Goal: Information Seeking & Learning: Learn about a topic

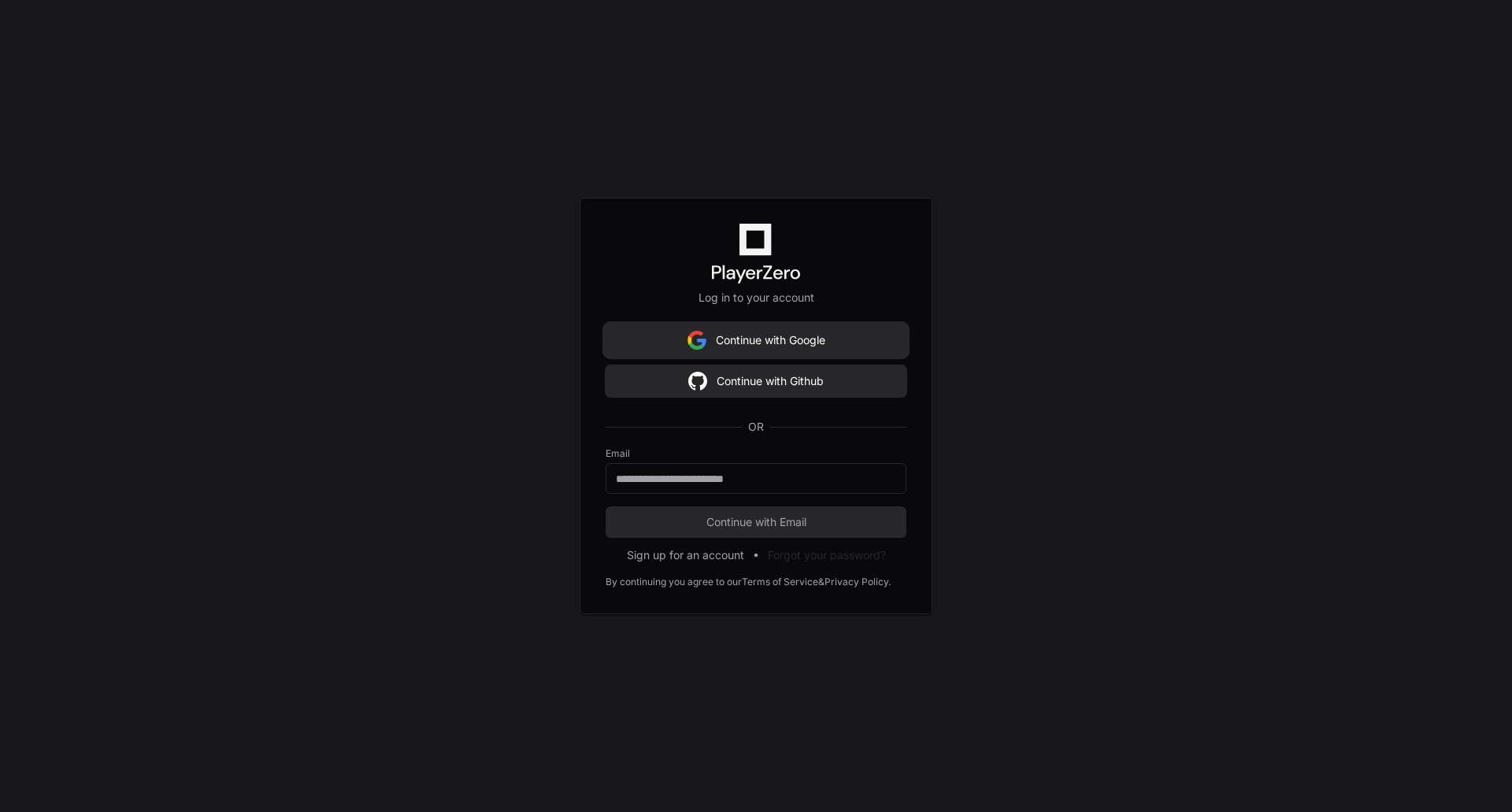
click at [761, 341] on button "Continue with Google" at bounding box center [756, 340] width 301 height 31
click at [727, 475] on input "email" at bounding box center [756, 478] width 280 height 16
type input "**********"
click at [768, 521] on span "Continue with Email" at bounding box center [756, 522] width 301 height 16
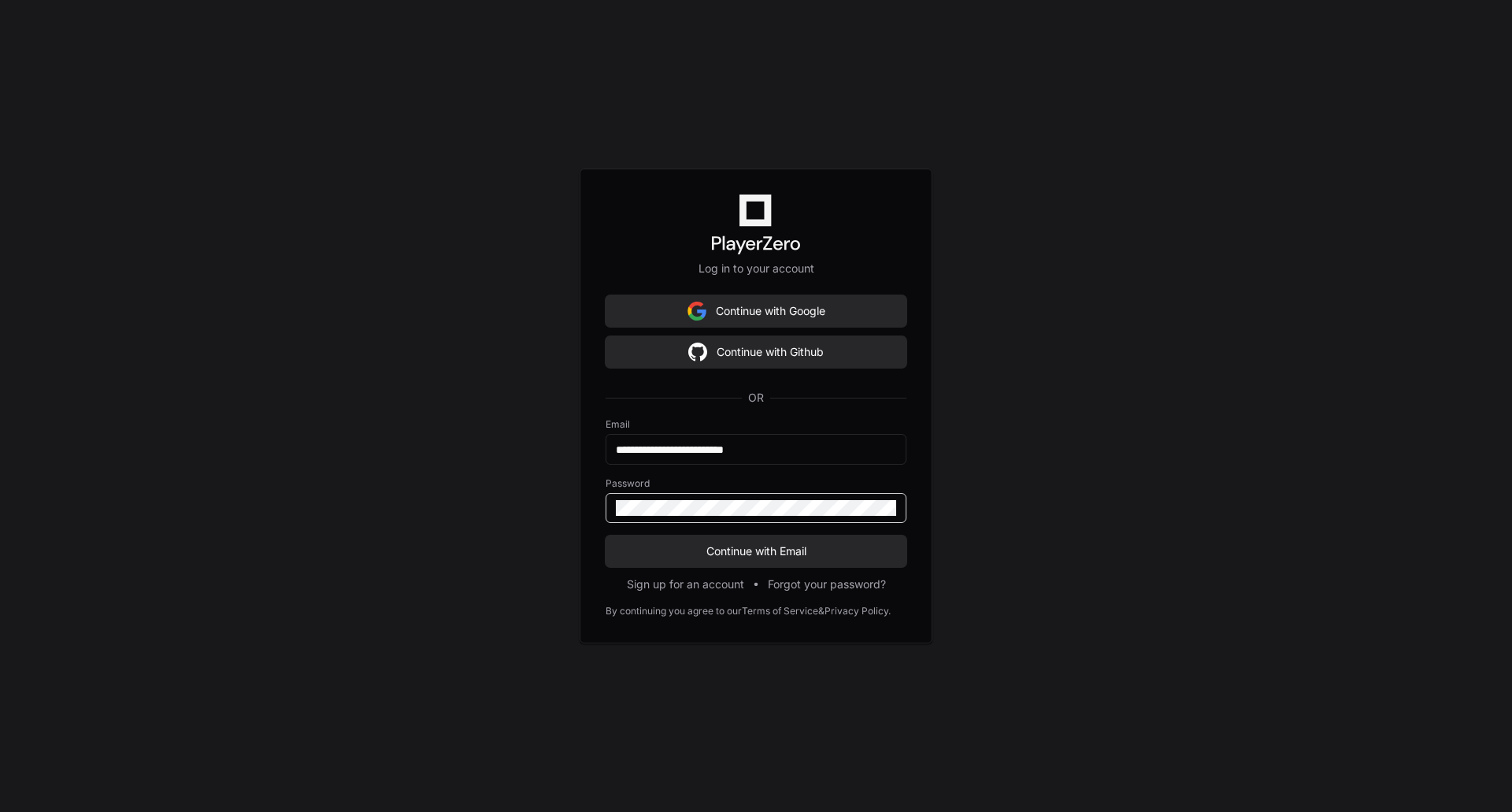
click at [762, 516] on div at bounding box center [756, 508] width 301 height 29
click at [606, 535] on button "Continue with Email" at bounding box center [756, 551] width 301 height 31
click at [779, 308] on button "Continue with Google" at bounding box center [756, 311] width 301 height 31
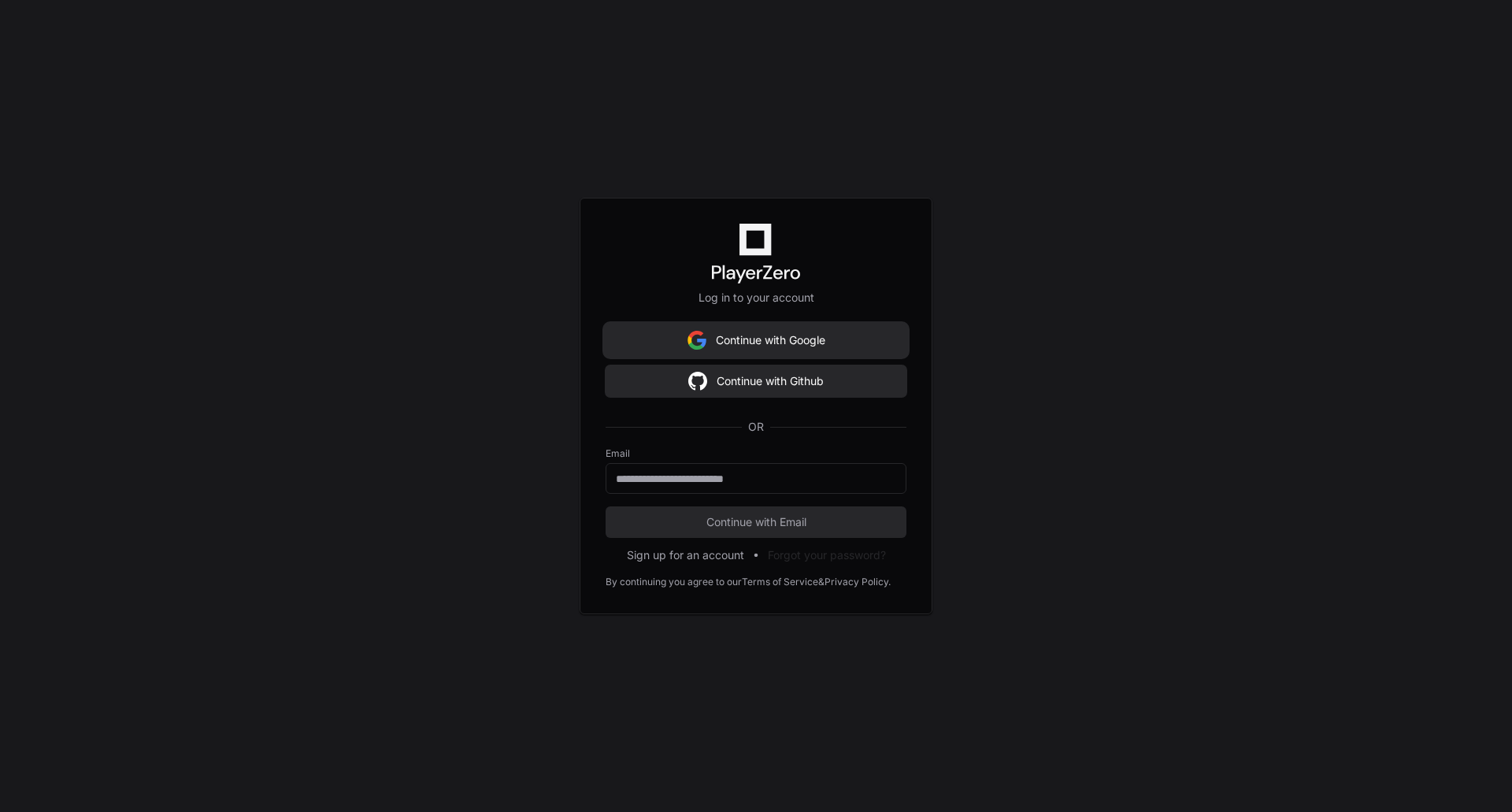
click at [715, 339] on button "Continue with Google" at bounding box center [756, 340] width 301 height 31
click at [797, 346] on button "Continue with Google" at bounding box center [756, 340] width 301 height 31
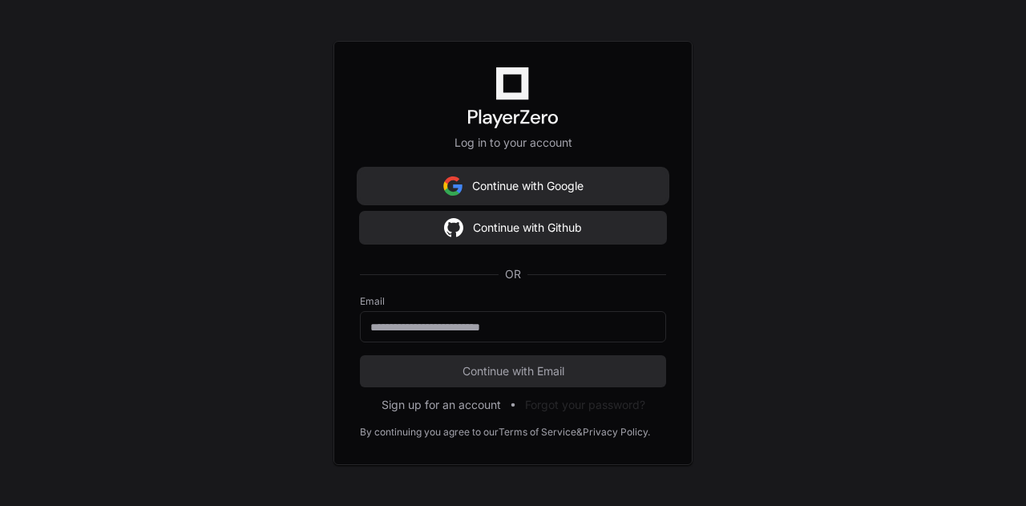
click at [531, 192] on button "Continue with Google" at bounding box center [513, 186] width 306 height 32
click at [261, 247] on div "Log in to your account Continue with Google Continue with Github OR Email Conti…" at bounding box center [513, 253] width 1026 height 506
click at [220, 218] on div "Log in to your account Continue with Google Continue with Github OR Email Conti…" at bounding box center [513, 253] width 1026 height 506
click at [532, 170] on div "Log in to your account Continue with Google Continue with Github OR Email Conti…" at bounding box center [513, 253] width 359 height 424
click at [524, 190] on button "Continue with Google" at bounding box center [513, 186] width 306 height 32
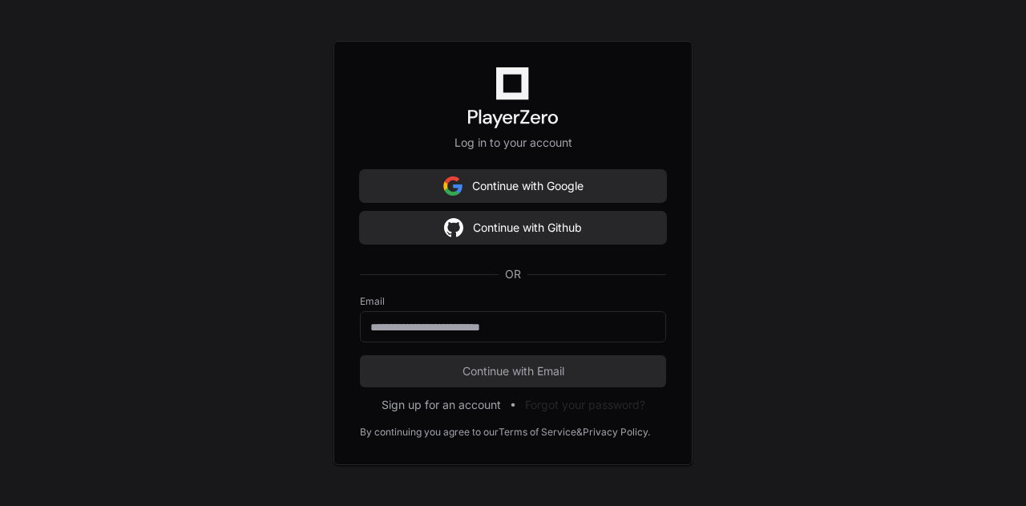
click at [532, 189] on button "Continue with Google" at bounding box center [513, 186] width 306 height 32
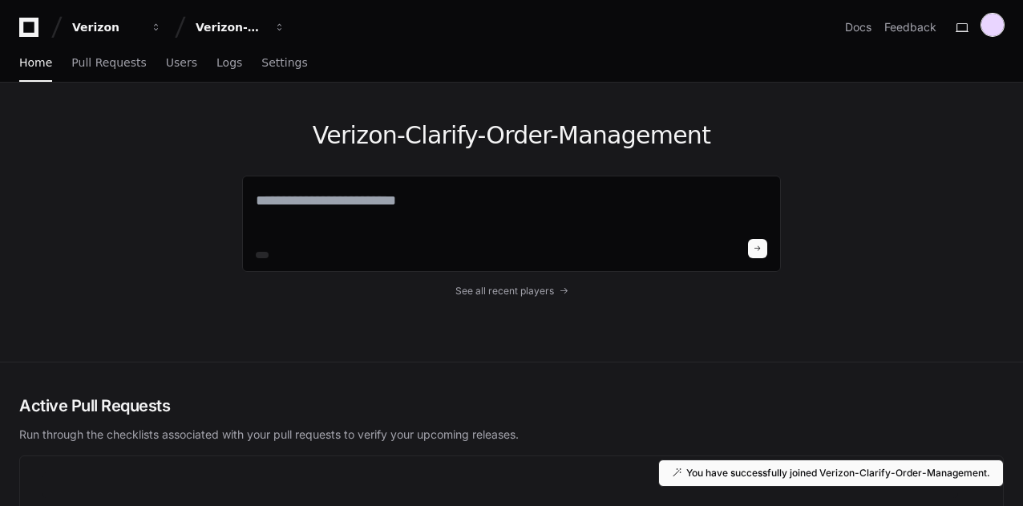
click at [1000, 26] on div at bounding box center [992, 25] width 22 height 22
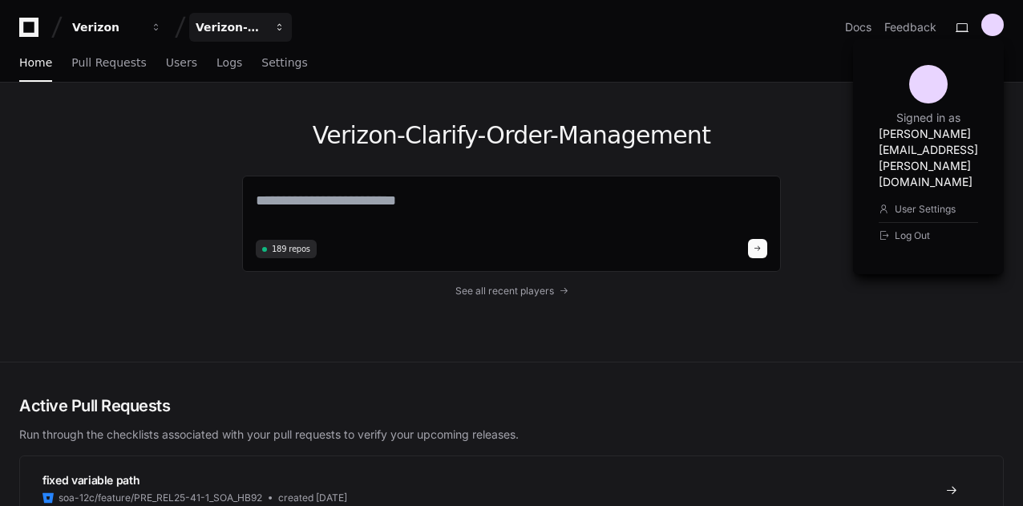
click at [265, 34] on button "Verizon-Clarify-Order-Management" at bounding box center [240, 27] width 103 height 29
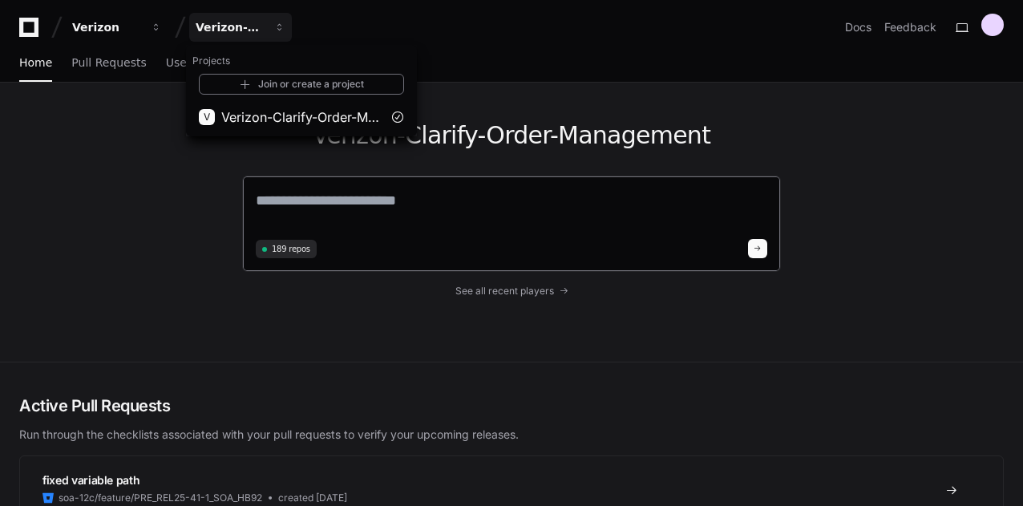
click at [398, 205] on textarea at bounding box center [512, 211] width 512 height 45
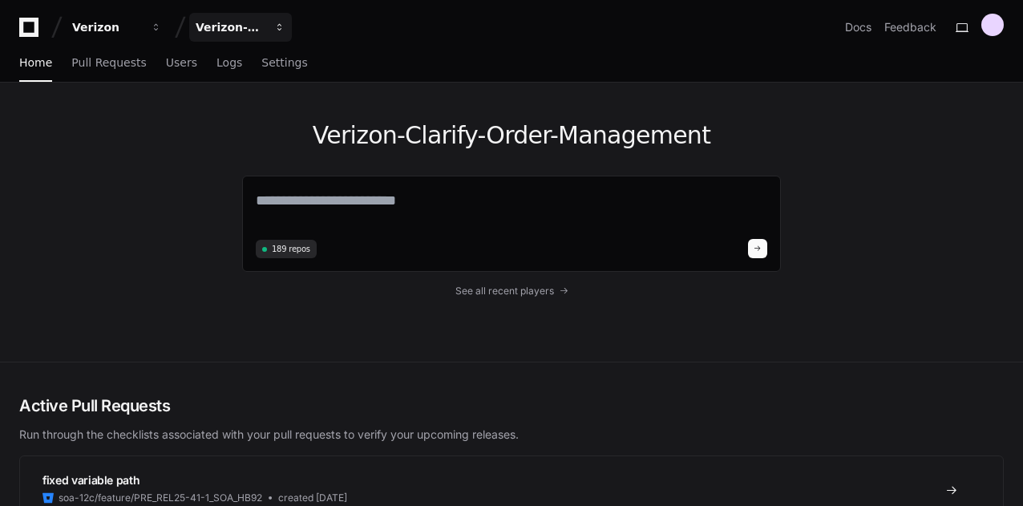
click at [245, 29] on div "Verizon-Clarify-Order-Management" at bounding box center [230, 27] width 69 height 16
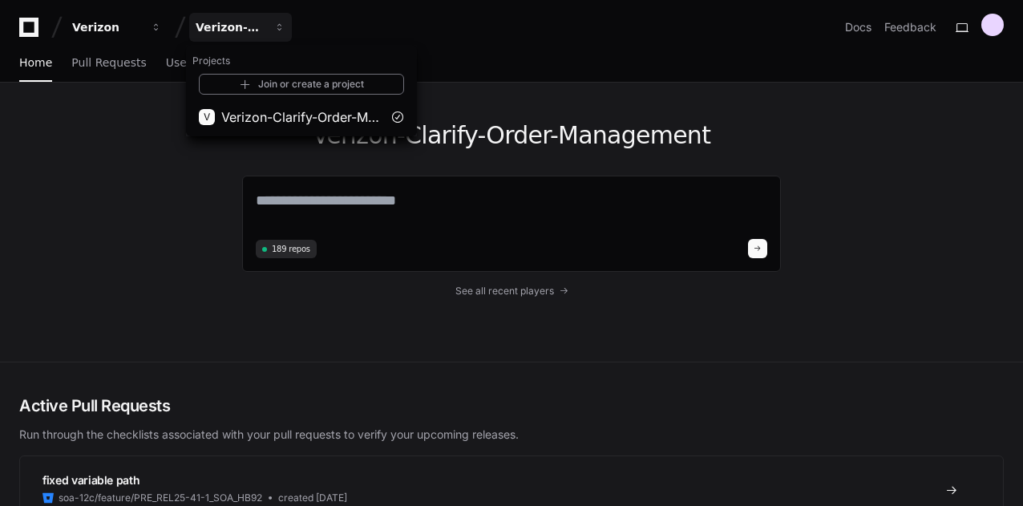
click at [166, 277] on div "Verizon-Clarify-Order-Management 189 repos See all recent players" at bounding box center [511, 222] width 1023 height 279
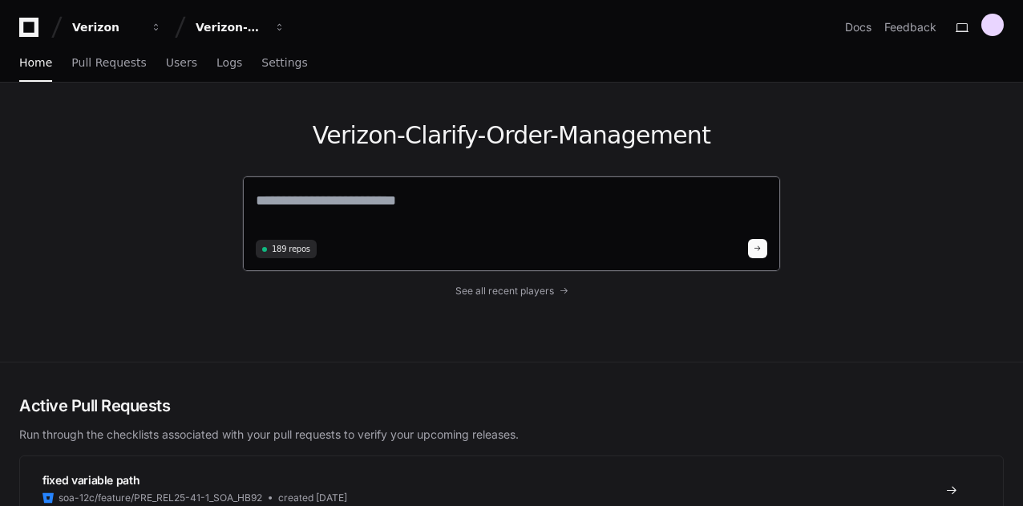
click at [398, 209] on textarea at bounding box center [512, 211] width 512 height 45
type textarea "*"
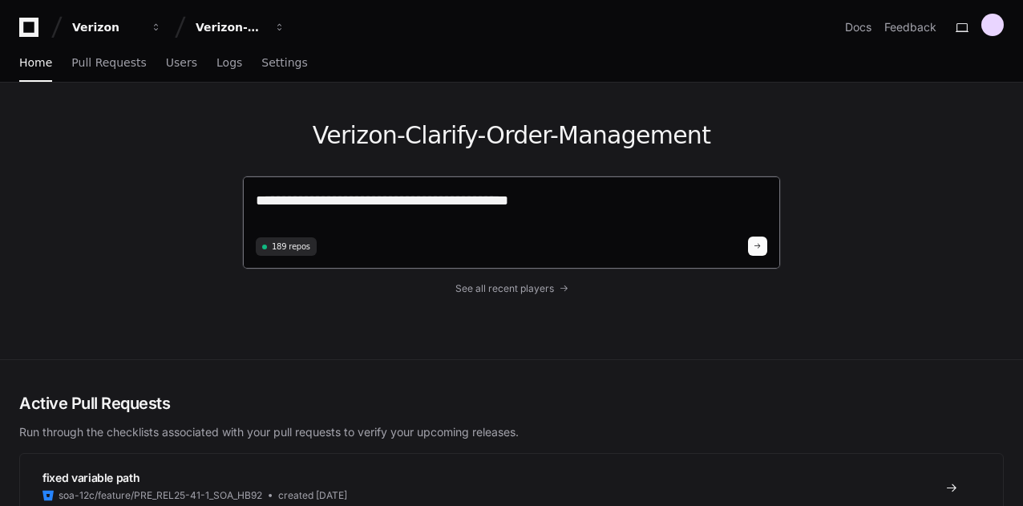
type textarea "**********"
click at [762, 251] on button at bounding box center [757, 246] width 19 height 19
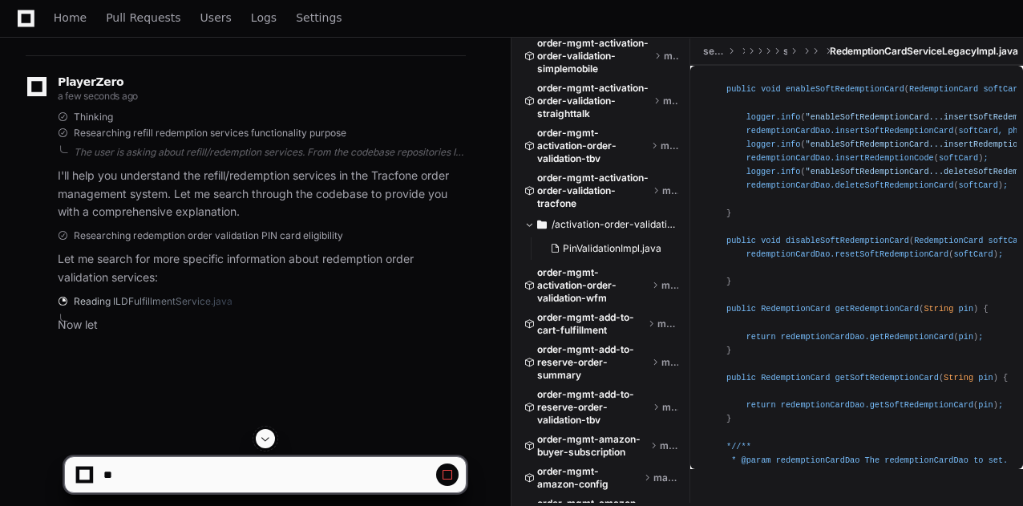
scroll to position [227, 0]
click at [292, 256] on p "Let me search for more specific information about redemption order validation s…" at bounding box center [262, 267] width 408 height 37
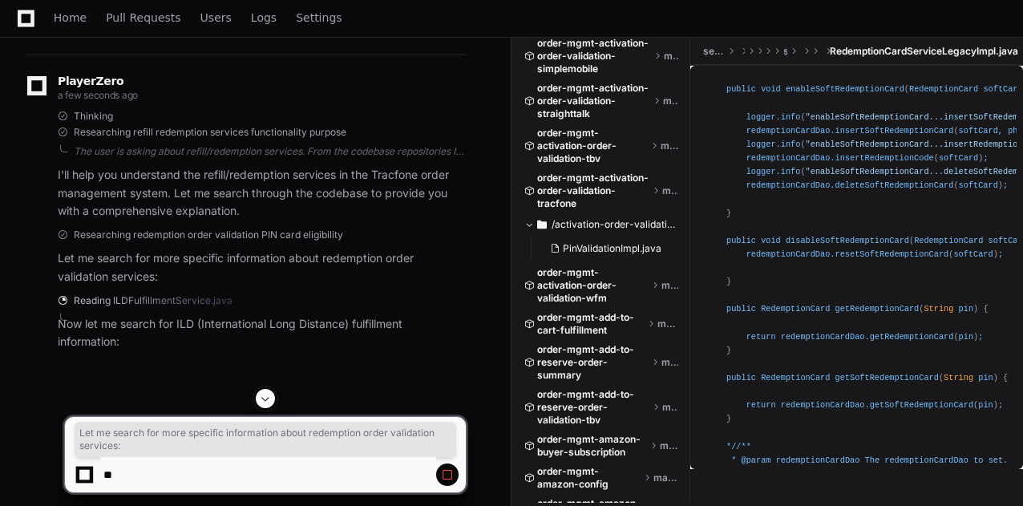
click at [292, 256] on p "Let me search for more specific information about redemption order validation s…" at bounding box center [262, 267] width 408 height 37
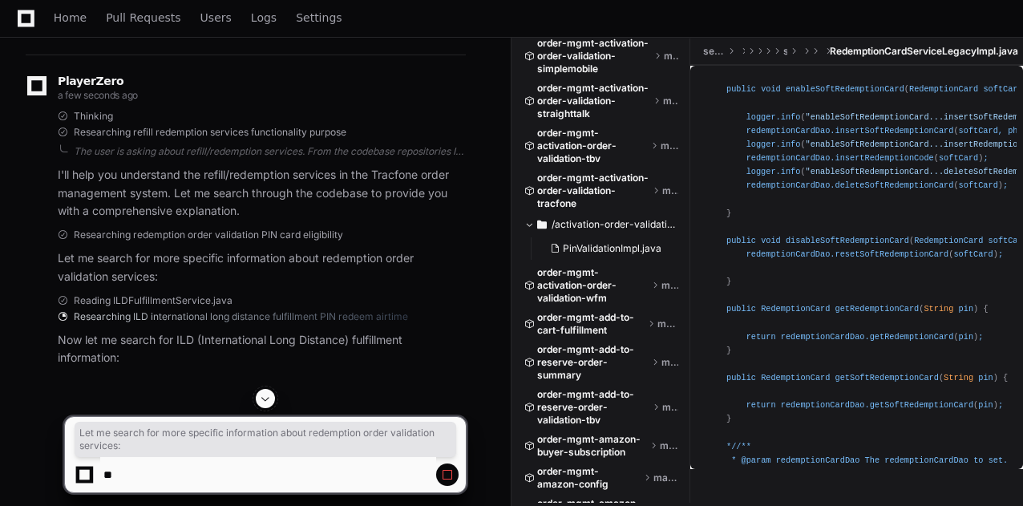
click at [396, 171] on p "I'll help you understand the refill/redemption services in the Tracfone order m…" at bounding box center [262, 193] width 408 height 55
drag, startPoint x: 396, startPoint y: 171, endPoint x: 217, endPoint y: 199, distance: 181.0
click at [396, 171] on p "I'll help you understand the refill/redemption services in the Tracfone order m…" at bounding box center [262, 193] width 408 height 55
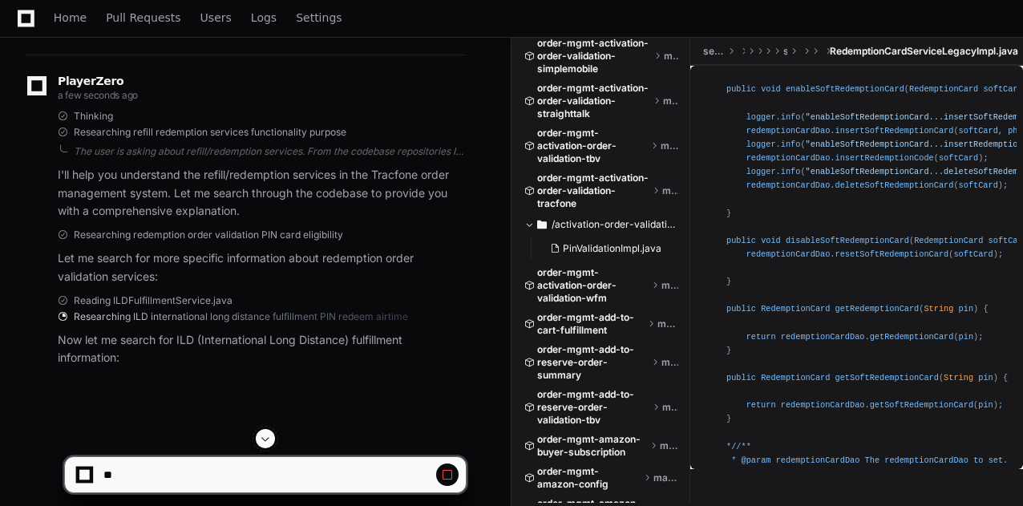
click at [180, 264] on p "Let me search for more specific information about redemption order validation s…" at bounding box center [262, 267] width 408 height 37
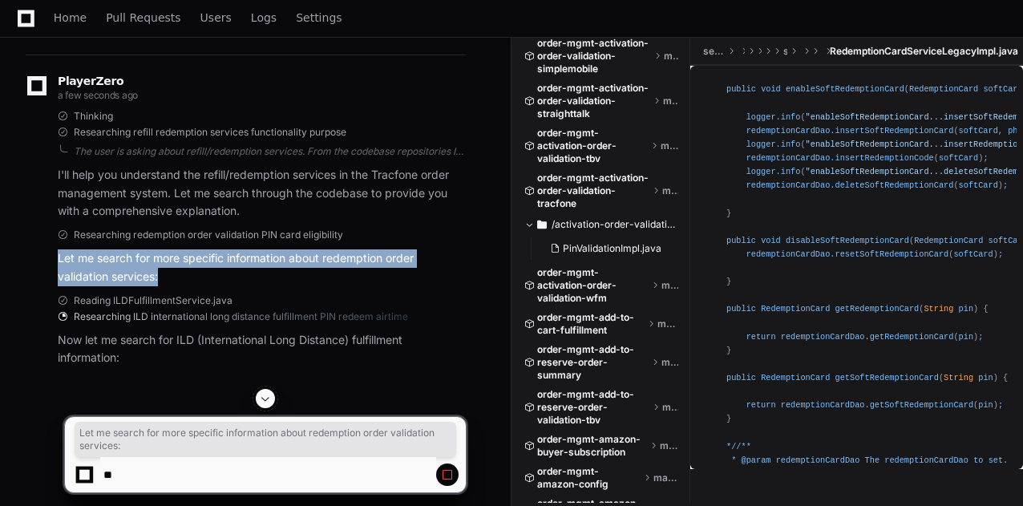
click at [180, 264] on p "Let me search for more specific information about redemption order validation s…" at bounding box center [262, 267] width 408 height 37
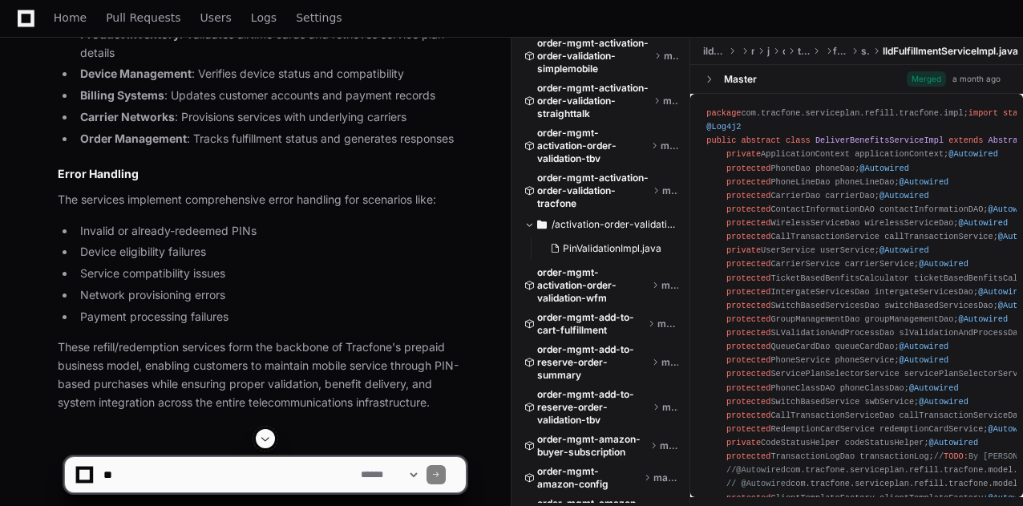
scroll to position [2749, 0]
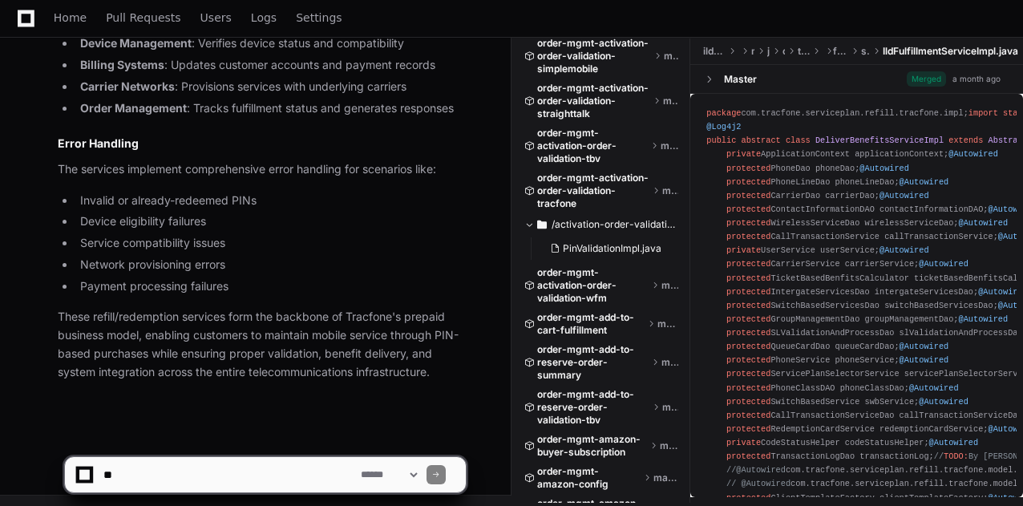
click at [200, 198] on li "Invalid or already-redeemed PINs" at bounding box center [270, 201] width 390 height 18
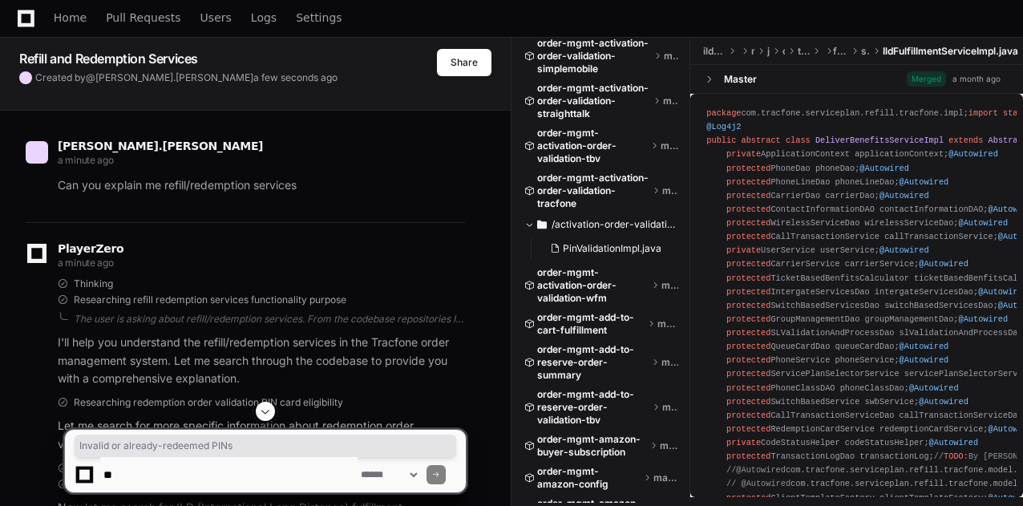
scroll to position [53, 0]
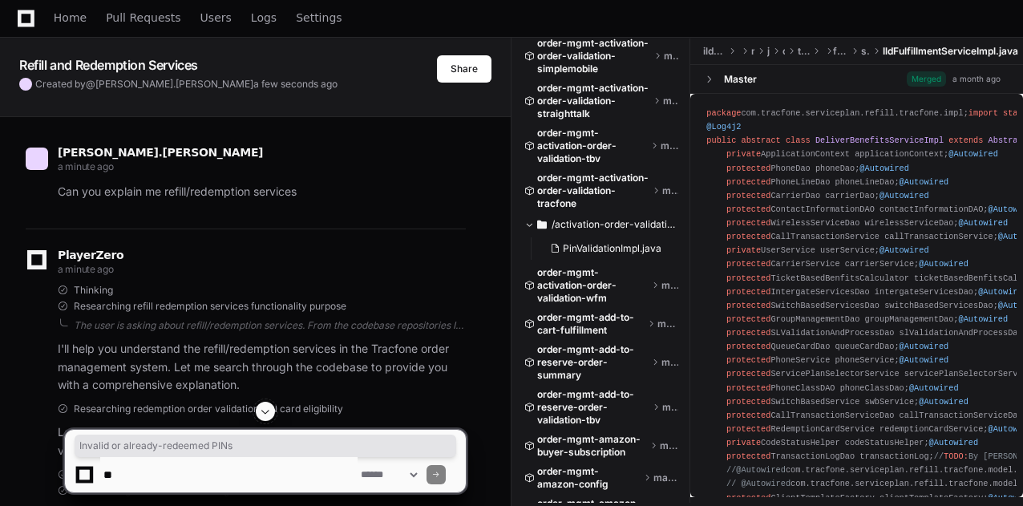
click at [231, 195] on p "Can you explain me refill/redemption services" at bounding box center [262, 192] width 408 height 18
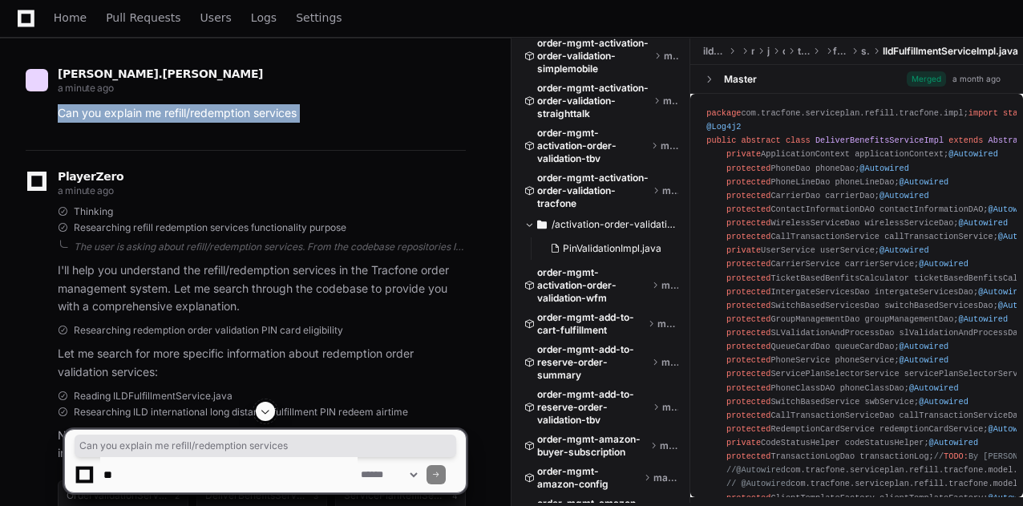
scroll to position [134, 0]
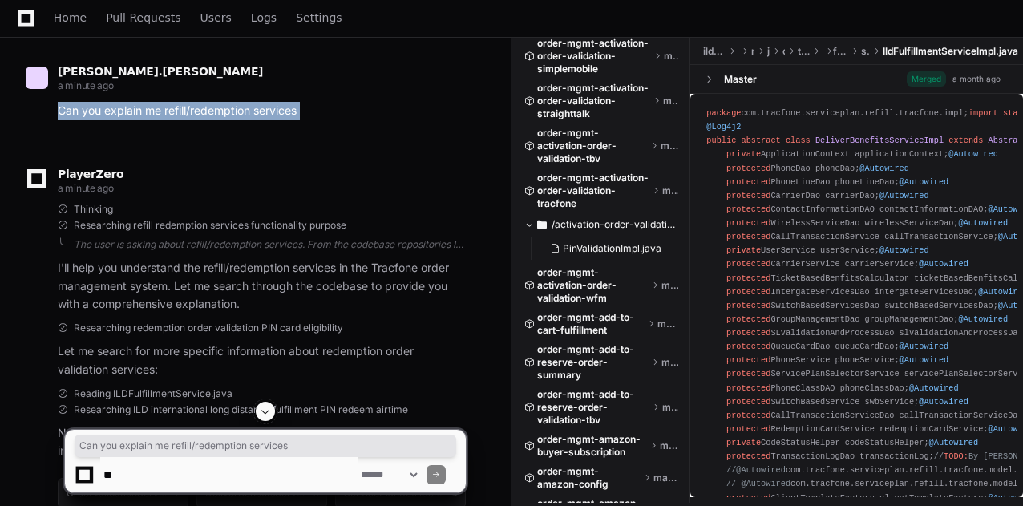
click at [274, 144] on div "prashanth.singh a minute ago Can you explain me refill/redemption services" at bounding box center [246, 97] width 440 height 102
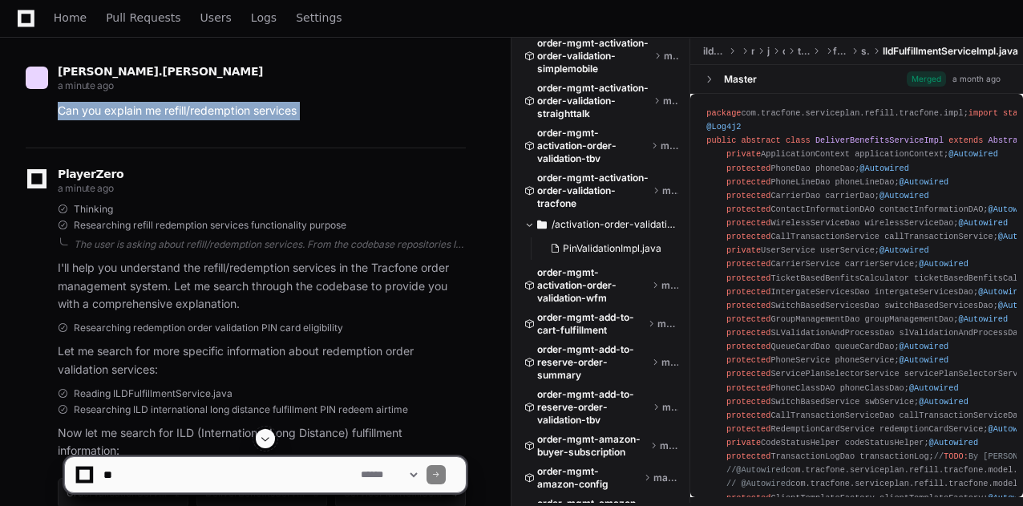
click at [285, 117] on p "Can you explain me refill/redemption services" at bounding box center [262, 111] width 408 height 18
click at [287, 112] on p "Can you explain me refill/redemption services" at bounding box center [262, 111] width 408 height 18
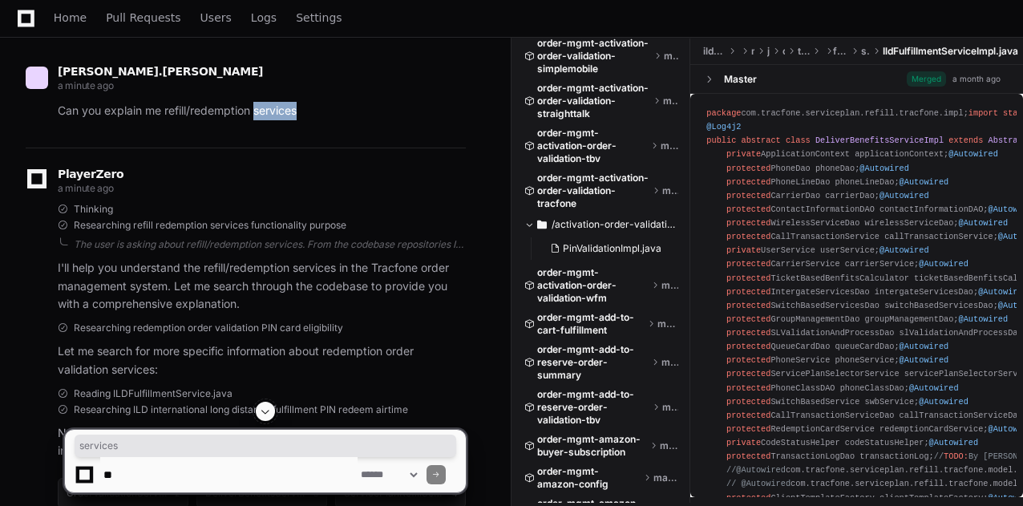
click at [287, 112] on p "Can you explain me refill/redemption services" at bounding box center [262, 111] width 408 height 18
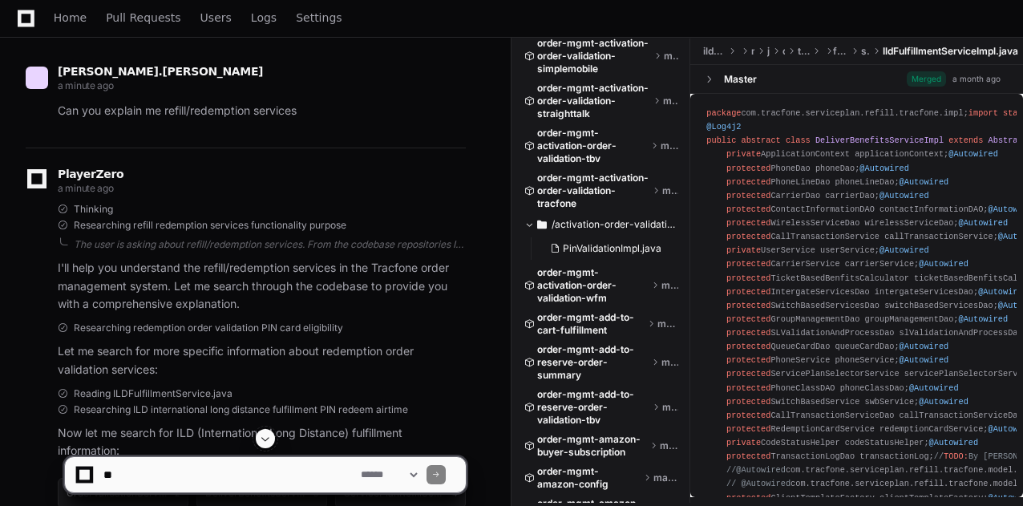
click at [273, 116] on p "Can you explain me refill/redemption services" at bounding box center [262, 111] width 408 height 18
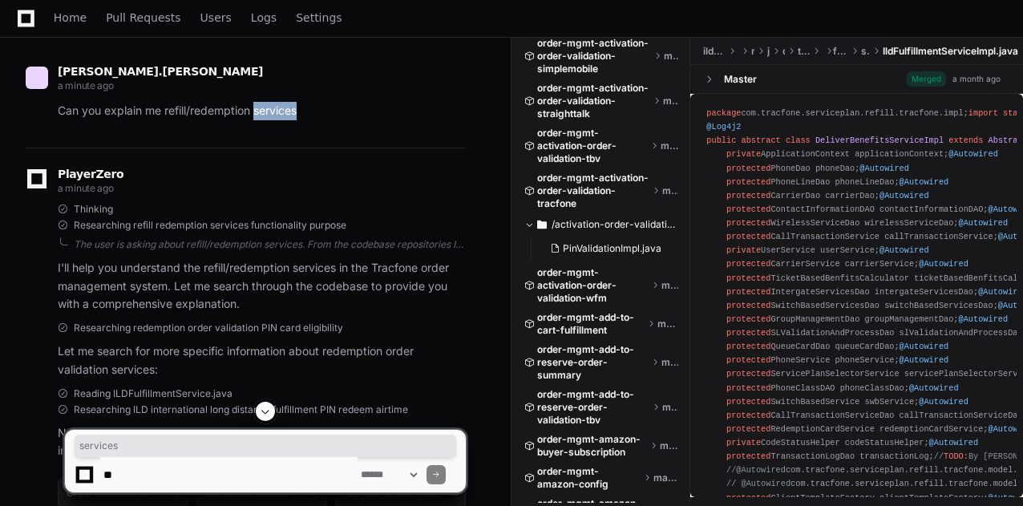
click at [273, 116] on p "Can you explain me refill/redemption services" at bounding box center [262, 111] width 408 height 18
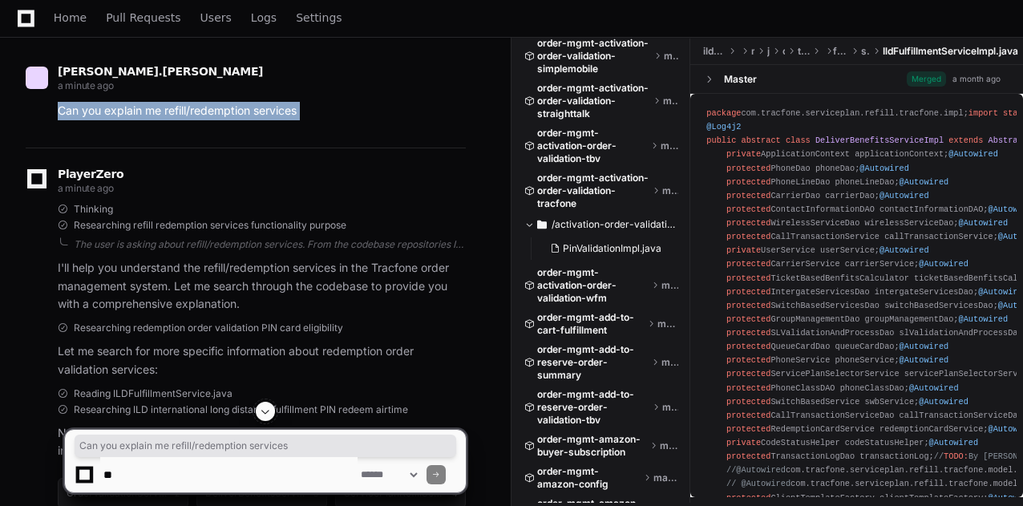
click at [242, 126] on div "prashanth.singh a minute ago Can you explain me refill/redemption services" at bounding box center [246, 97] width 440 height 102
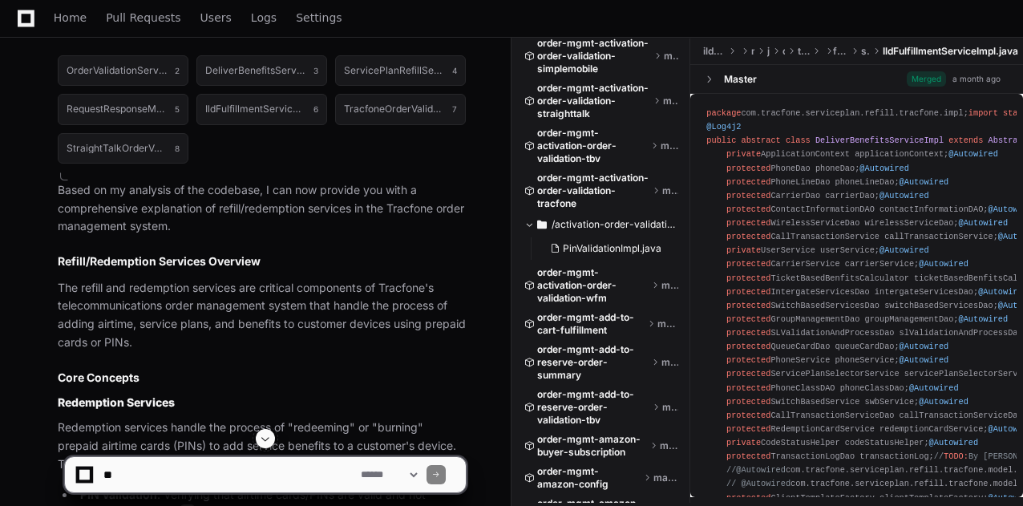
scroll to position [565, 0]
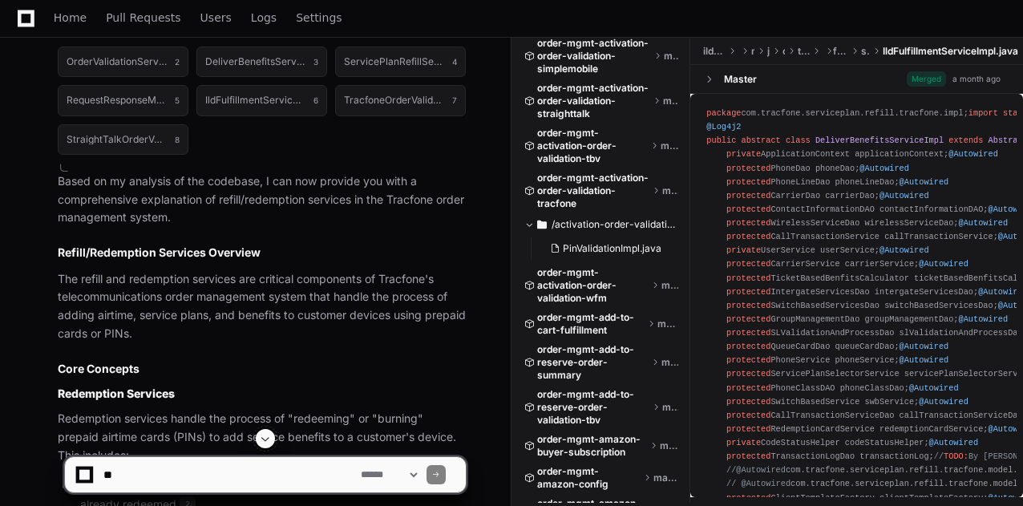
click at [152, 213] on p "Based on my analysis of the codebase, I can now provide you with a comprehensiv…" at bounding box center [262, 199] width 408 height 55
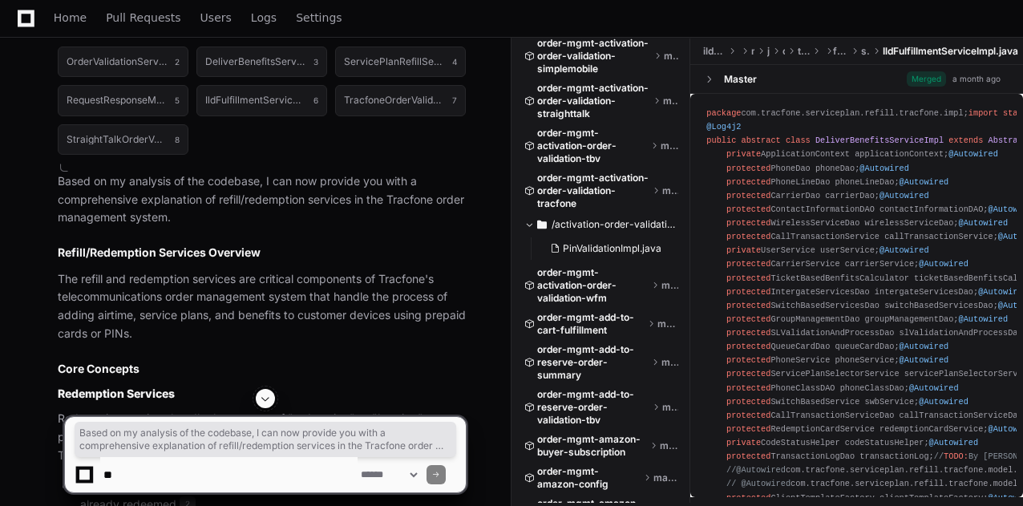
scroll to position [851, 0]
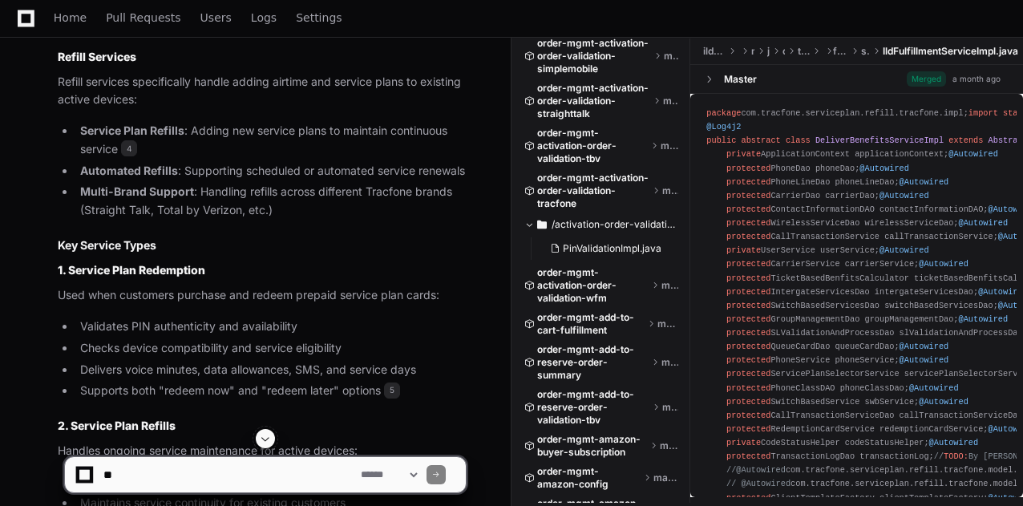
scroll to position [1156, 0]
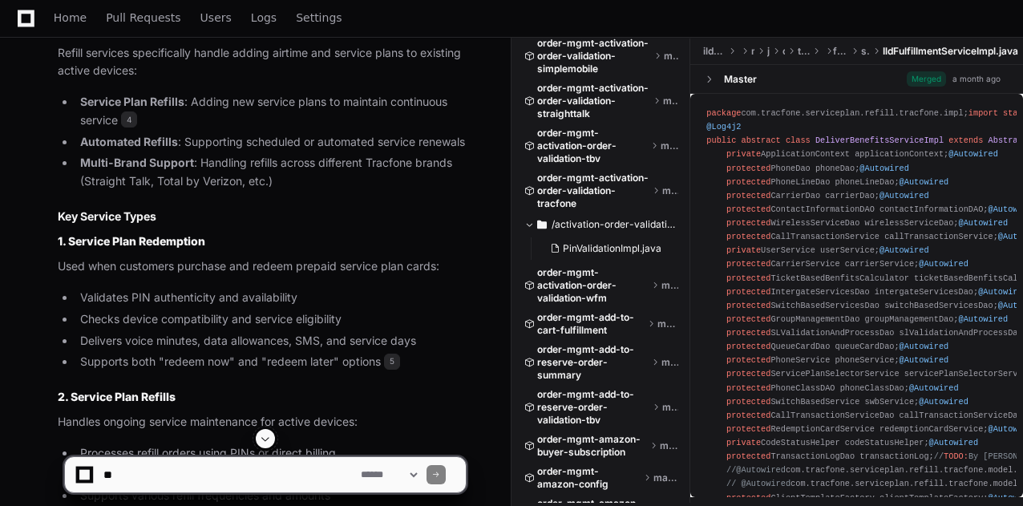
click at [220, 474] on textarea at bounding box center [228, 474] width 257 height 35
click at [123, 467] on textarea at bounding box center [228, 474] width 257 height 35
click at [265, 443] on span at bounding box center [265, 438] width 13 height 13
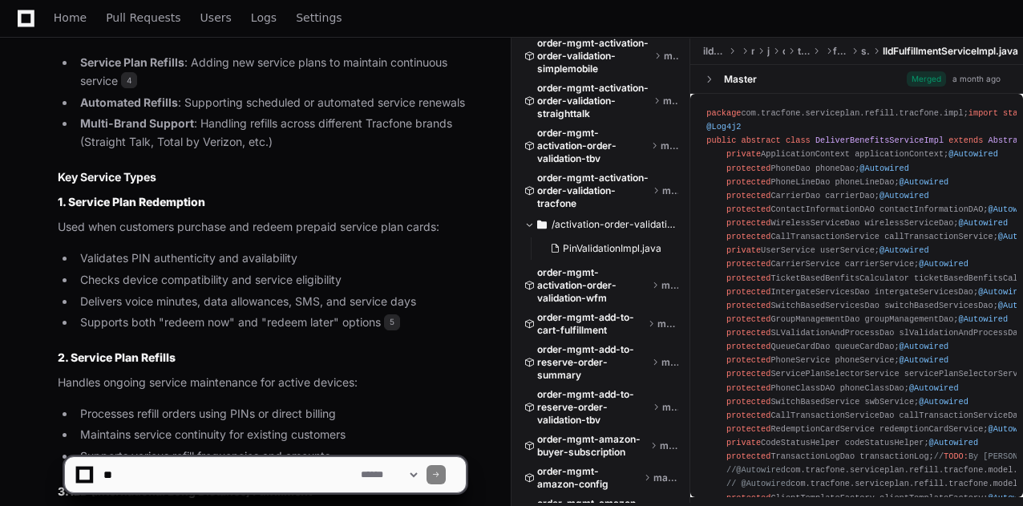
scroll to position [2749, 0]
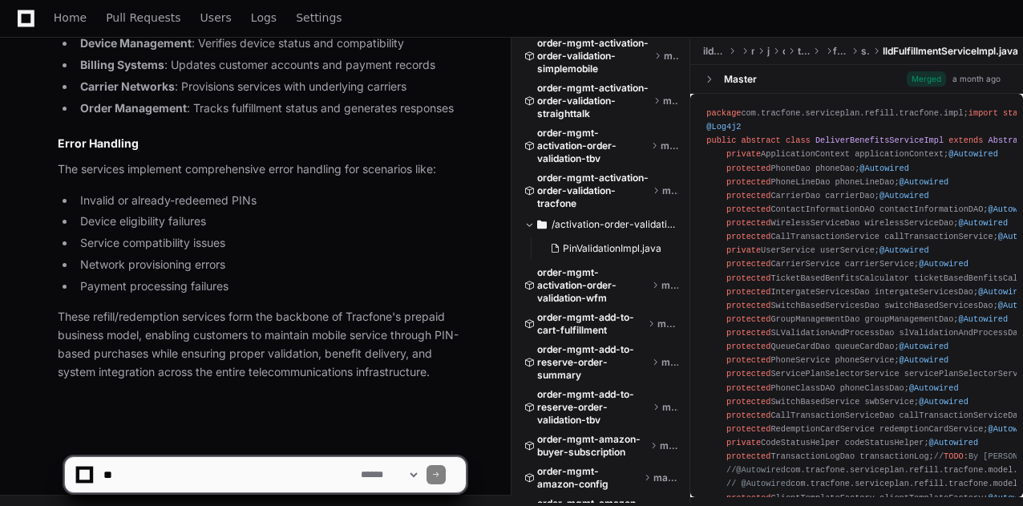
click at [226, 479] on textarea at bounding box center [228, 474] width 257 height 35
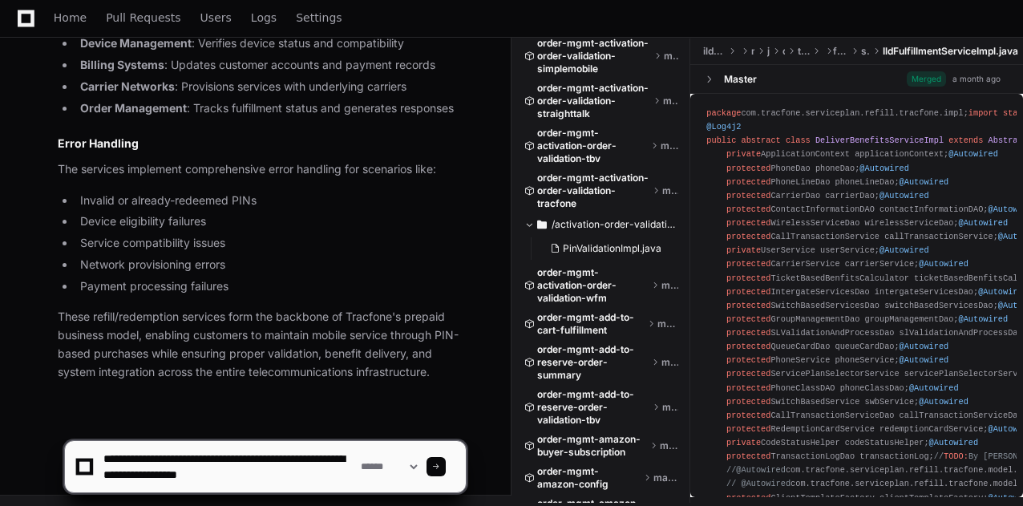
click at [226, 479] on textarea at bounding box center [228, 466] width 257 height 51
click at [301, 482] on textarea at bounding box center [228, 466] width 257 height 51
click at [191, 459] on textarea at bounding box center [228, 466] width 257 height 51
drag, startPoint x: 298, startPoint y: 475, endPoint x: 316, endPoint y: 527, distance: 54.3
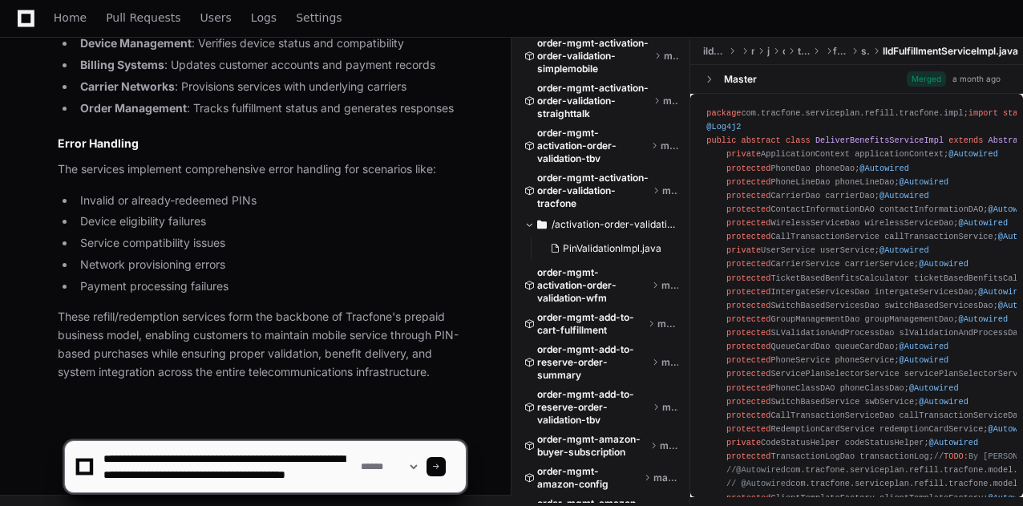
type textarea "**********"
click at [446, 461] on div at bounding box center [436, 466] width 19 height 19
click at [446, 471] on div at bounding box center [436, 466] width 19 height 19
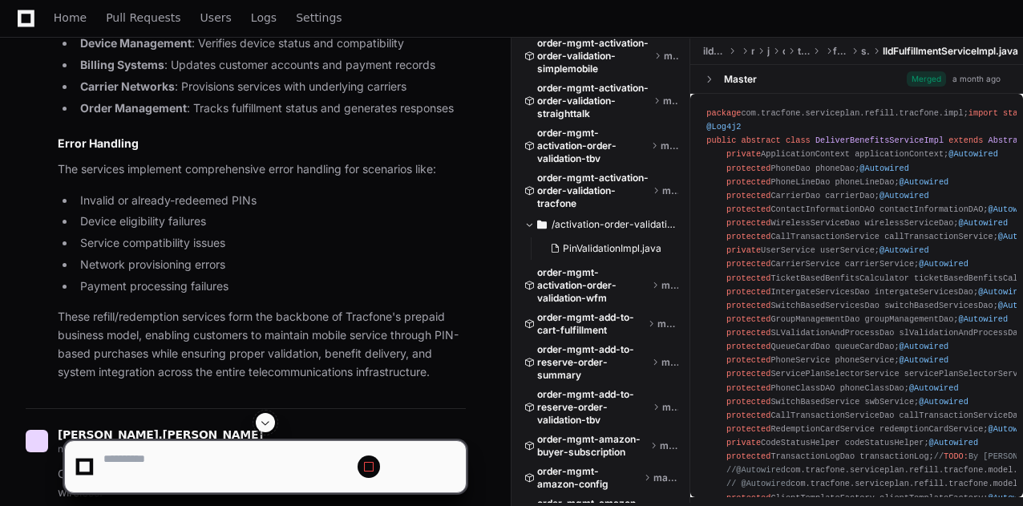
click at [375, 471] on span at bounding box center [368, 466] width 13 height 13
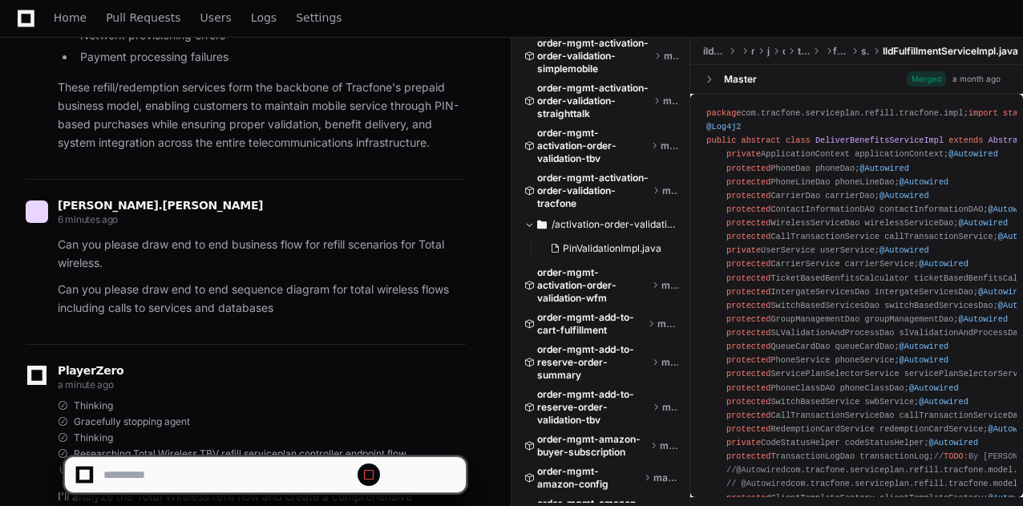
scroll to position [3023, 0]
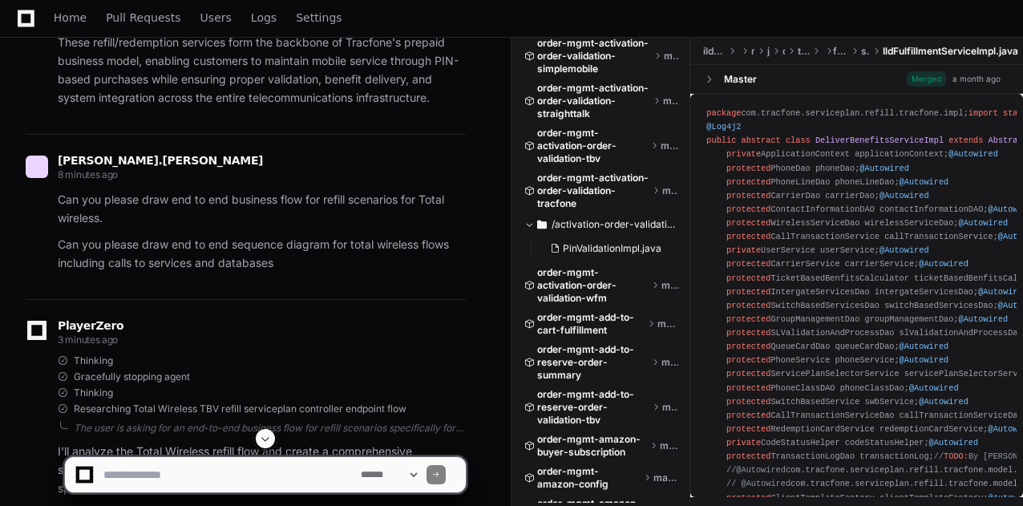
click at [257, 33] on link "Logs" at bounding box center [264, 18] width 26 height 37
click at [576, 136] on span "order-mgmt-activation-order-validation-tbv" at bounding box center [592, 146] width 111 height 38
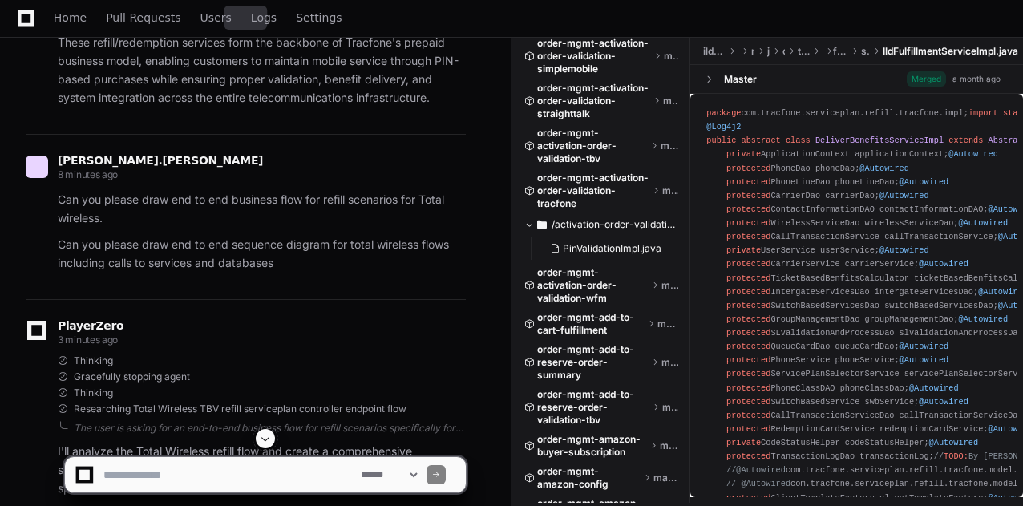
scroll to position [681, 0]
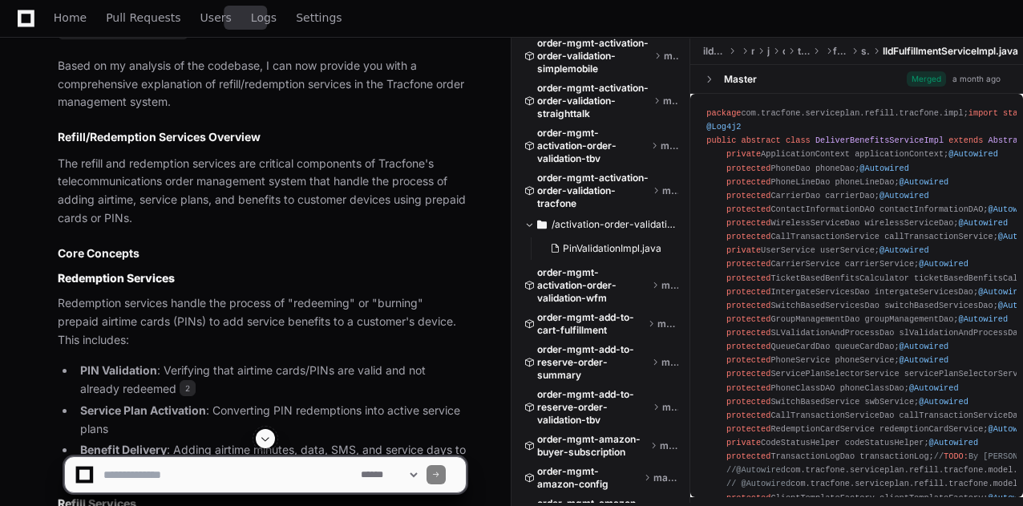
click at [258, 180] on p "The refill and redemption services are critical components of Tracfone's teleco…" at bounding box center [262, 191] width 408 height 73
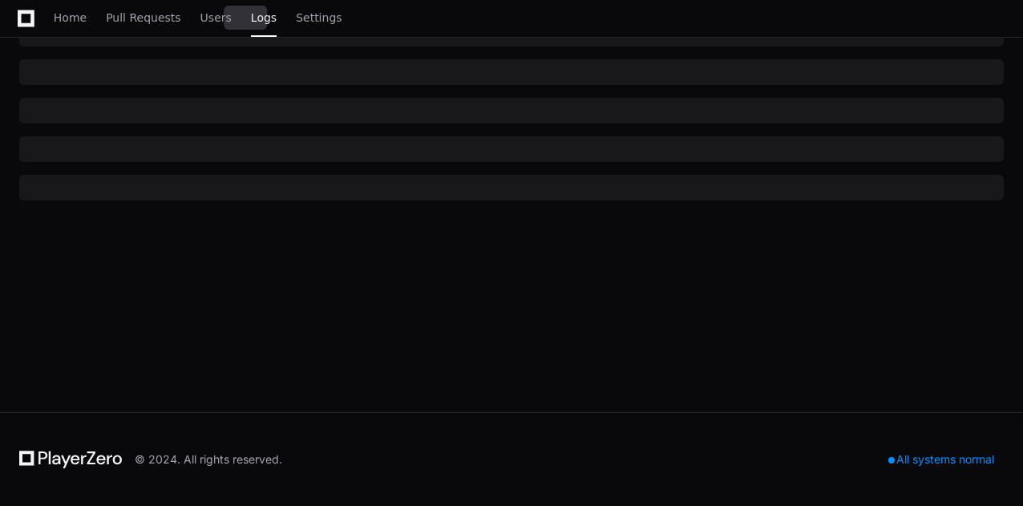
click at [122, 196] on app-issue-list-page "Logs System errors and logs we're tracking. search Prod Select calendar_today S…" at bounding box center [511, 99] width 1023 height 625
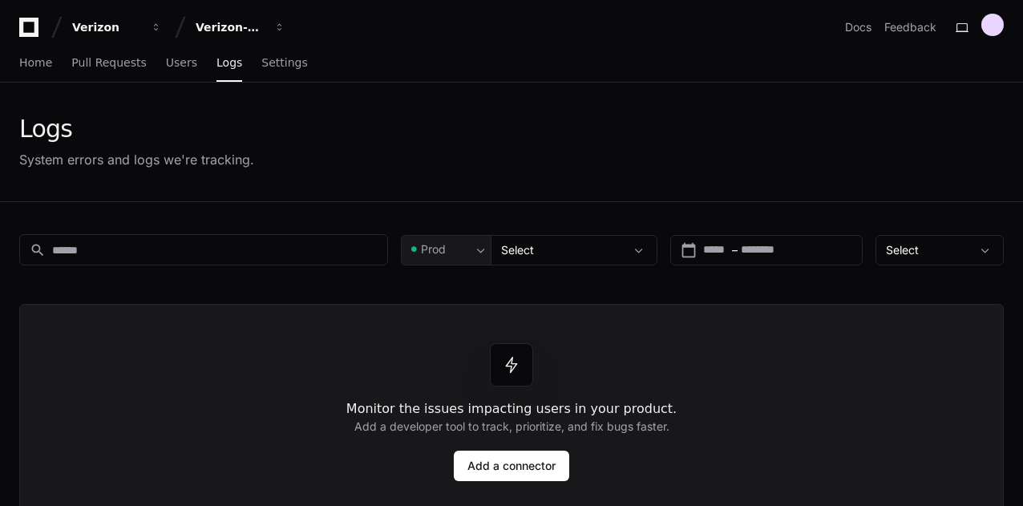
click at [34, 63] on span "Home" at bounding box center [35, 63] width 33 height 10
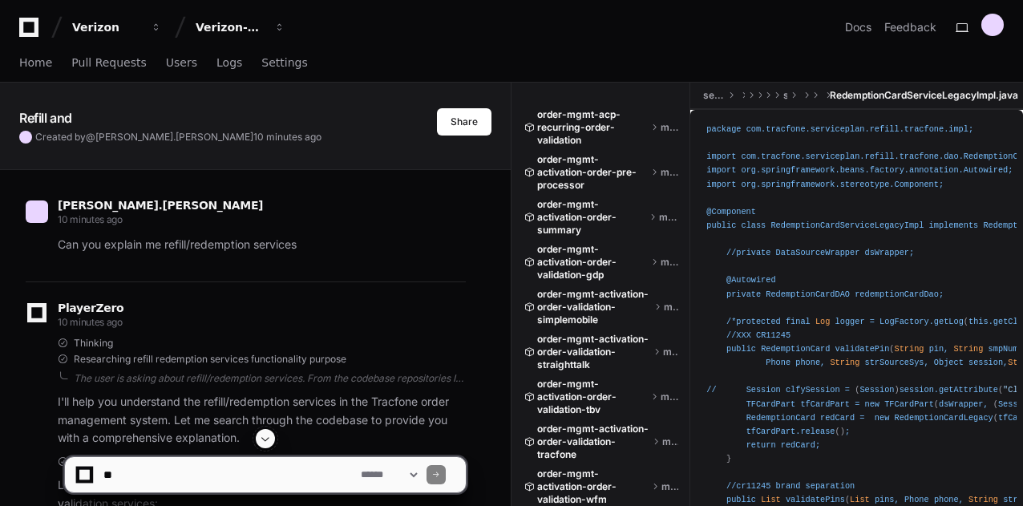
click at [232, 467] on textarea at bounding box center [228, 474] width 257 height 35
click at [186, 477] on textarea at bounding box center [228, 474] width 257 height 35
type textarea "*"
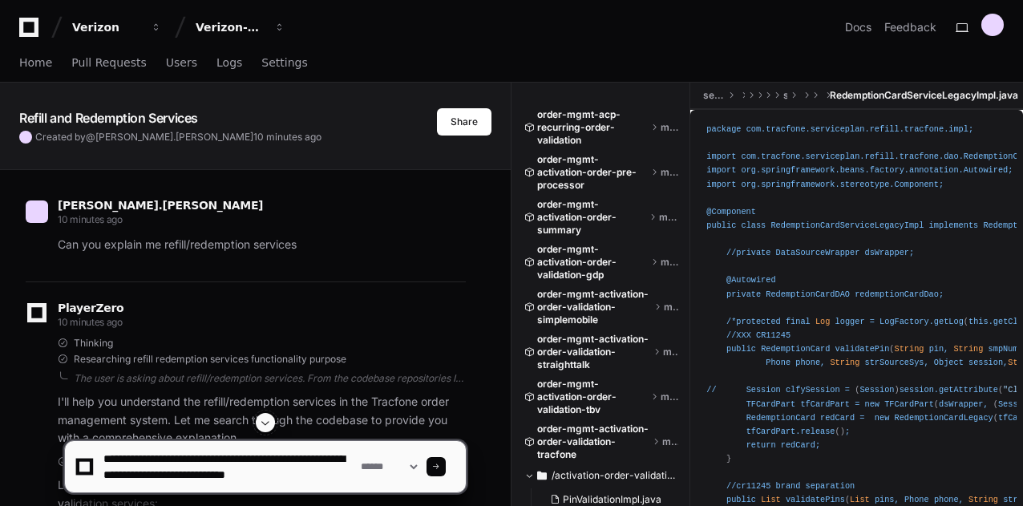
scroll to position [5, 0]
type textarea "**********"
click at [440, 465] on span at bounding box center [436, 467] width 8 height 8
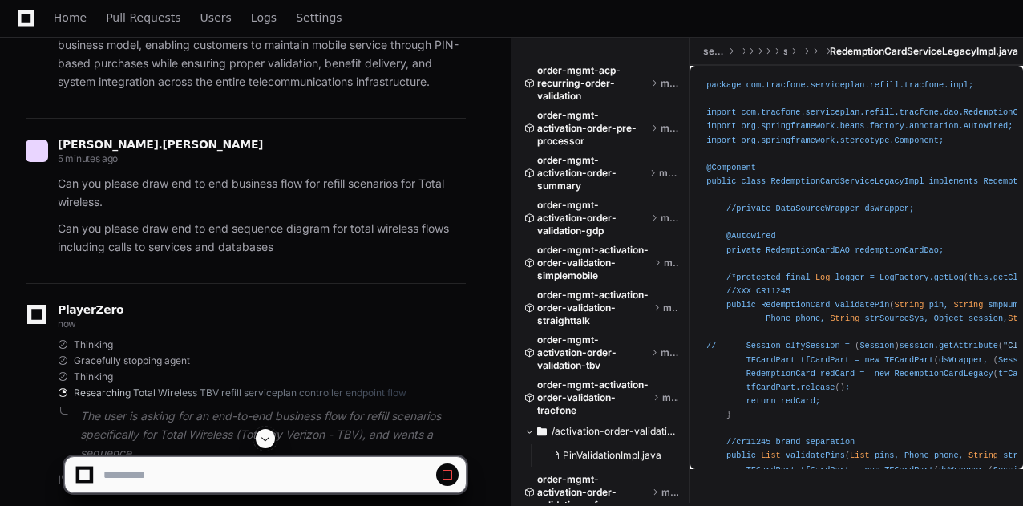
scroll to position [3145, 0]
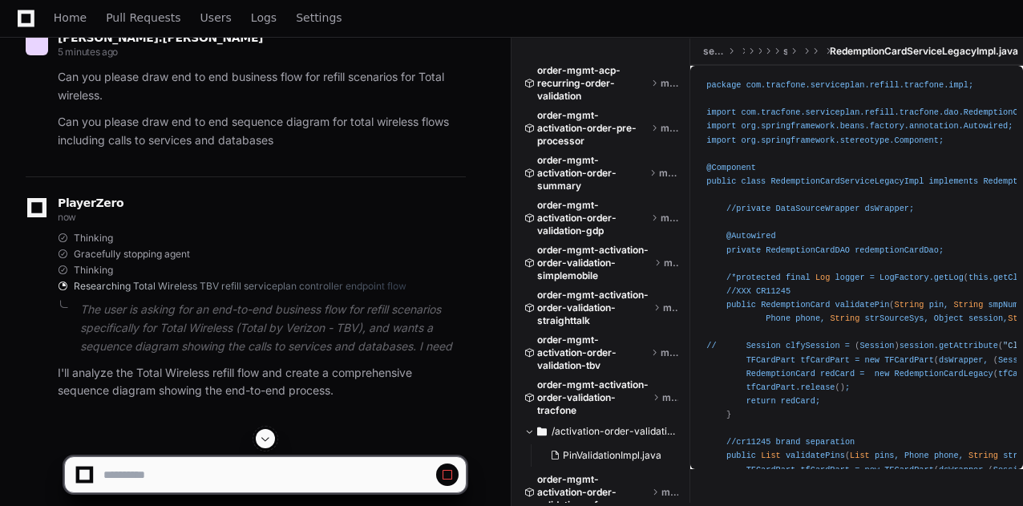
click at [372, 259] on div "Thinking Gracefully stopping agent Thinking Researching Total Wireless TBV refi…" at bounding box center [262, 262] width 408 height 61
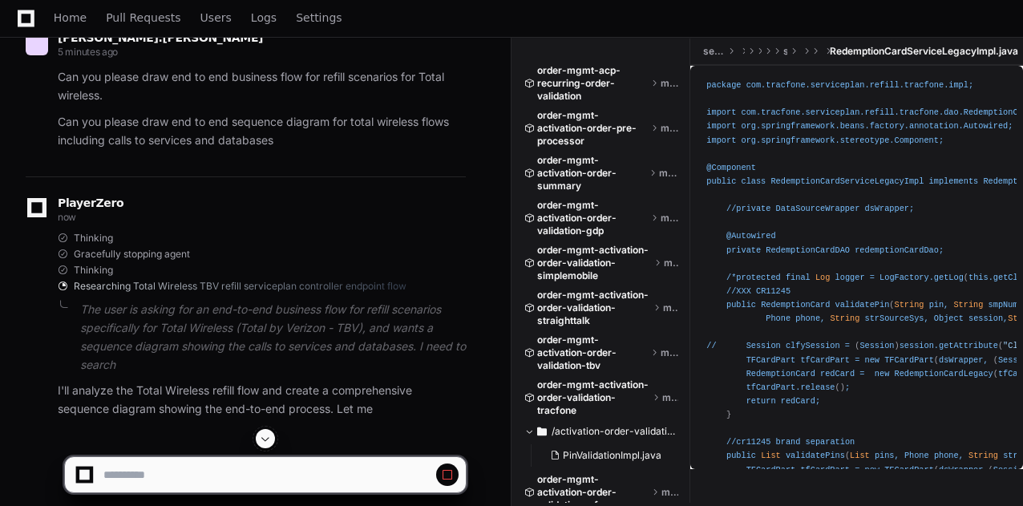
click at [265, 442] on span at bounding box center [265, 438] width 13 height 13
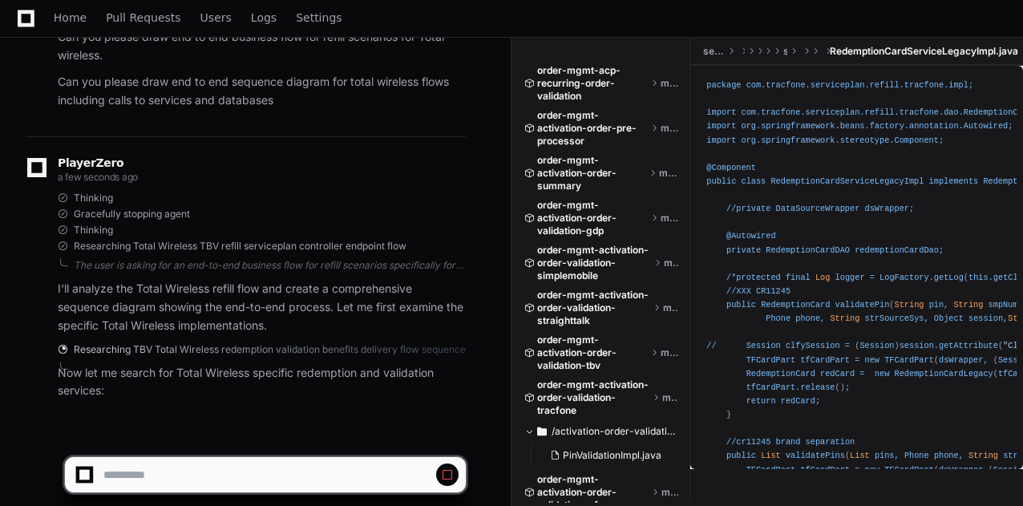
scroll to position [3201, 0]
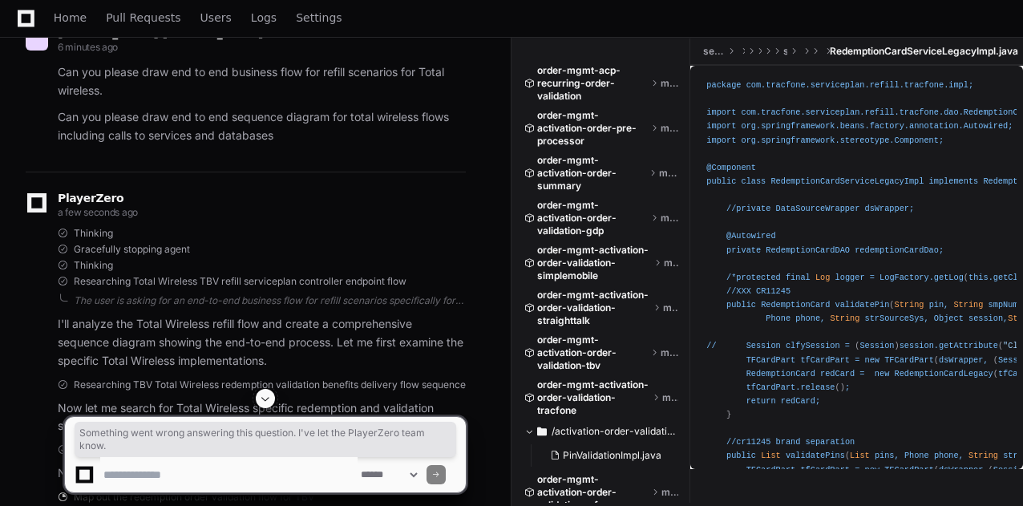
scroll to position [3078, 0]
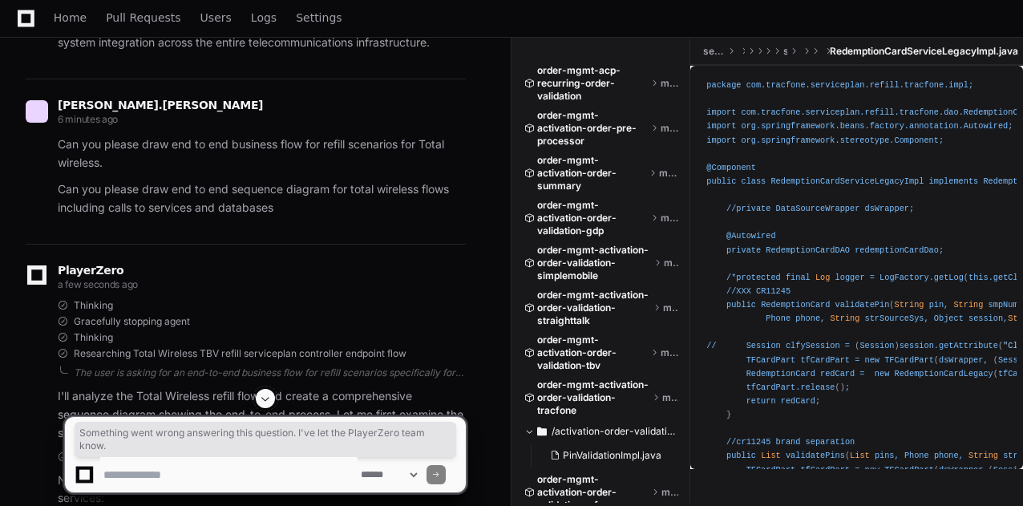
click at [201, 190] on p "Can you please draw end to end sequence diagram for total wireless flows includ…" at bounding box center [262, 198] width 408 height 37
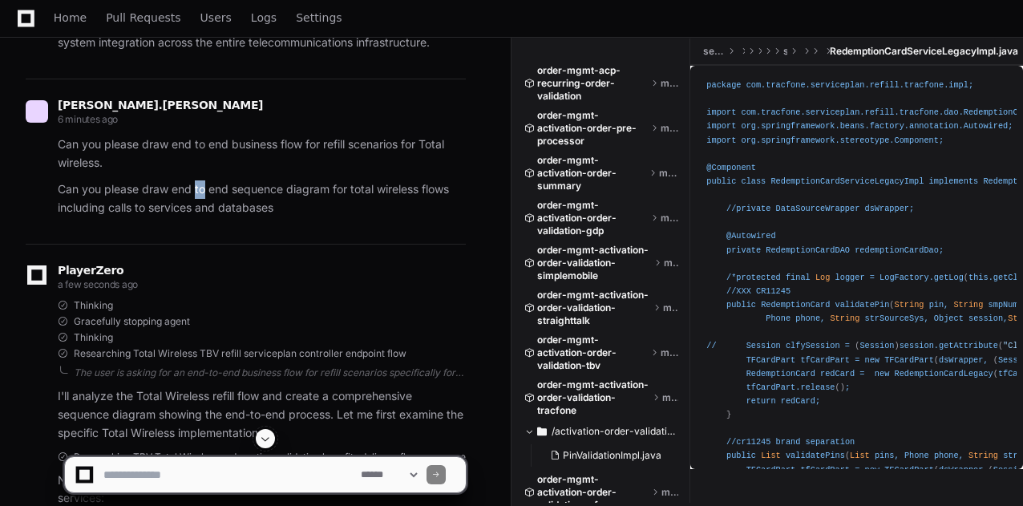
click at [201, 190] on p "Can you please draw end to end sequence diagram for total wireless flows includ…" at bounding box center [262, 198] width 408 height 37
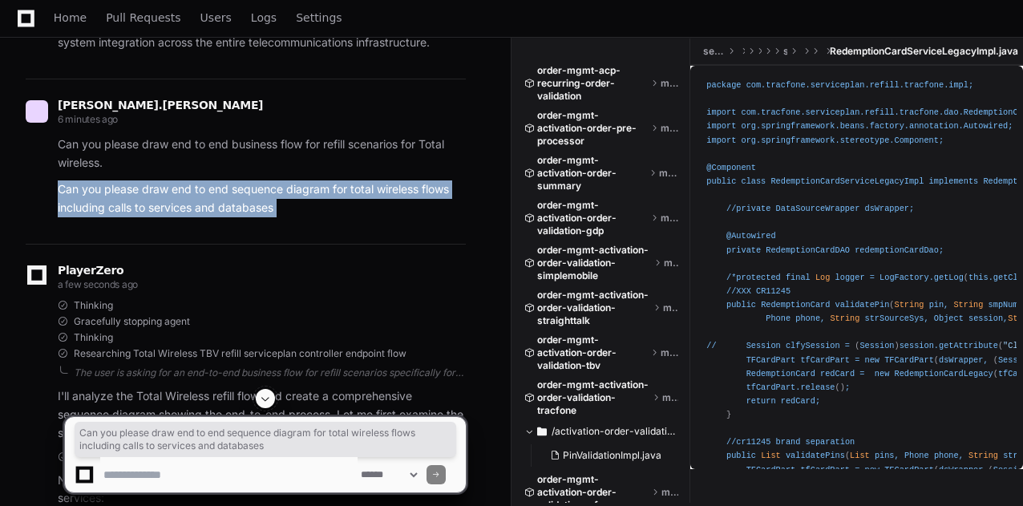
copy div "Can you please draw end to end sequence diagram for total wireless flows includ…"
click at [263, 407] on button at bounding box center [265, 398] width 19 height 19
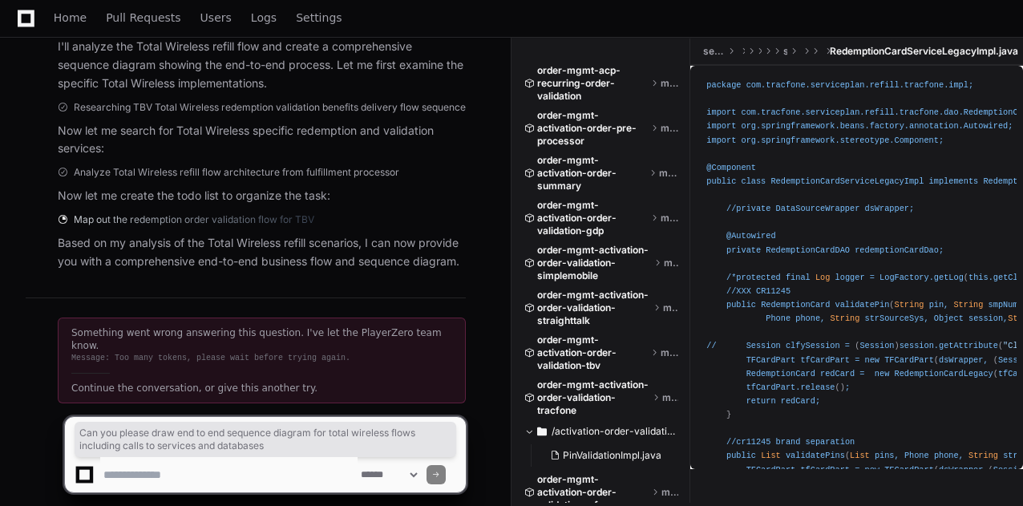
click at [253, 468] on textarea at bounding box center [228, 474] width 257 height 35
paste textarea "**********"
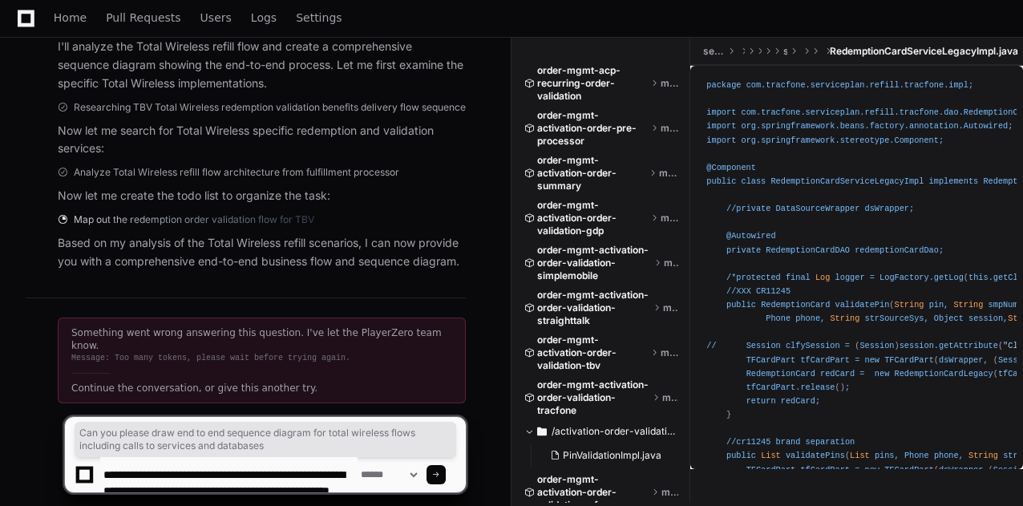
scroll to position [21, 0]
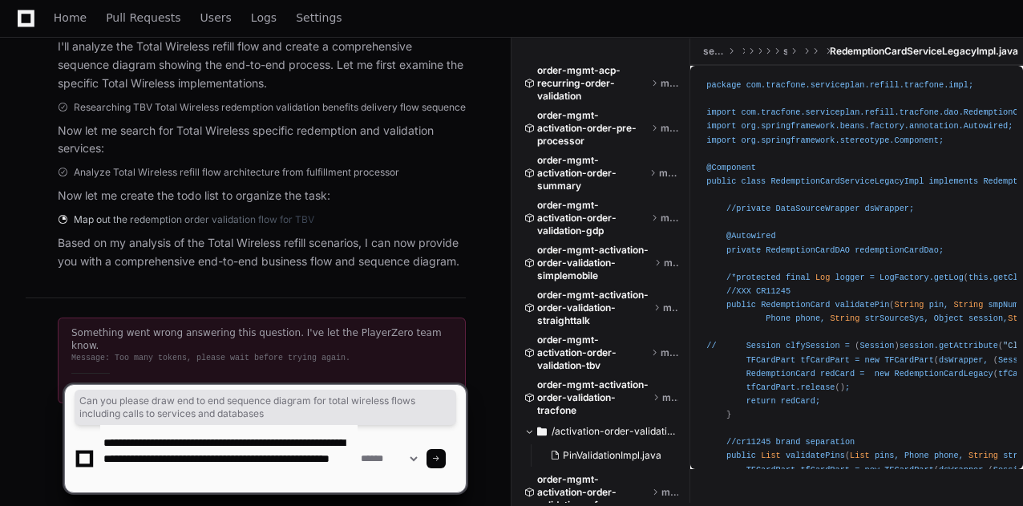
type textarea "**********"
click at [440, 459] on span at bounding box center [436, 459] width 8 height 8
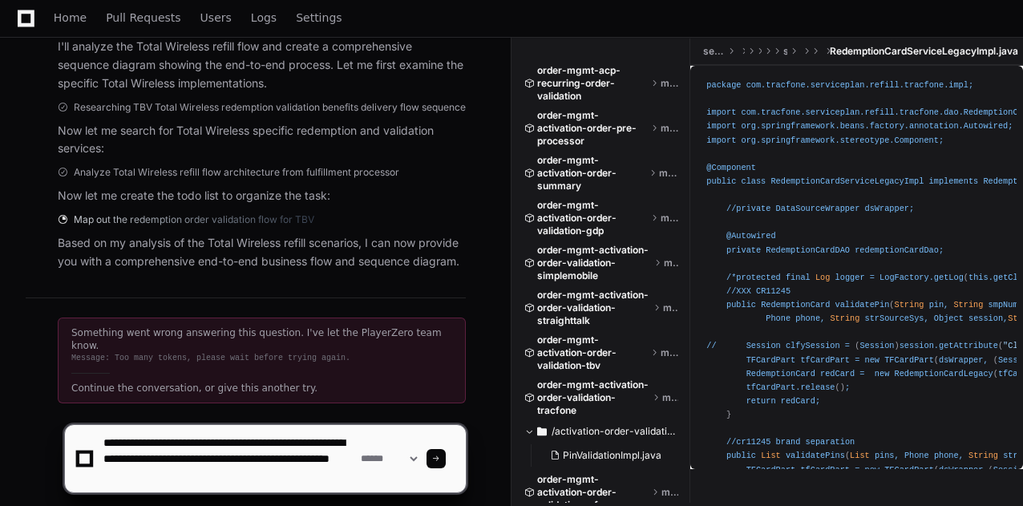
click at [440, 459] on span at bounding box center [436, 459] width 8 height 8
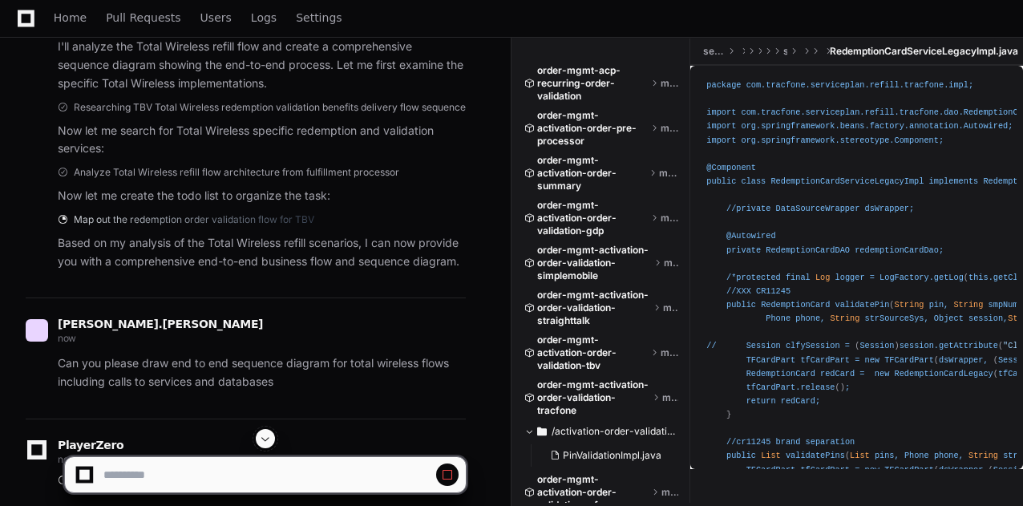
scroll to position [3530, 0]
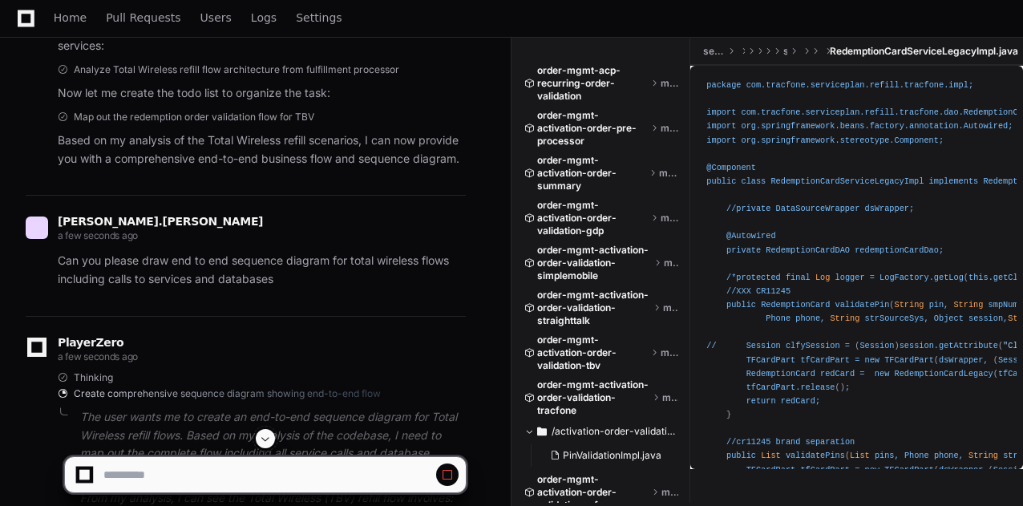
click at [267, 440] on span at bounding box center [265, 438] width 13 height 13
click at [265, 445] on span at bounding box center [265, 438] width 13 height 13
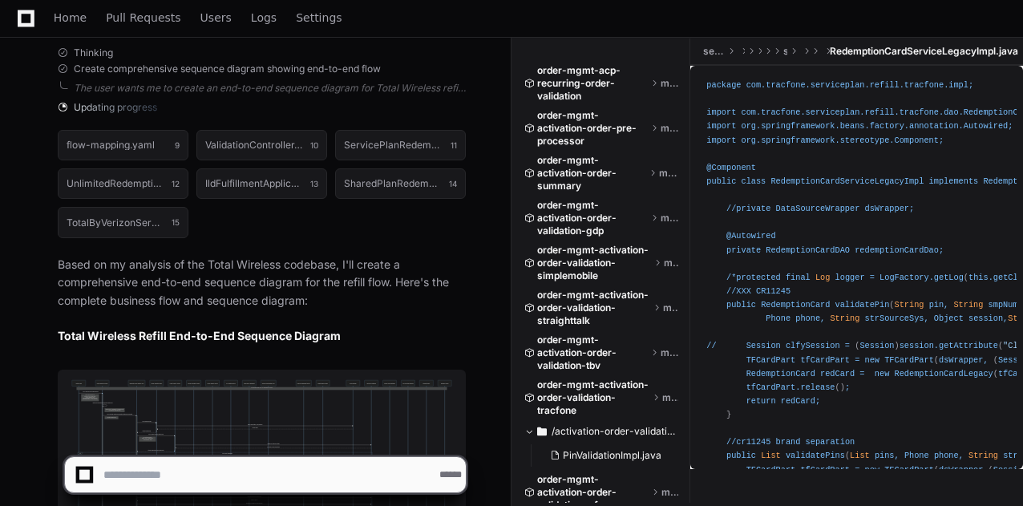
click at [164, 469] on textarea at bounding box center [268, 474] width 336 height 35
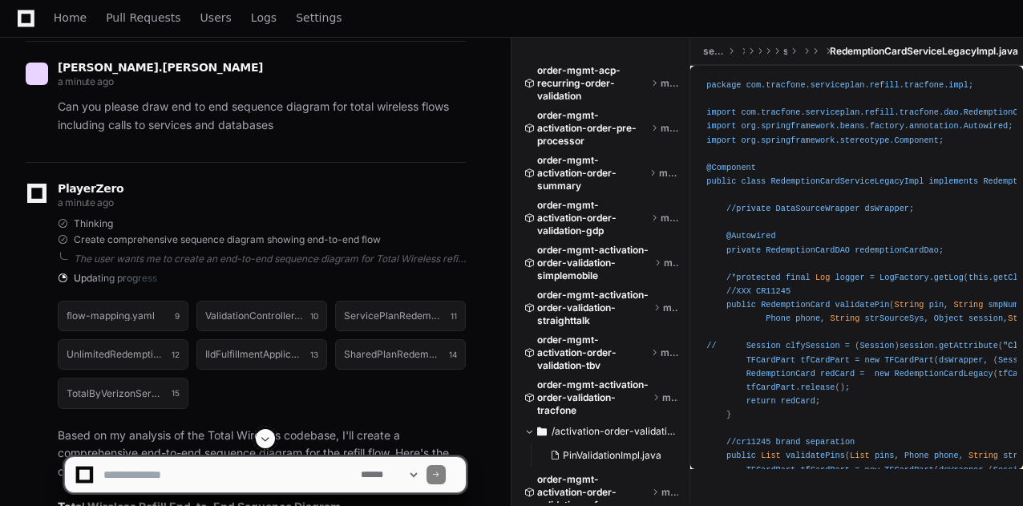
scroll to position [3619, 0]
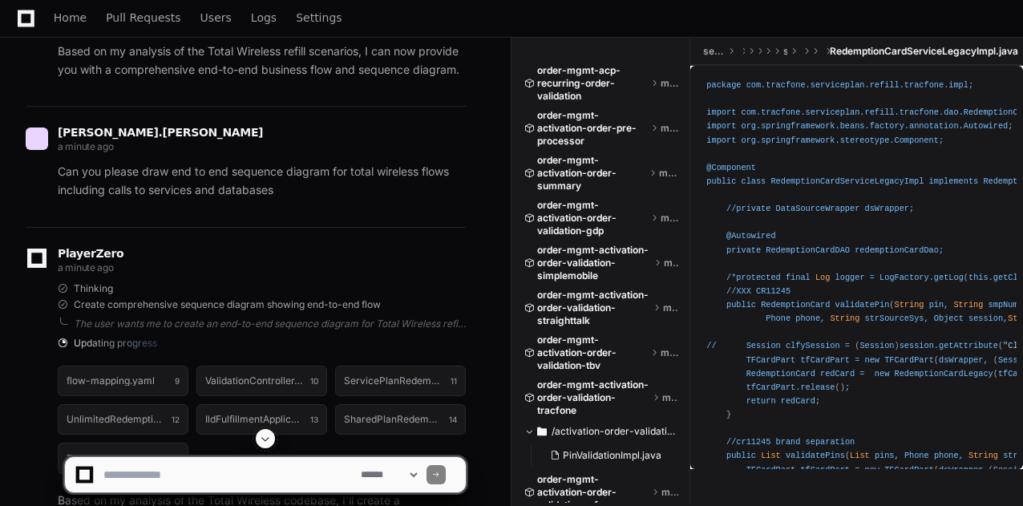
click at [216, 190] on p "Can you please draw end to end sequence diagram for total wireless flows includ…" at bounding box center [262, 181] width 408 height 37
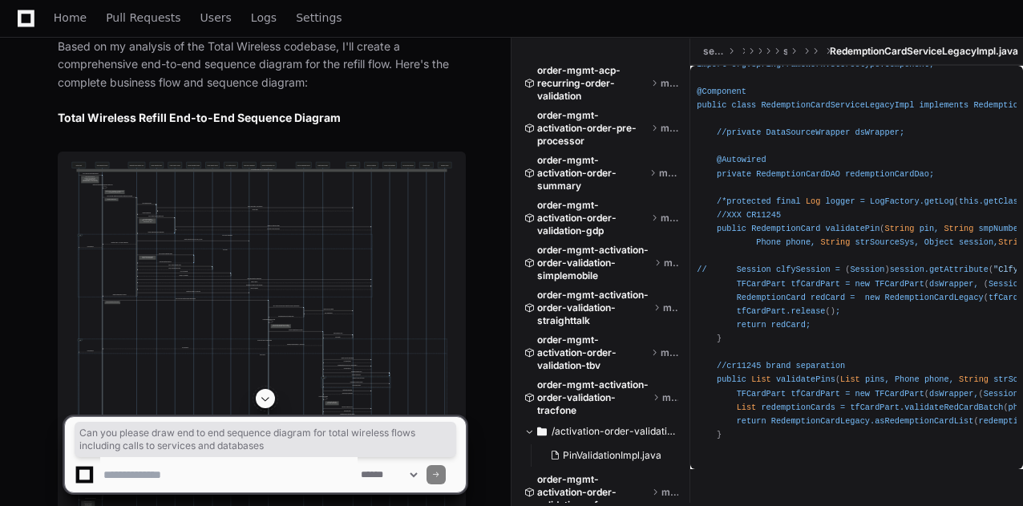
scroll to position [183, 0]
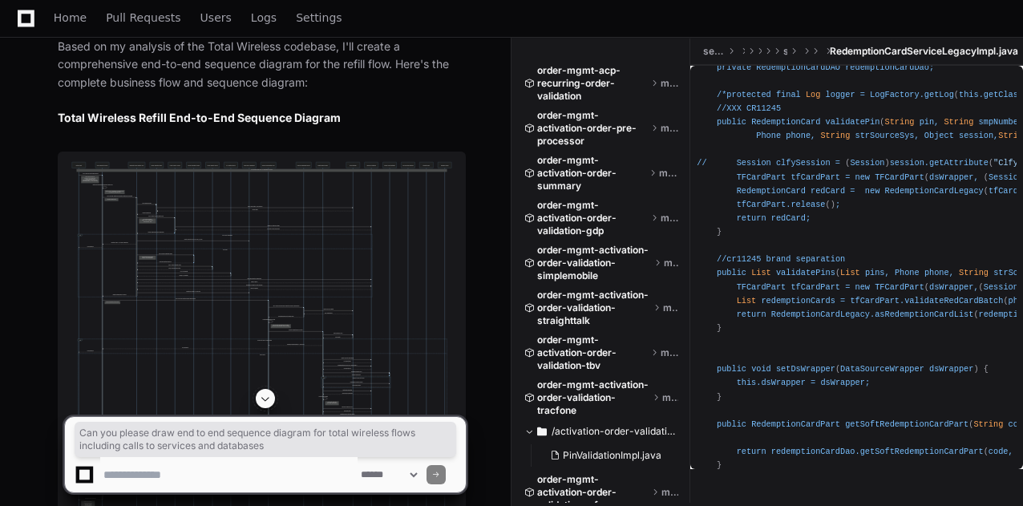
click at [813, 273] on span "validatePins" at bounding box center [805, 273] width 59 height 10
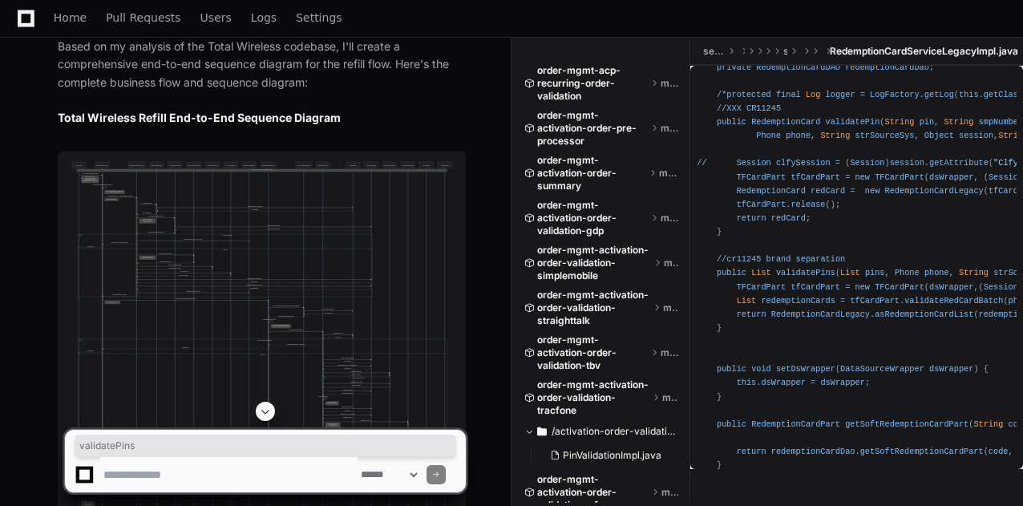
scroll to position [0, 10]
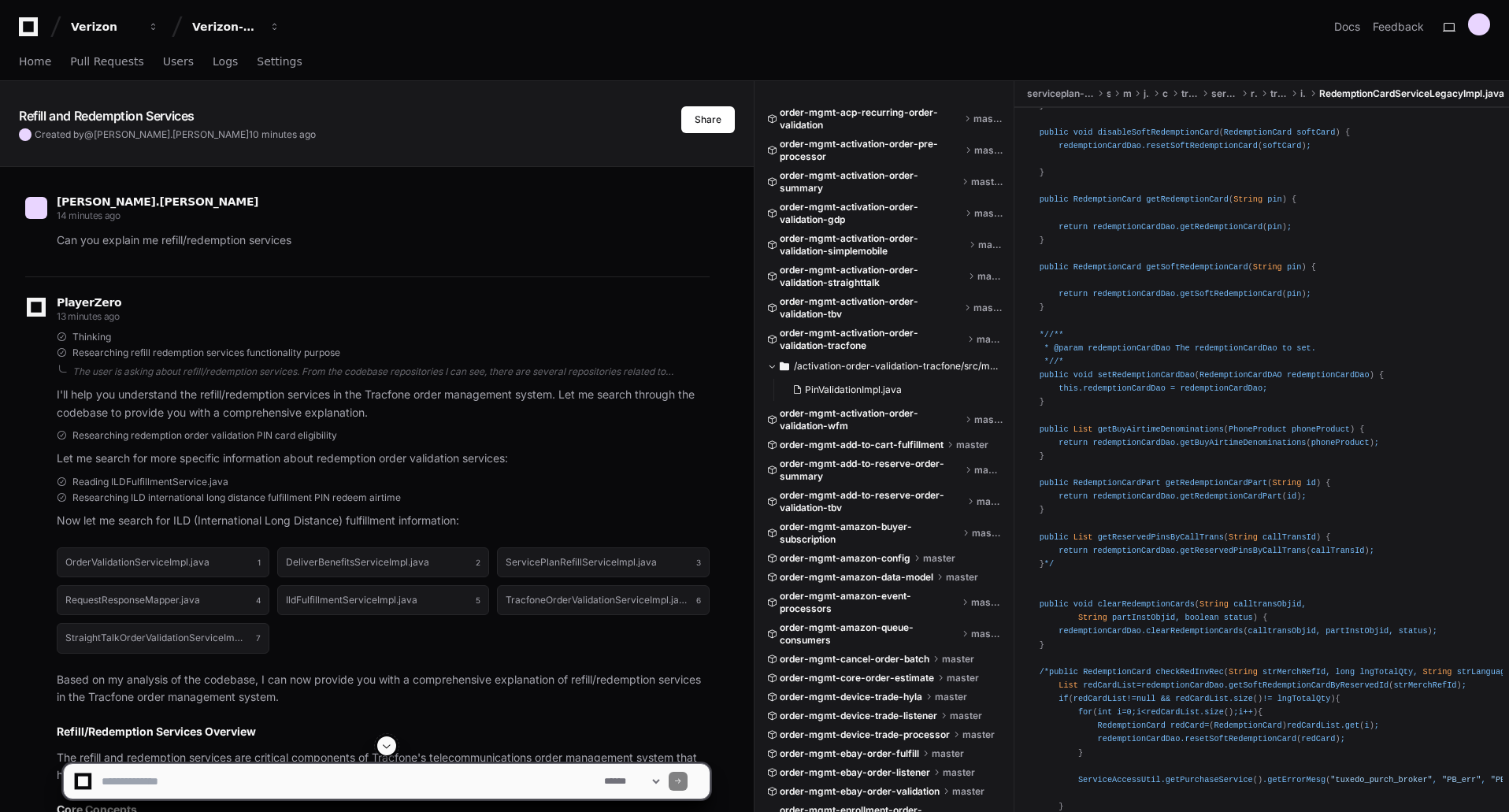
scroll to position [959, 0]
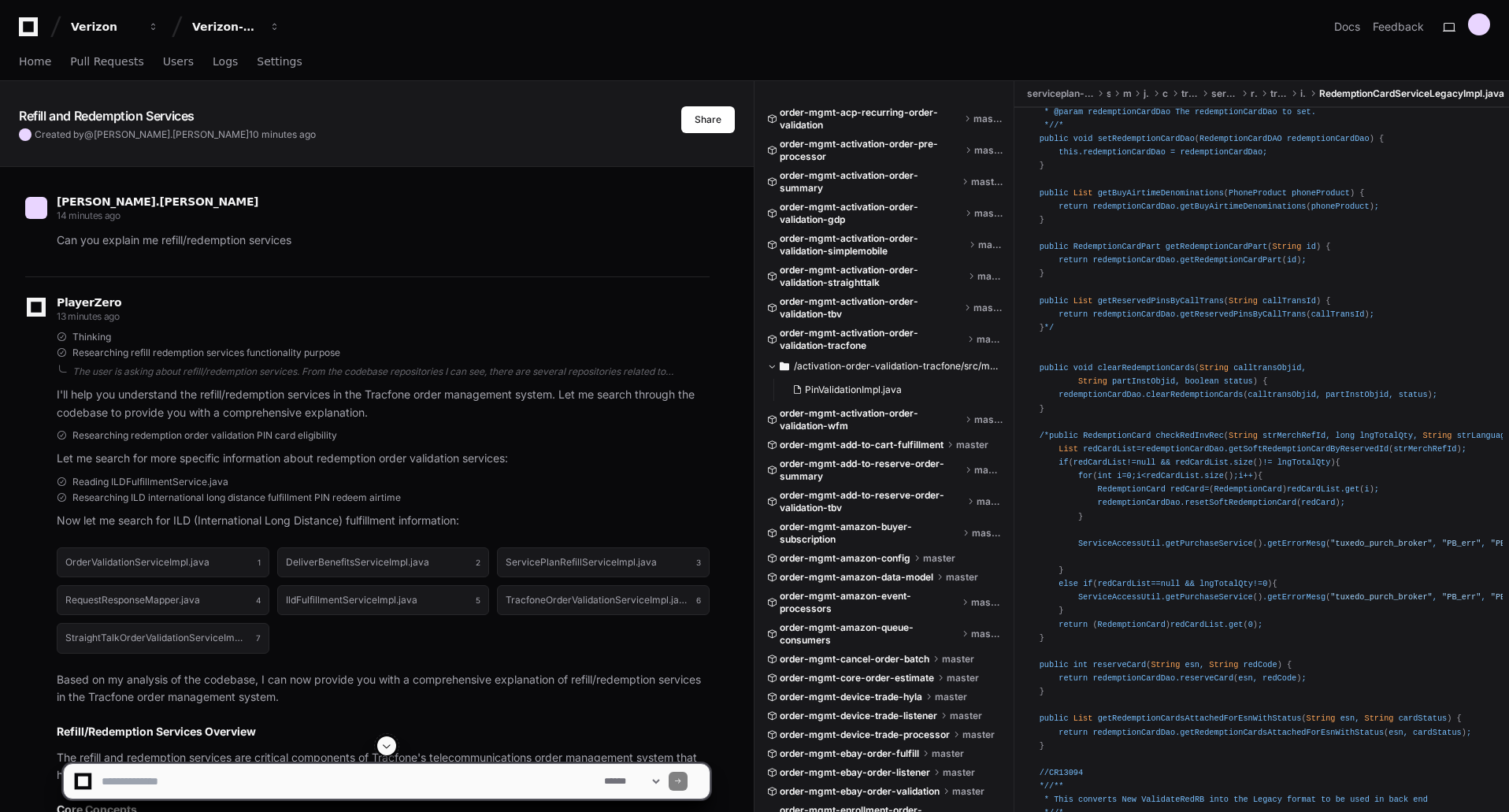
click at [482, 496] on textarea at bounding box center [350, 781] width 503 height 34
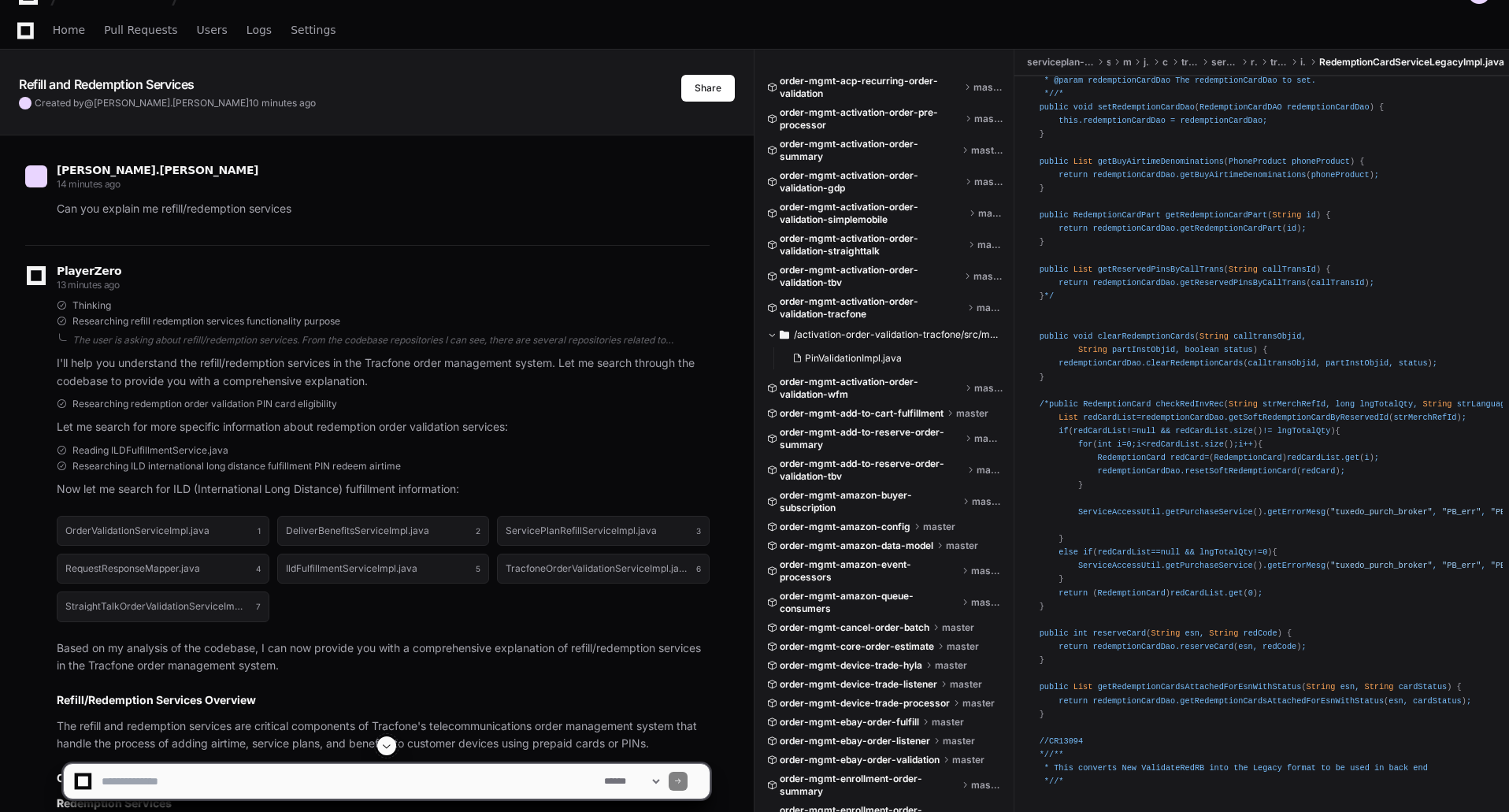
scroll to position [1181, 0]
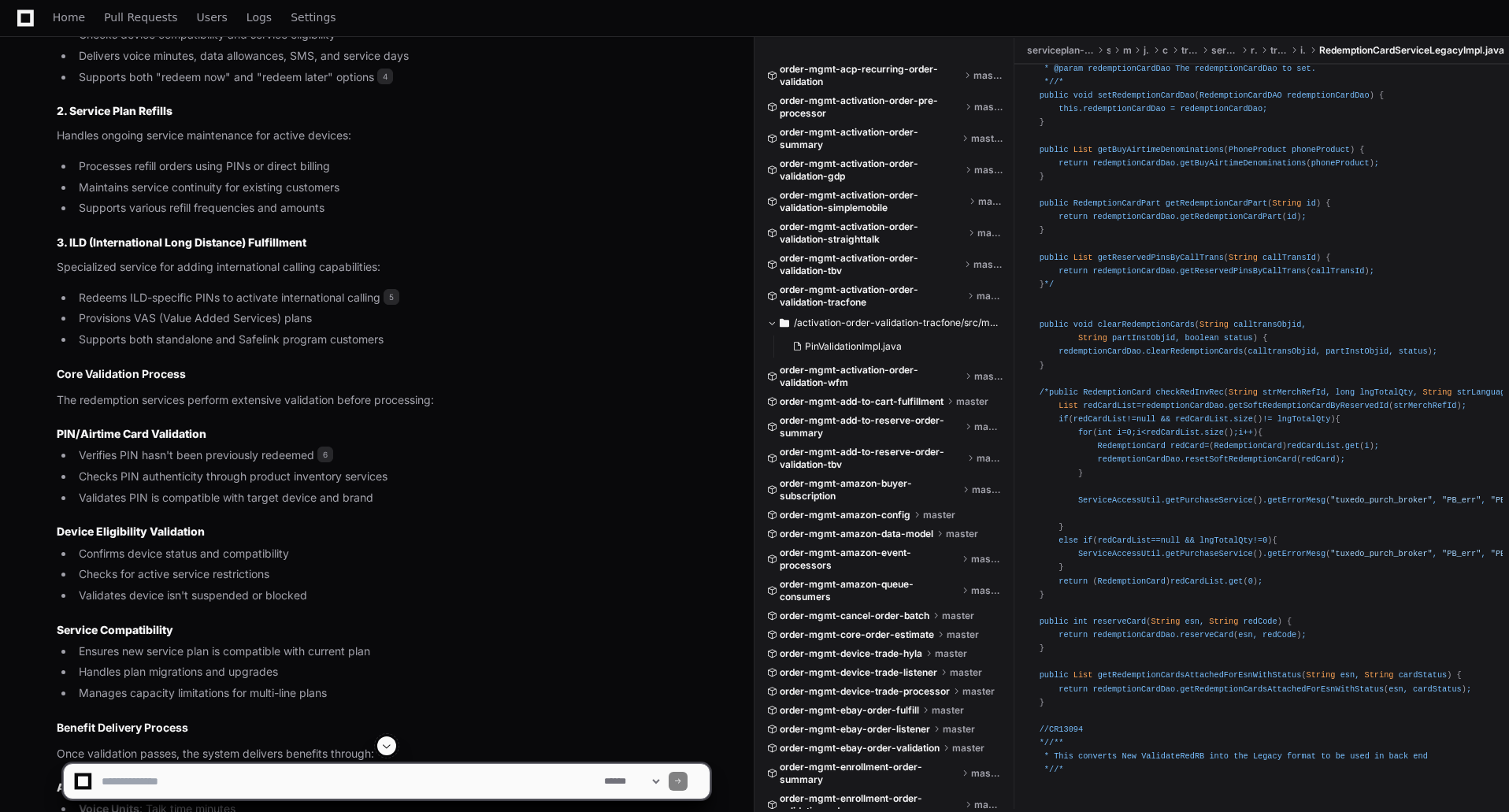
click at [119, 496] on strong "Device Eligibility Validation" at bounding box center [131, 531] width 148 height 14
click at [237, 395] on article "Based on my analysis of the codebase, I can now provide you with a comprehensiv…" at bounding box center [383, 529] width 653 height 2080
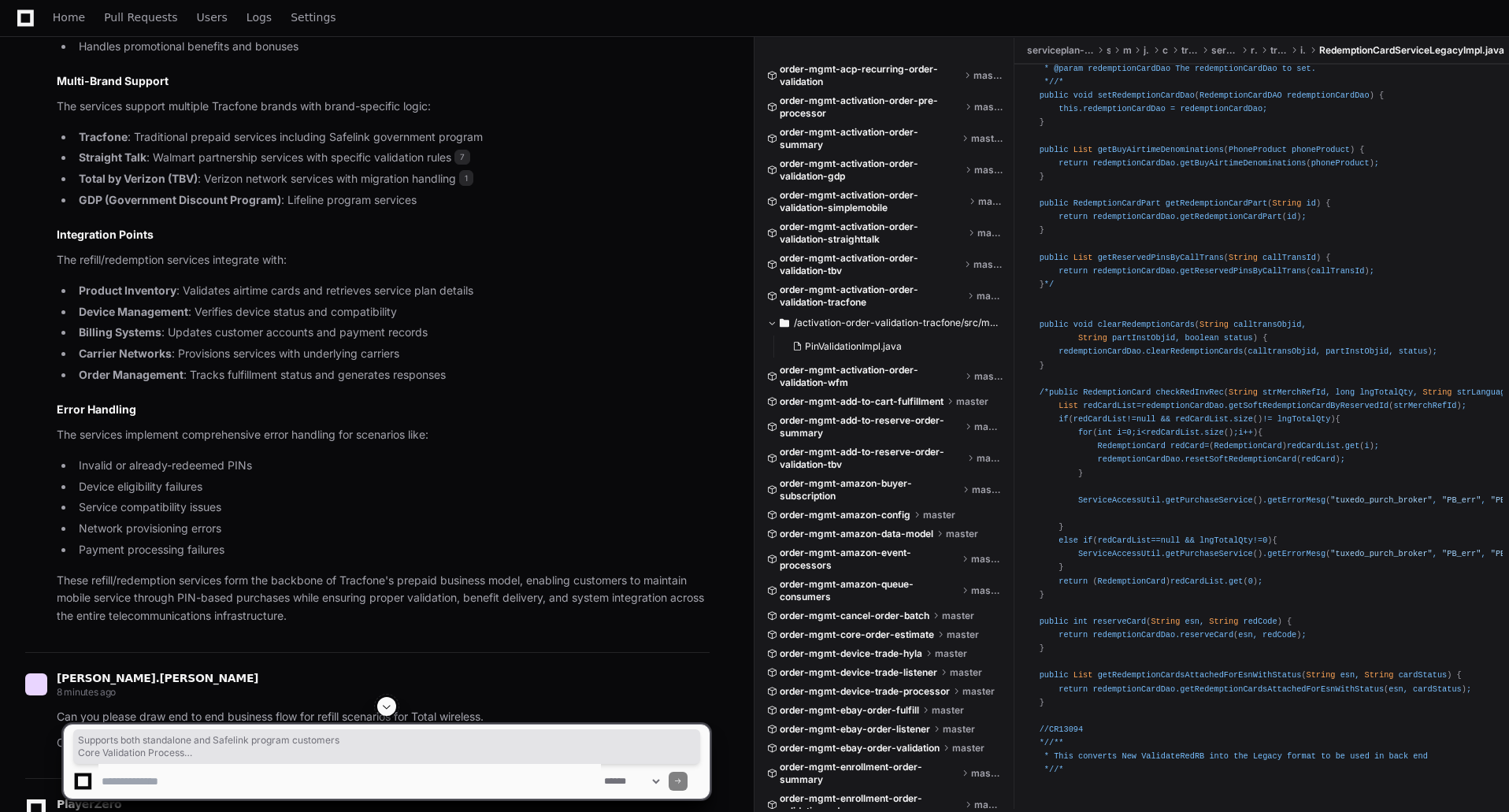
scroll to position [4093, 0]
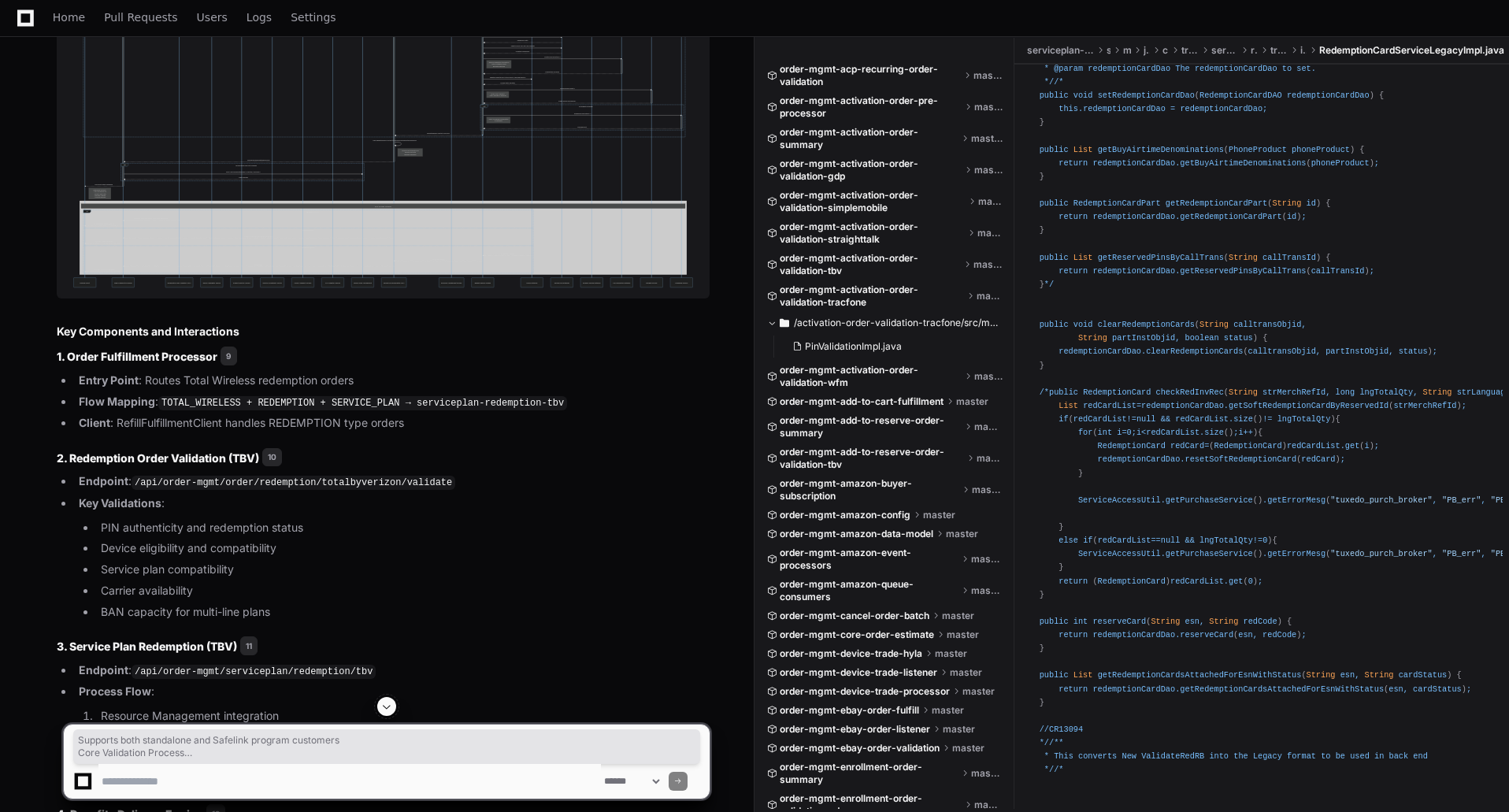
click at [370, 404] on code "TOTAL_WIRELESS + REDEMPTION + SERVICE_PLAN → serviceplan-redemption-tbv" at bounding box center [363, 403] width 409 height 14
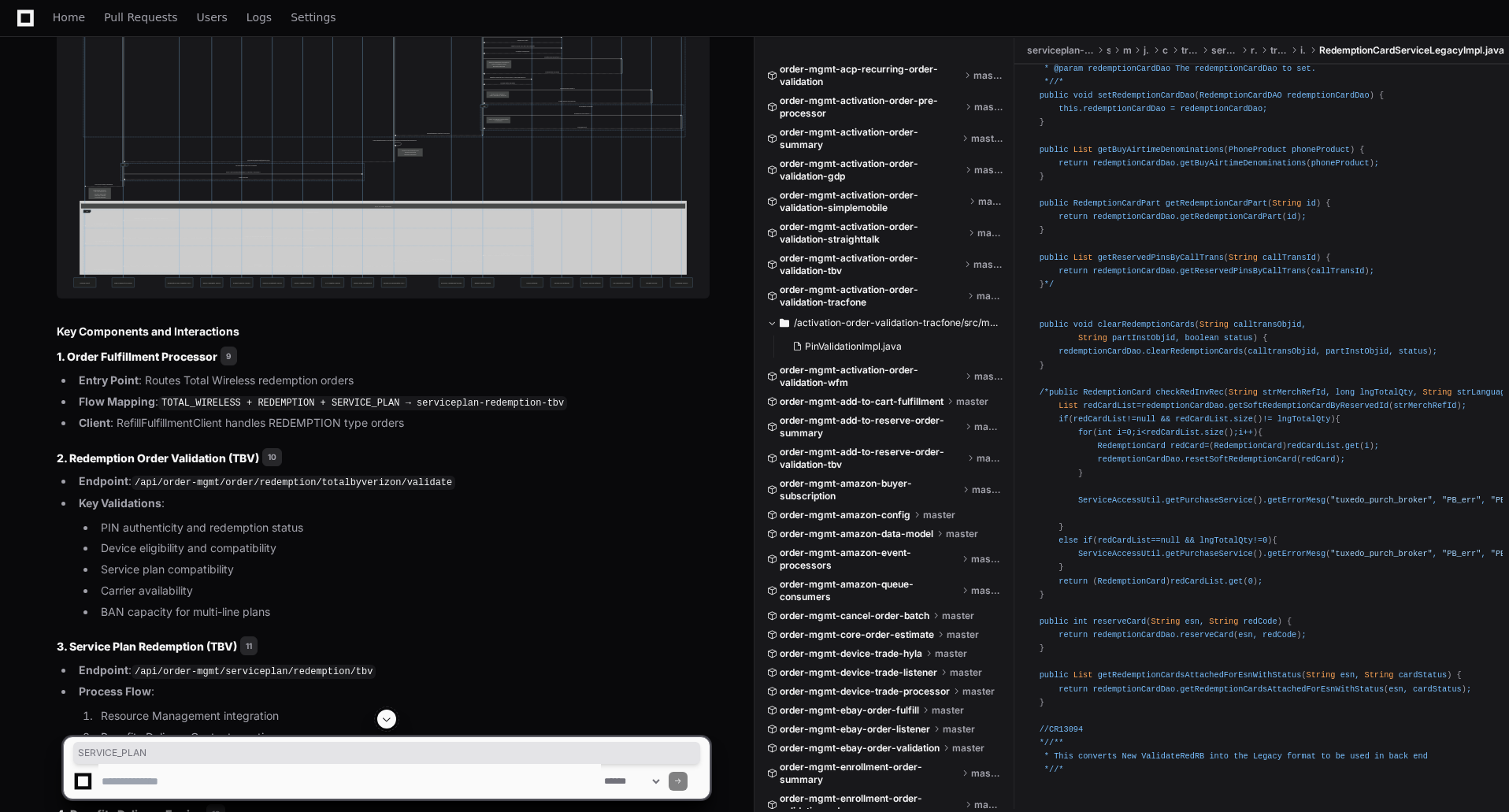
click at [370, 404] on code "TOTAL_WIRELESS + REDEMPTION + SERVICE_PLAN → serviceplan-redemption-tbv" at bounding box center [363, 403] width 409 height 14
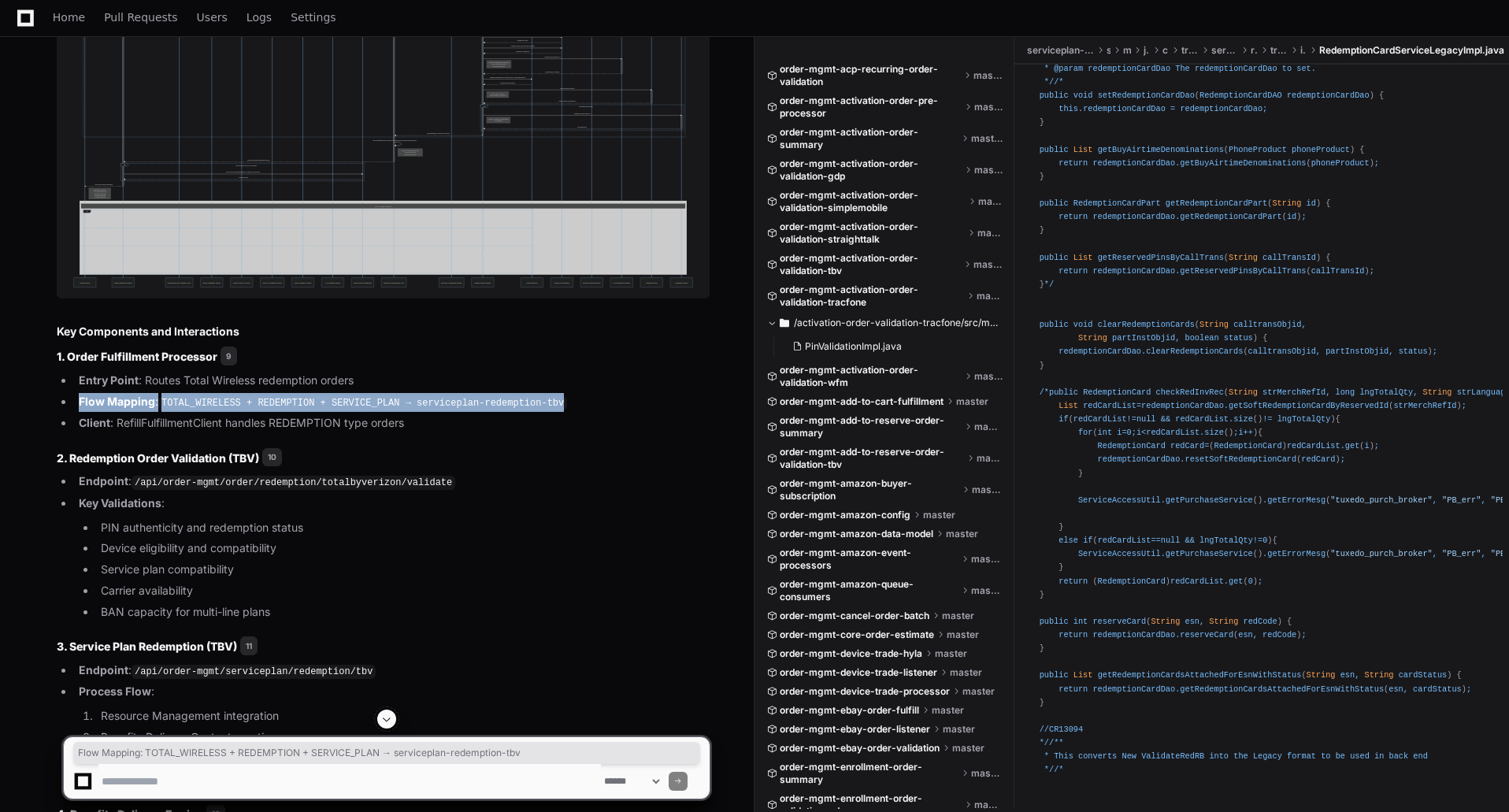
click at [370, 404] on code "TOTAL_WIRELESS + REDEMPTION + SERVICE_PLAN → serviceplan-redemption-tbv" at bounding box center [363, 403] width 409 height 14
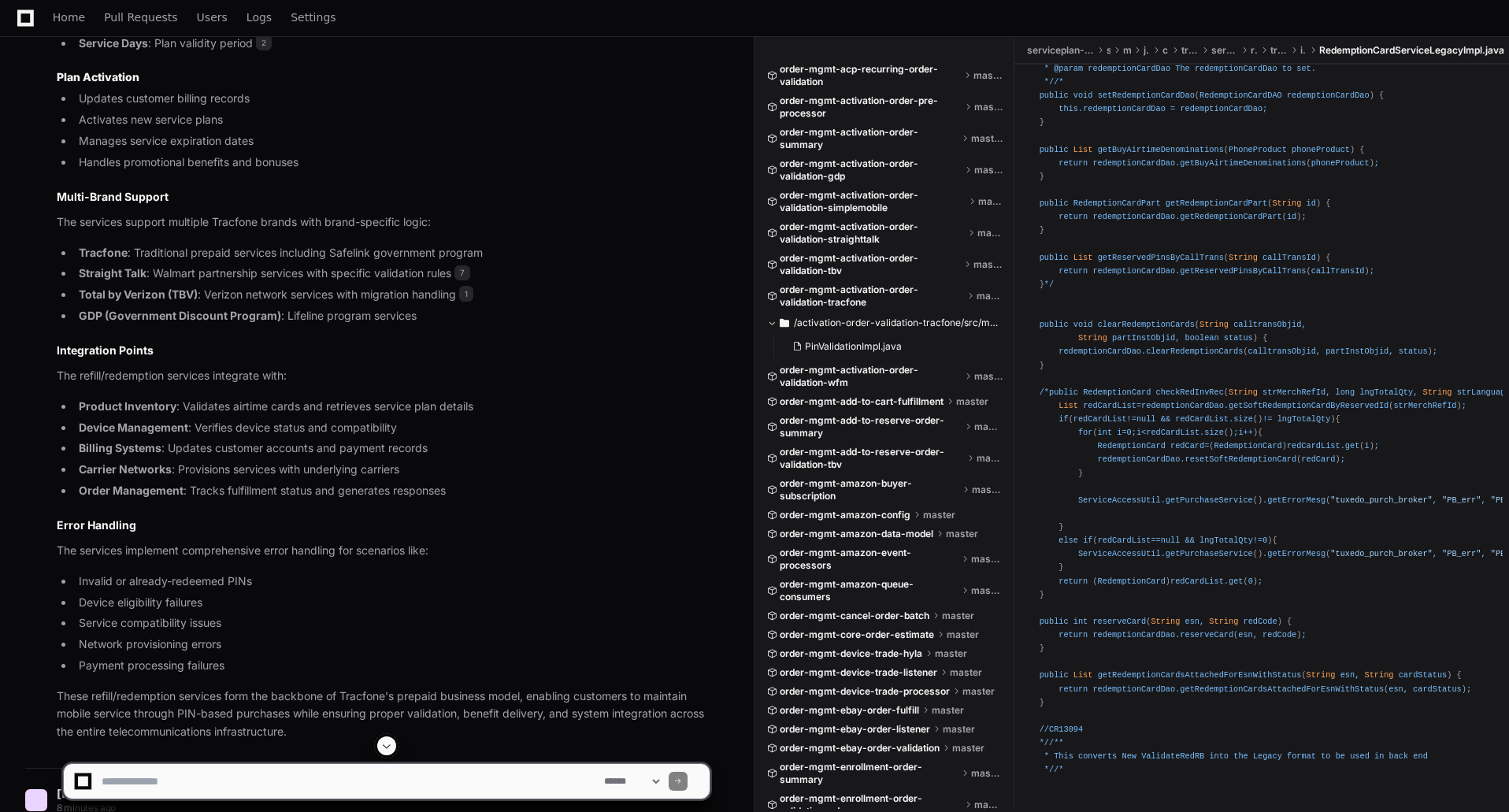
scroll to position [2016, 0]
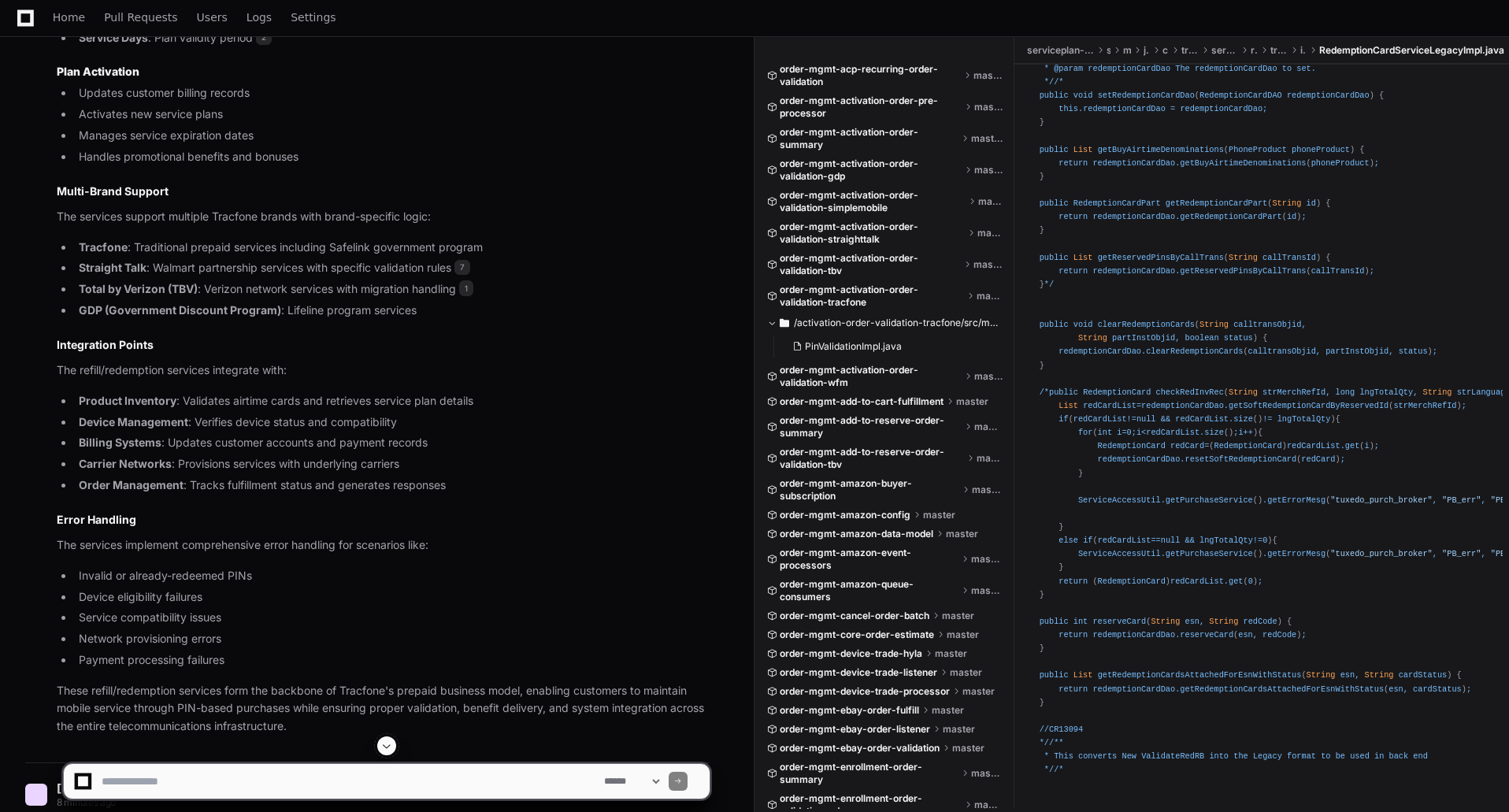
click at [449, 271] on li "Straight Talk : Walmart partnership services with specific validation rules 7" at bounding box center [391, 268] width 636 height 18
click at [300, 310] on li "GDP (Government Discount Program) : Lifeline program services" at bounding box center [391, 310] width 636 height 18
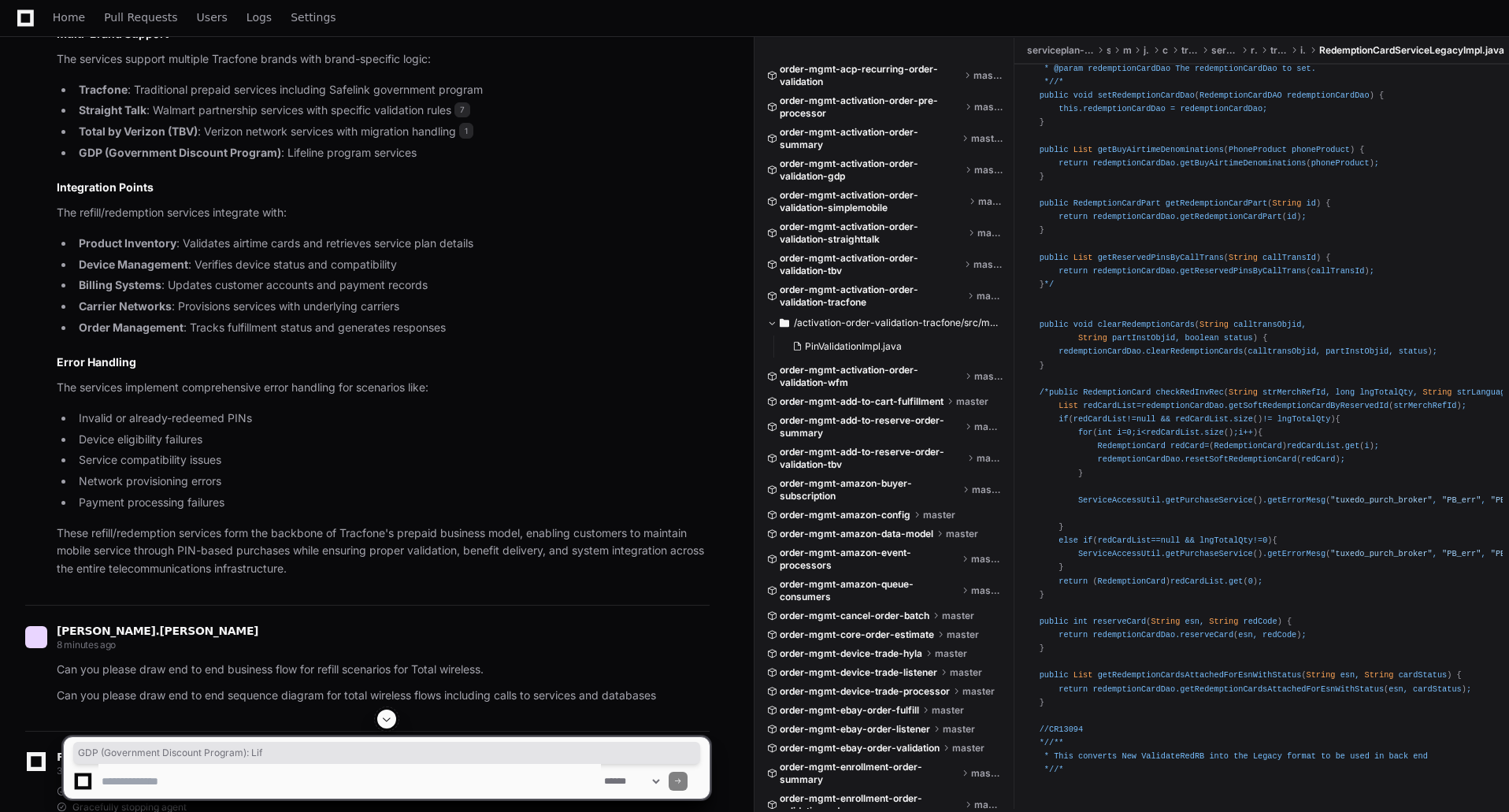
click at [97, 212] on p "The refill/redemption services integrate with:" at bounding box center [383, 213] width 653 height 18
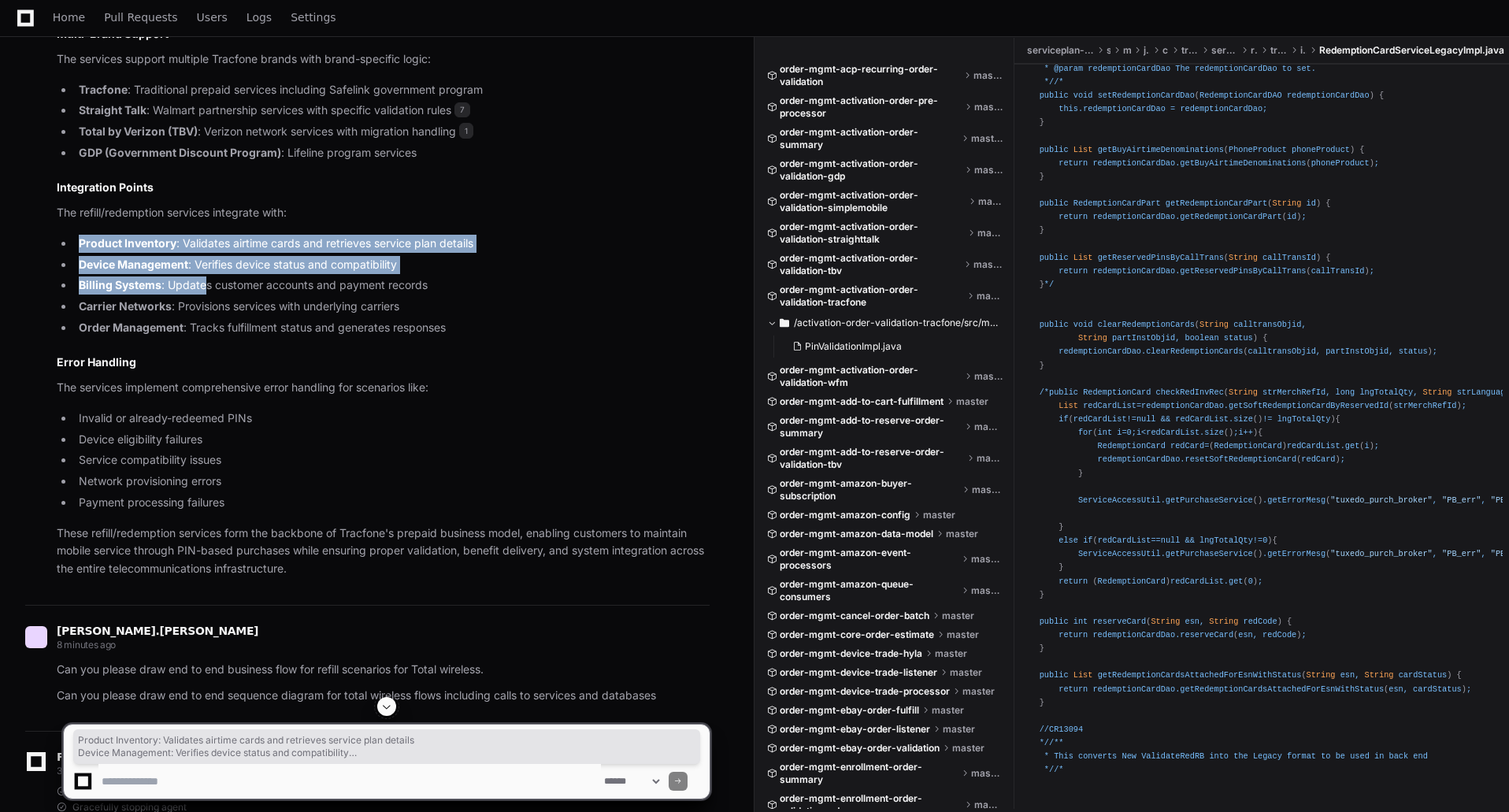
drag, startPoint x: 82, startPoint y: 241, endPoint x: 212, endPoint y: 298, distance: 141.9
click at [212, 298] on ul "Product Inventory : Validates airtime cards and retrieves service plan details …" at bounding box center [383, 286] width 653 height 102
click at [212, 298] on li "Carrier Networks : Provisions services with underlying carriers" at bounding box center [391, 306] width 636 height 18
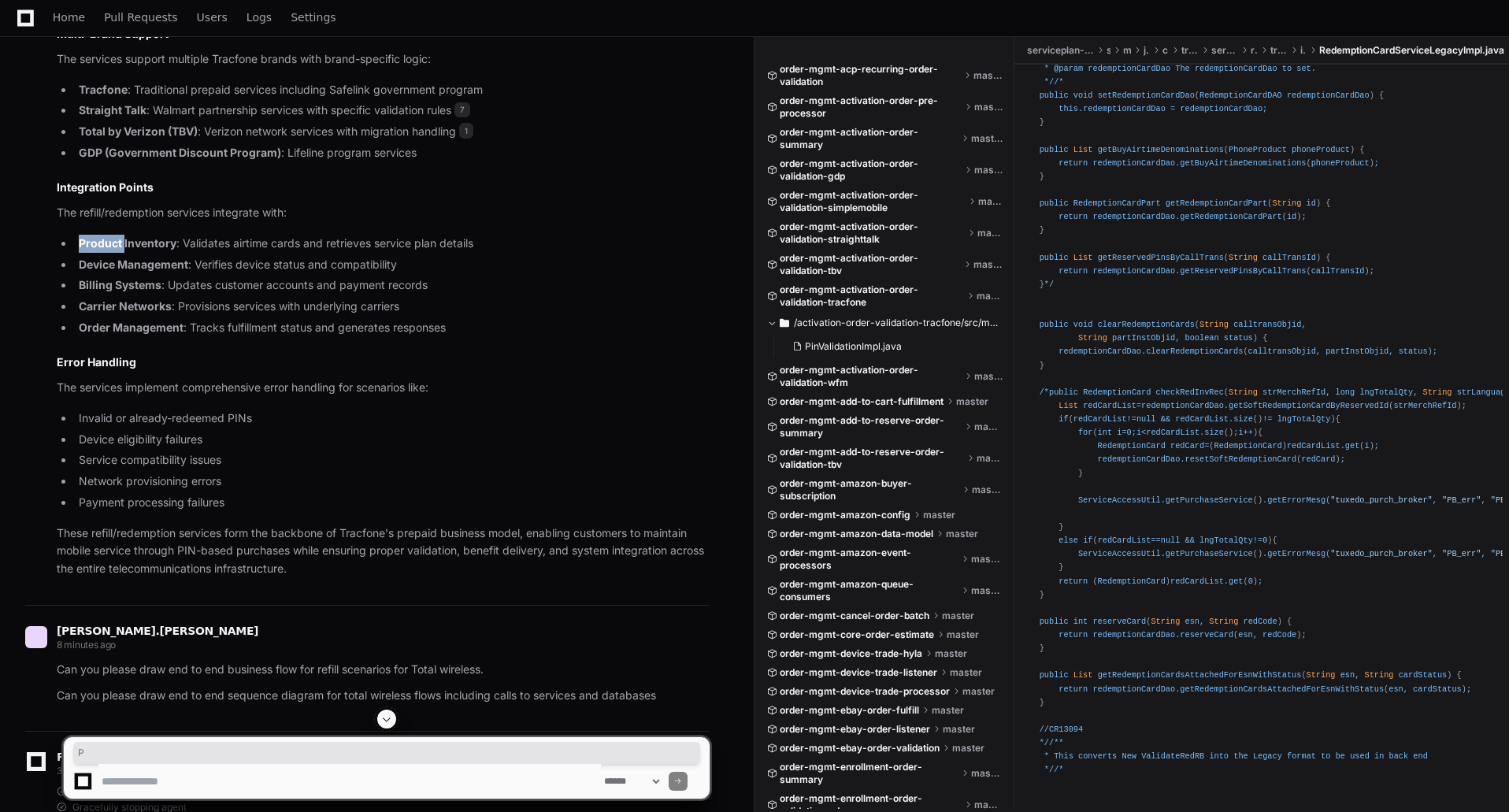
drag, startPoint x: 76, startPoint y: 242, endPoint x: 161, endPoint y: 267, distance: 88.6
click at [176, 241] on li "Product Inventory : Validates airtime cards and retrieves service plan details" at bounding box center [391, 244] width 636 height 18
click at [165, 246] on li "Product Inventory : Validates airtime cards and retrieves service plan details" at bounding box center [391, 244] width 636 height 18
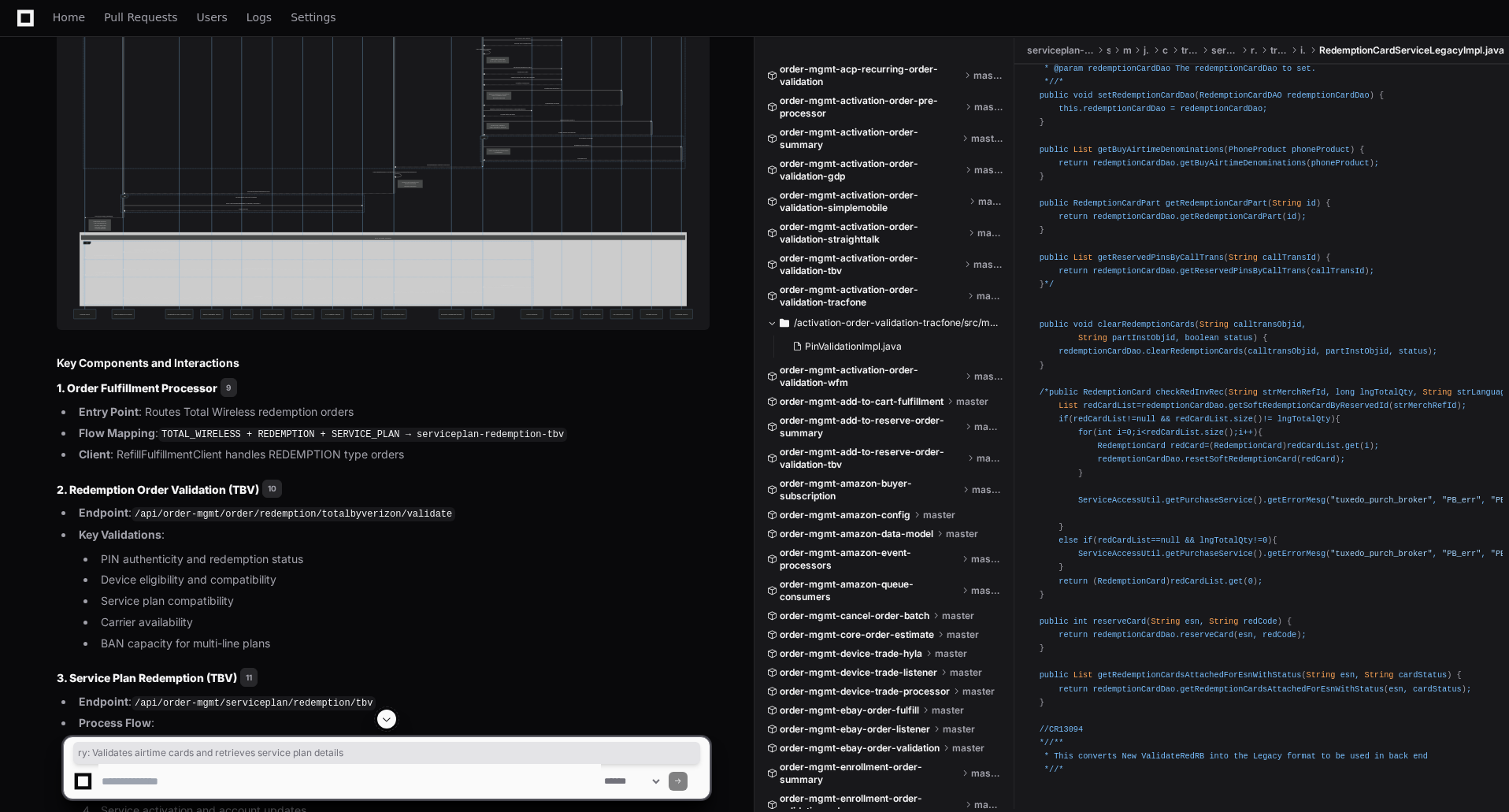
scroll to position [4220, 0]
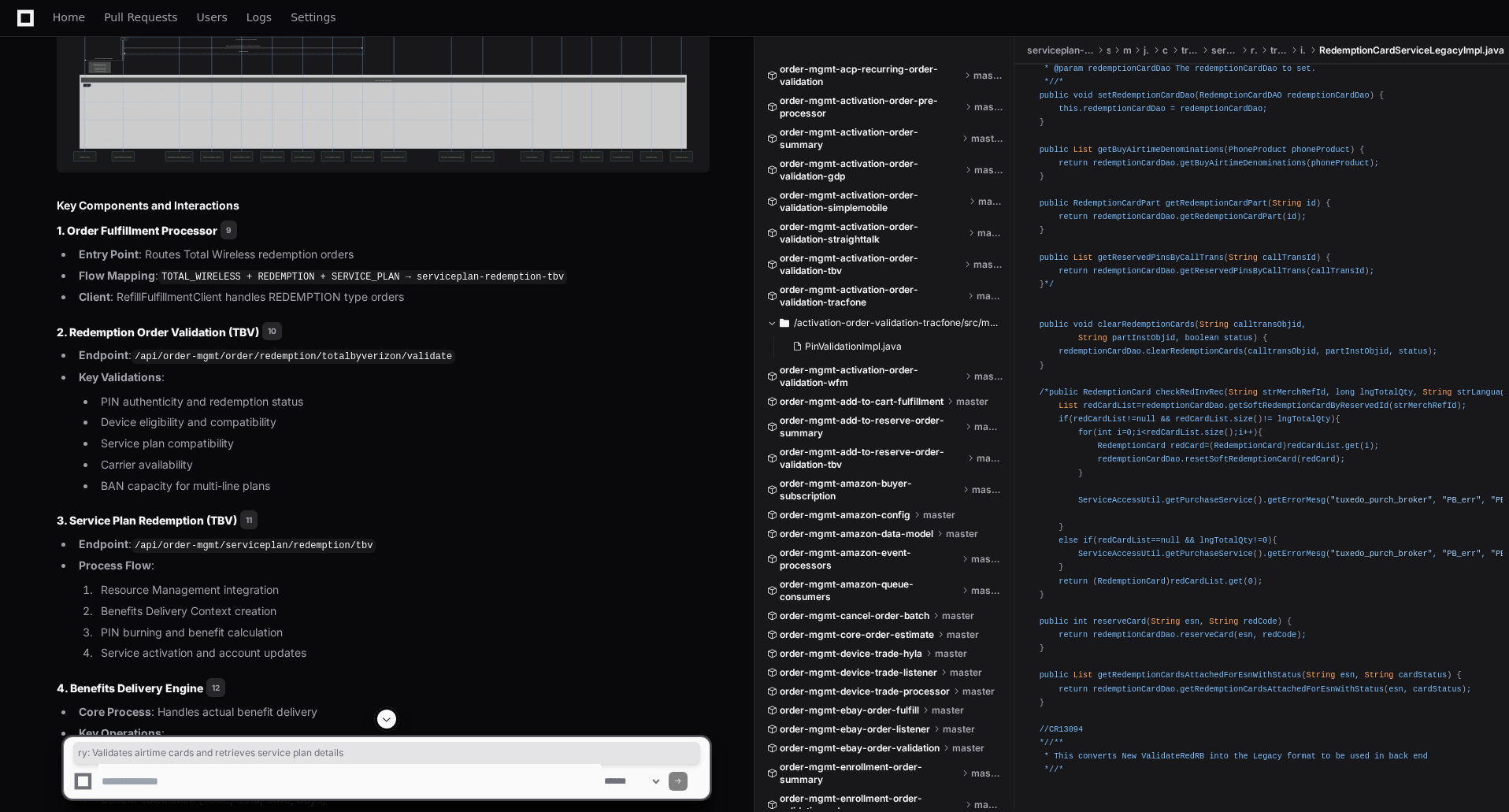
click at [320, 496] on textarea at bounding box center [350, 781] width 503 height 34
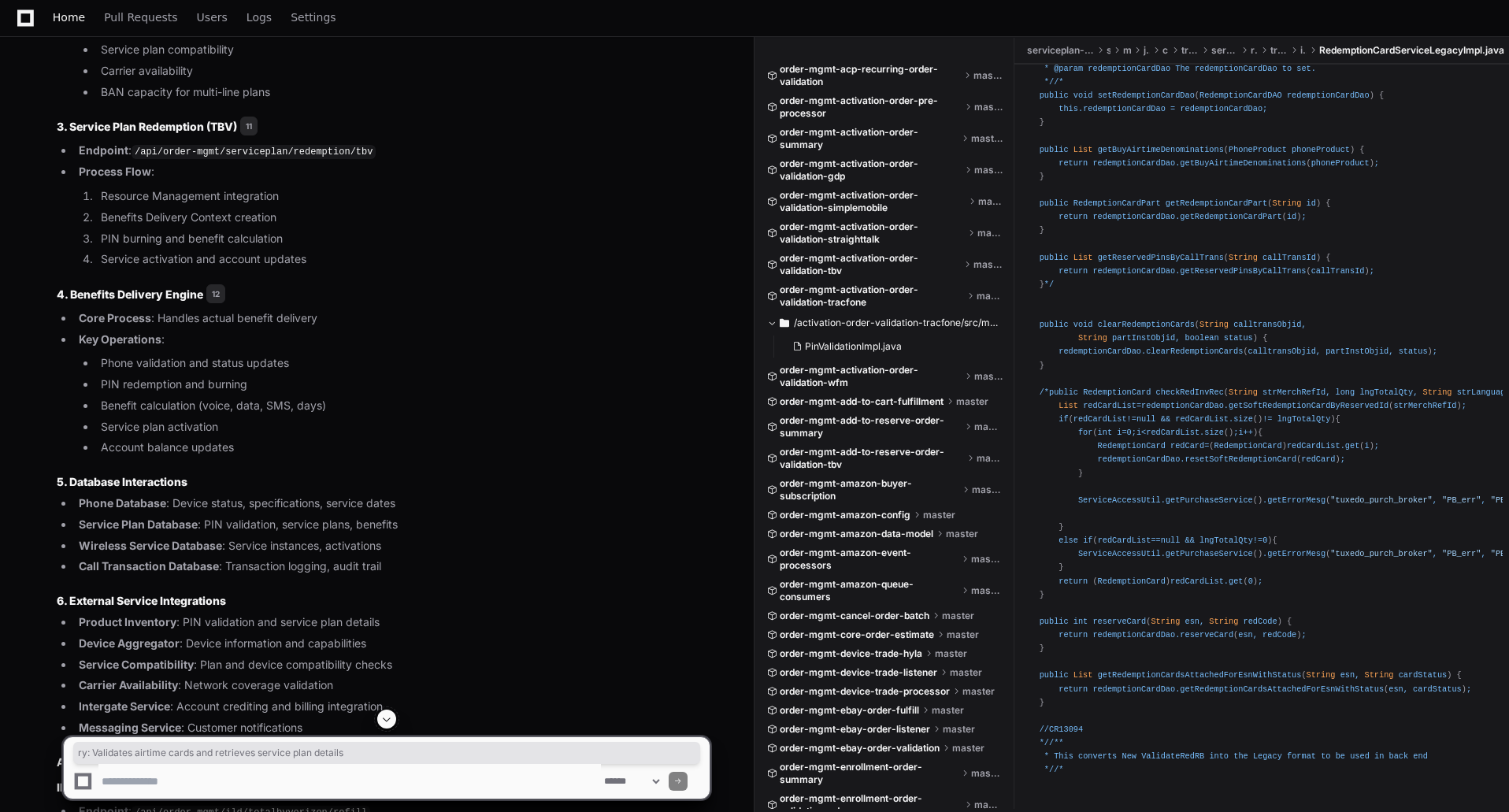
click at [75, 22] on span "Home" at bounding box center [69, 18] width 32 height 10
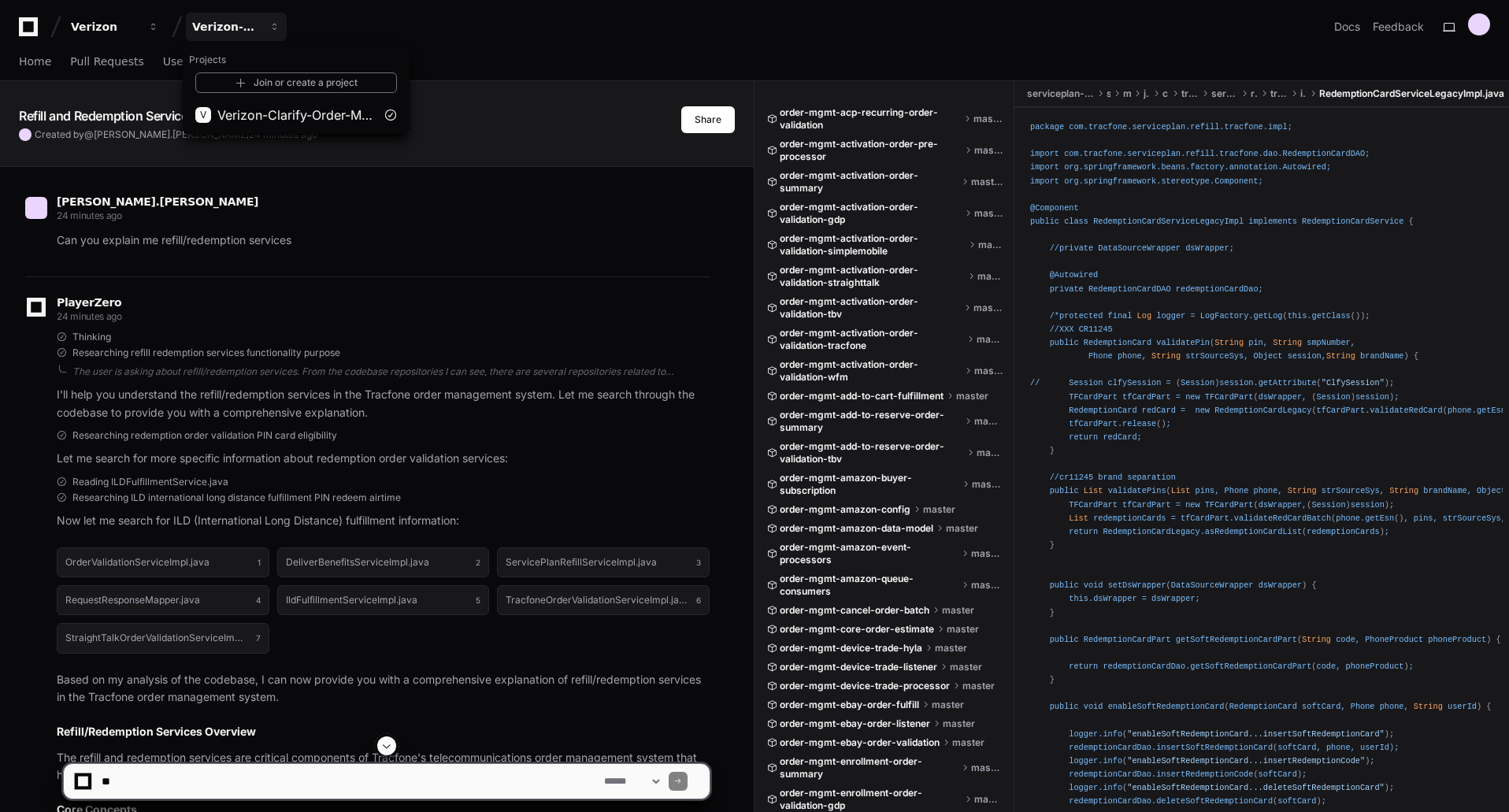
click at [26, 29] on icon at bounding box center [28, 27] width 31 height 19
click at [30, 64] on span "Home" at bounding box center [34, 62] width 32 height 10
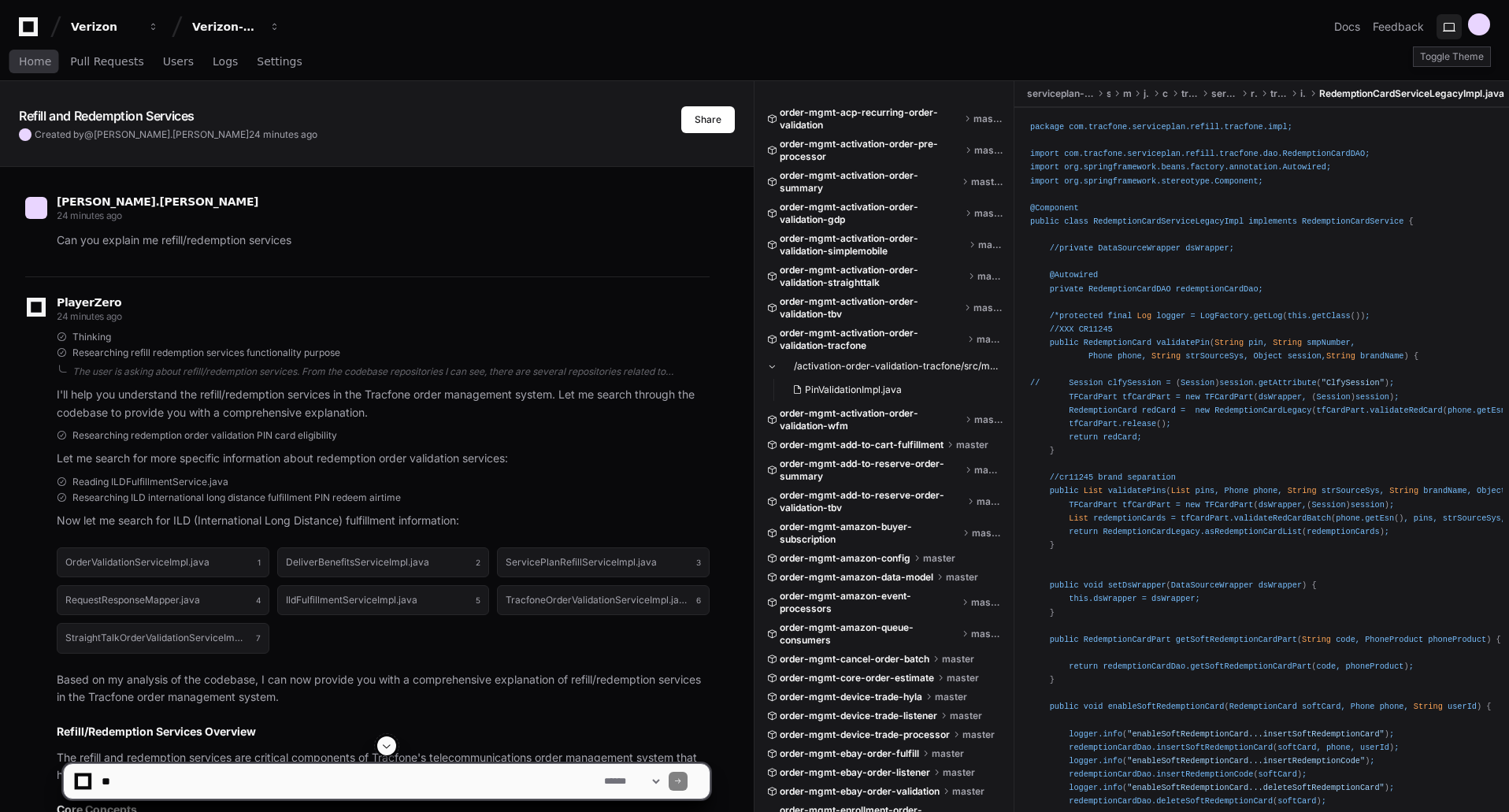
click at [1461, 29] on button at bounding box center [1449, 27] width 26 height 26
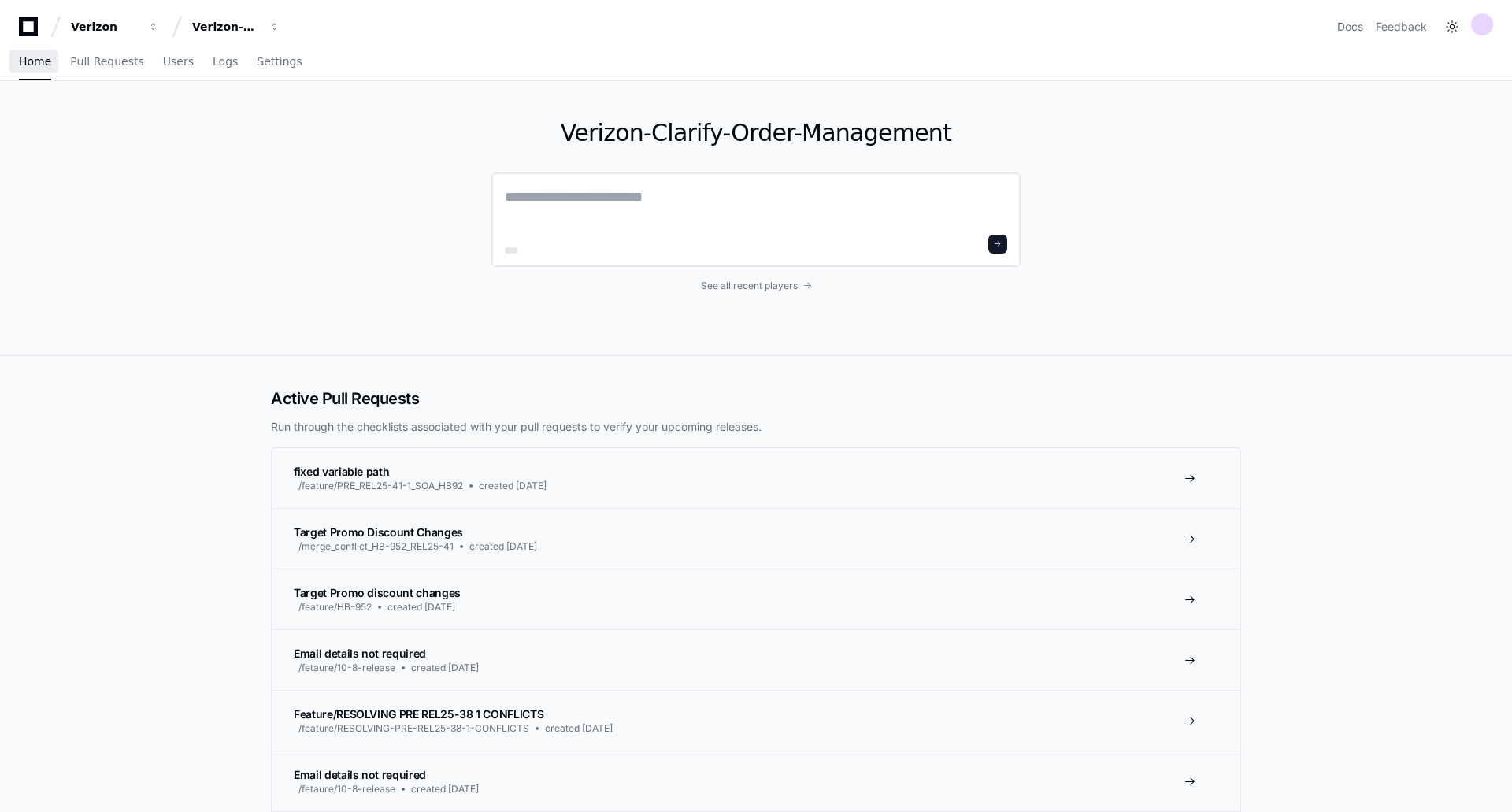
click at [588, 204] on textarea at bounding box center [756, 207] width 503 height 44
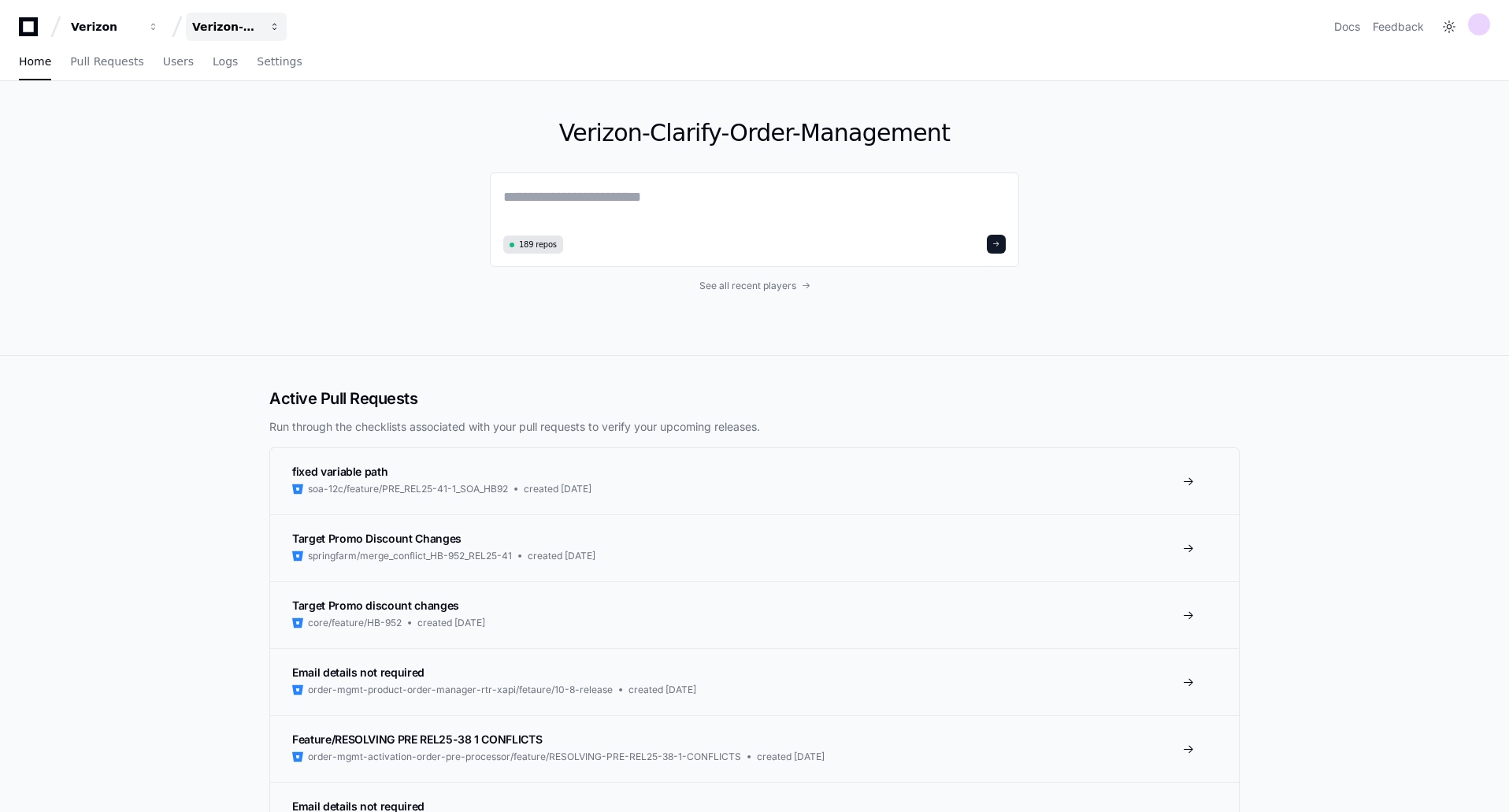
click at [241, 26] on div "Verizon-Clarify-Order-Management" at bounding box center [226, 27] width 68 height 16
click at [609, 208] on textarea at bounding box center [754, 207] width 503 height 44
type textarea "**********"
click at [1000, 237] on button at bounding box center [996, 242] width 19 height 19
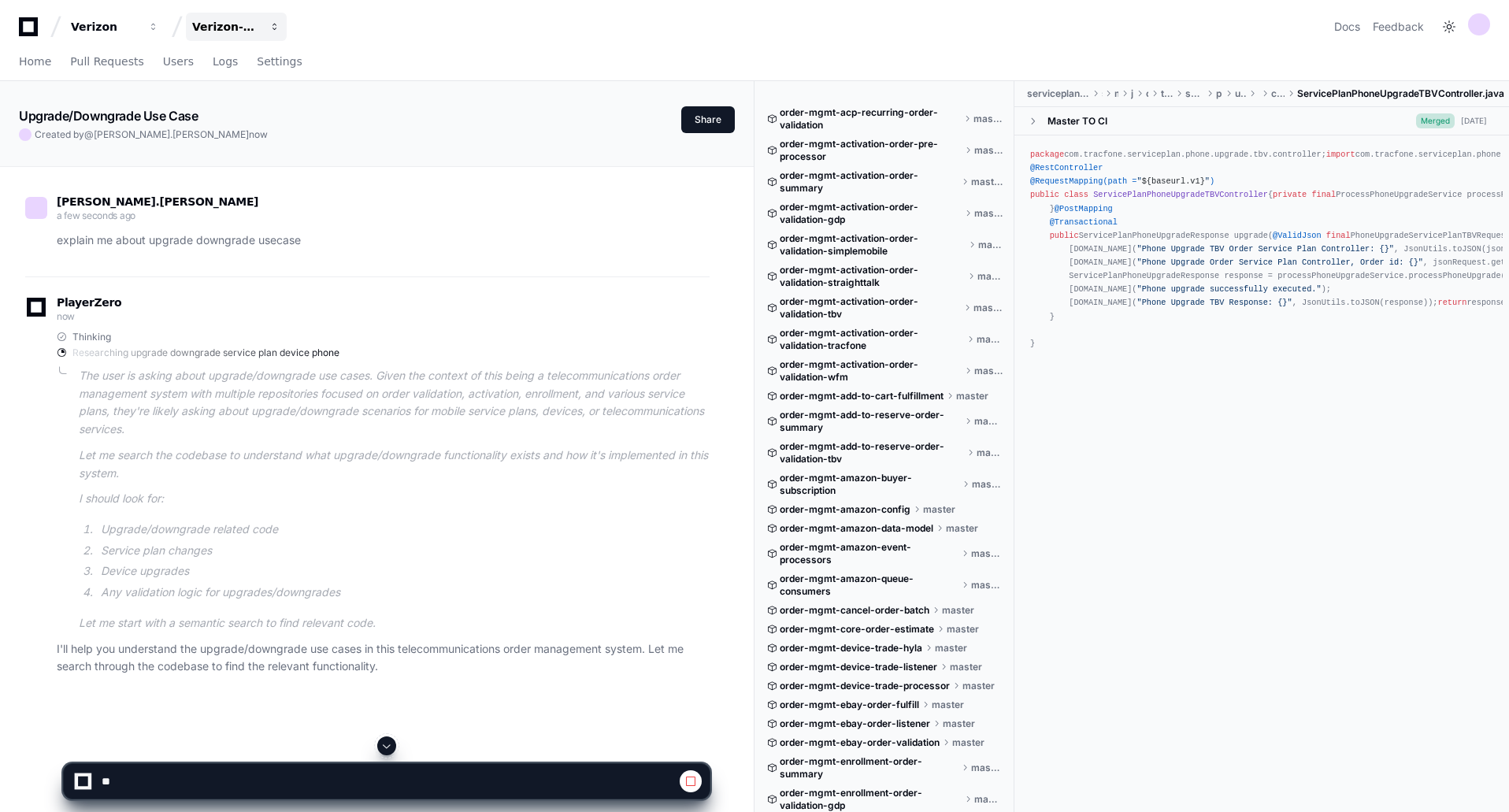
click at [248, 30] on div "Verizon-Clarify-Order-Management" at bounding box center [226, 27] width 68 height 16
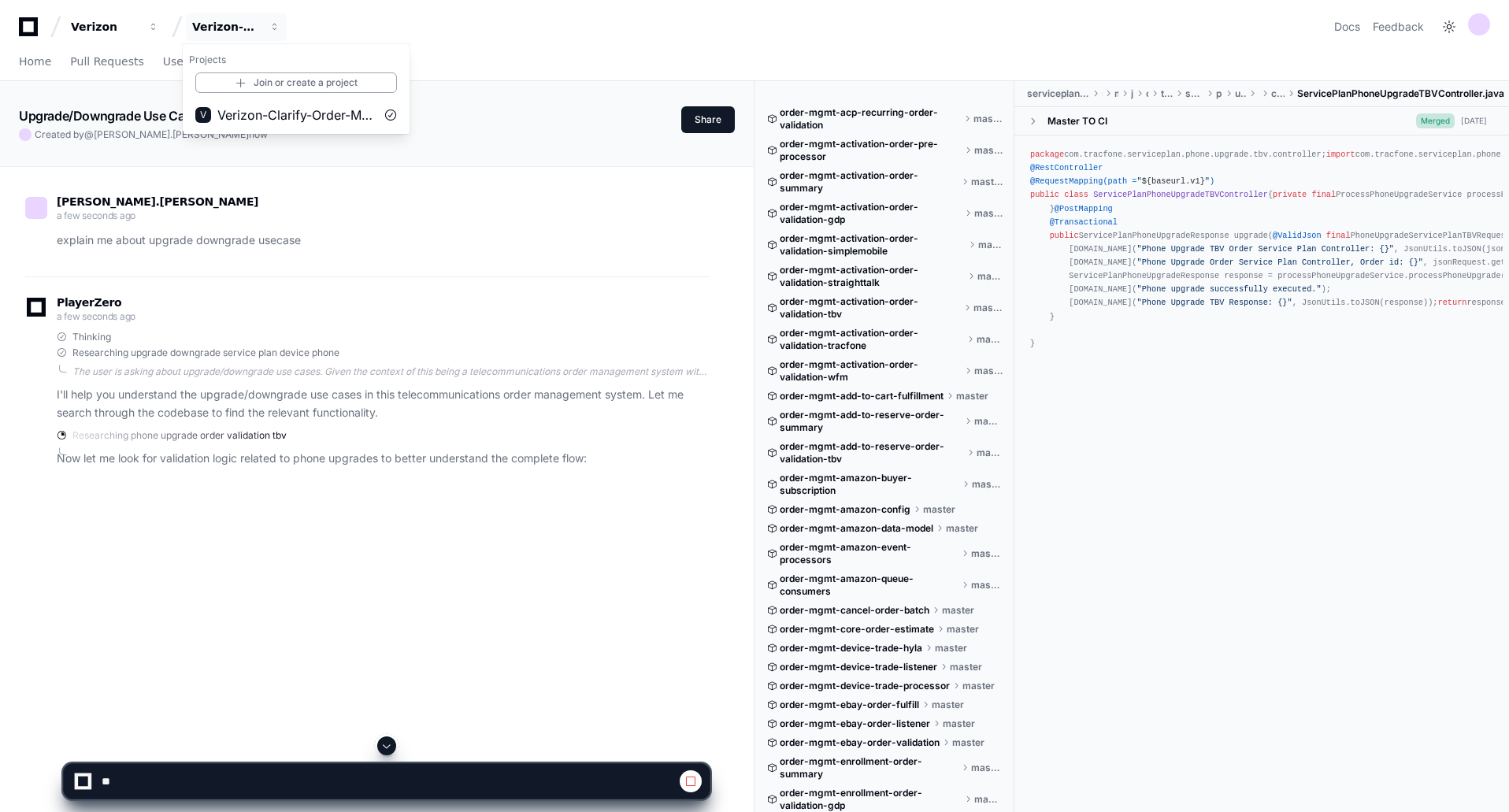
click at [482, 61] on div "Home Pull Requests Users Logs Settings" at bounding box center [754, 62] width 1472 height 36
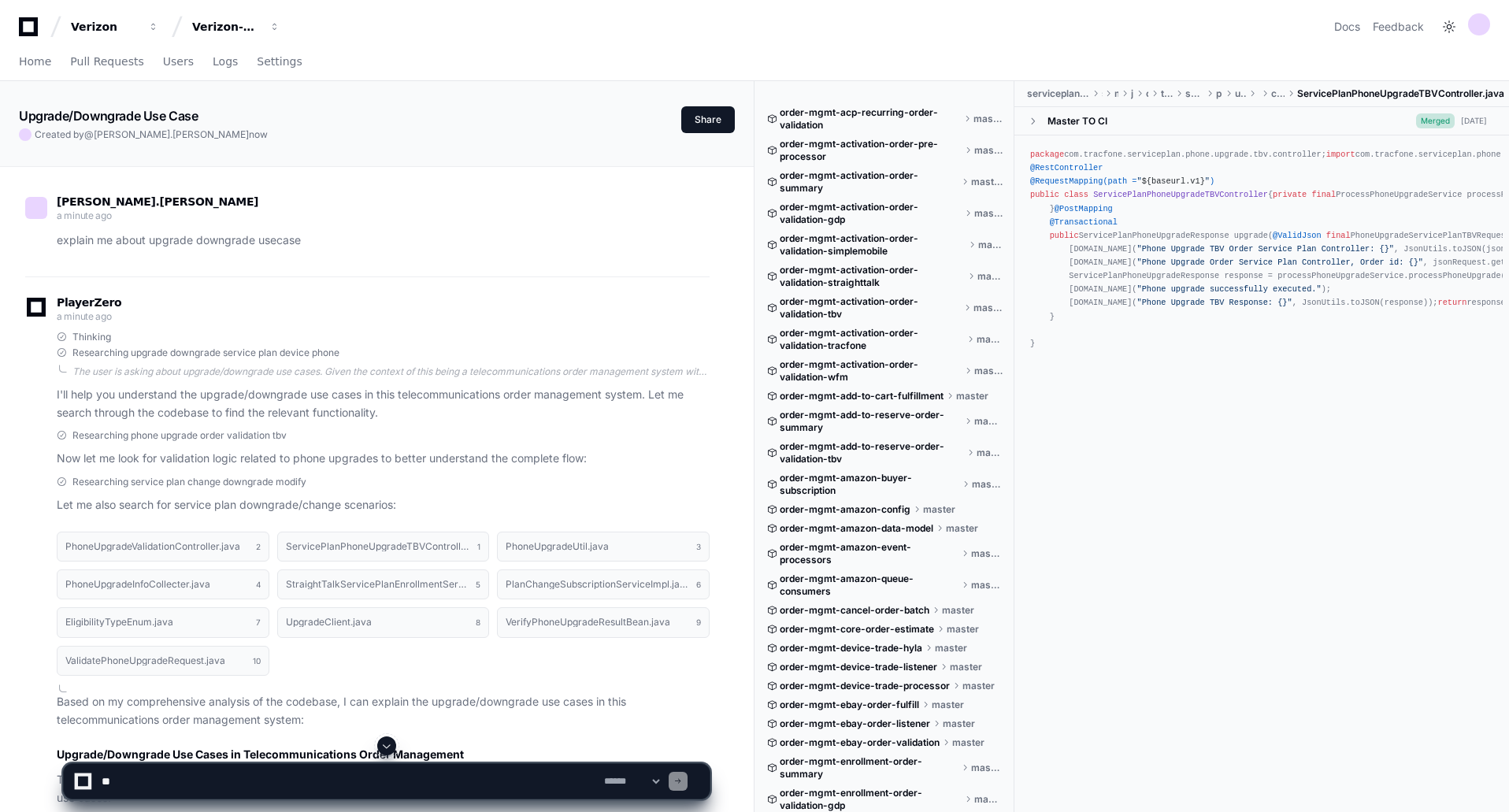
click at [149, 780] on textarea at bounding box center [350, 781] width 503 height 34
click at [150, 780] on textarea at bounding box center [350, 781] width 503 height 34
click at [488, 785] on textarea at bounding box center [350, 781] width 503 height 34
type textarea "**********"
click at [386, 744] on span at bounding box center [386, 745] width 13 height 13
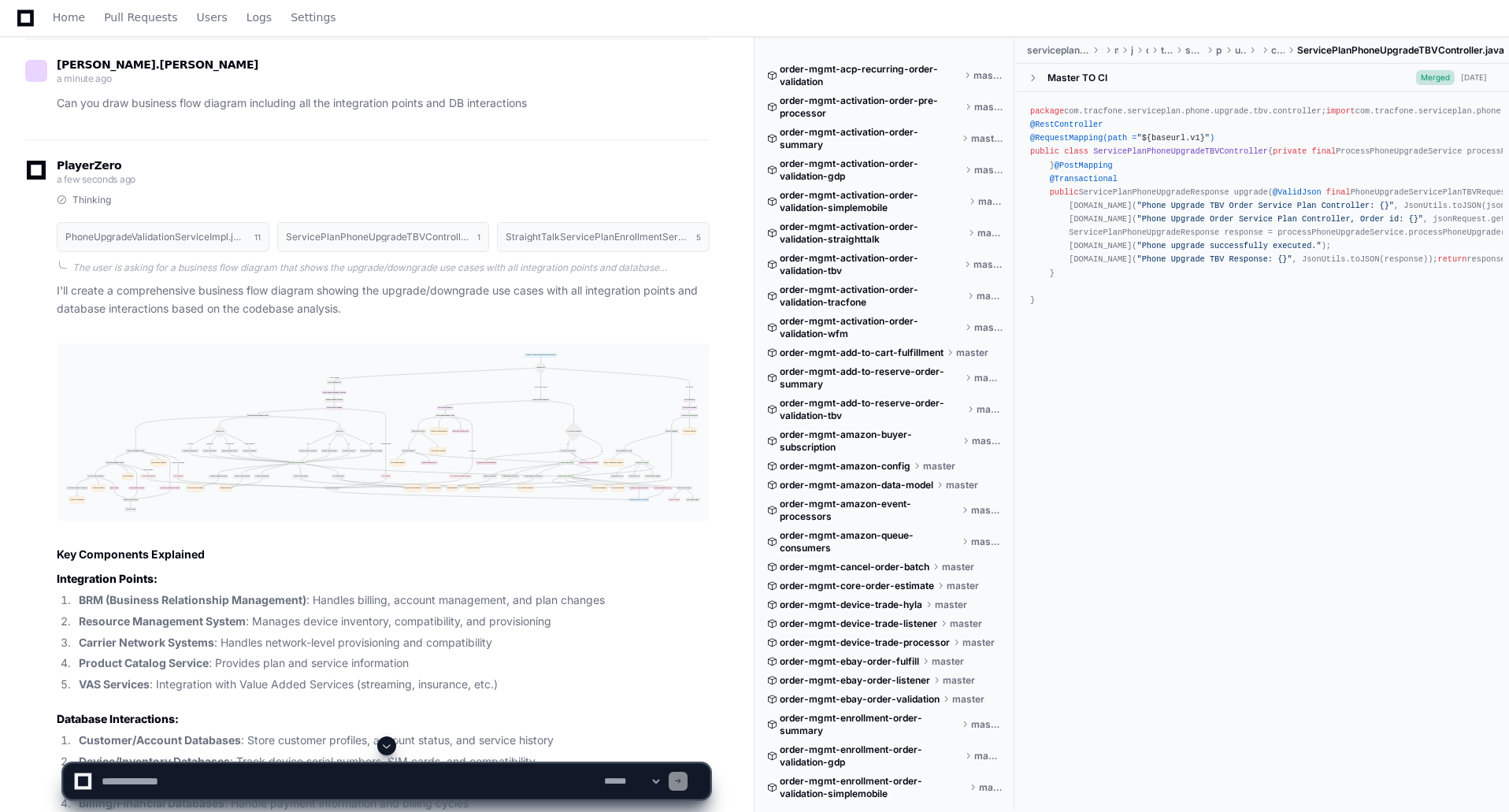
scroll to position [2441, 0]
click at [389, 746] on span at bounding box center [386, 745] width 13 height 13
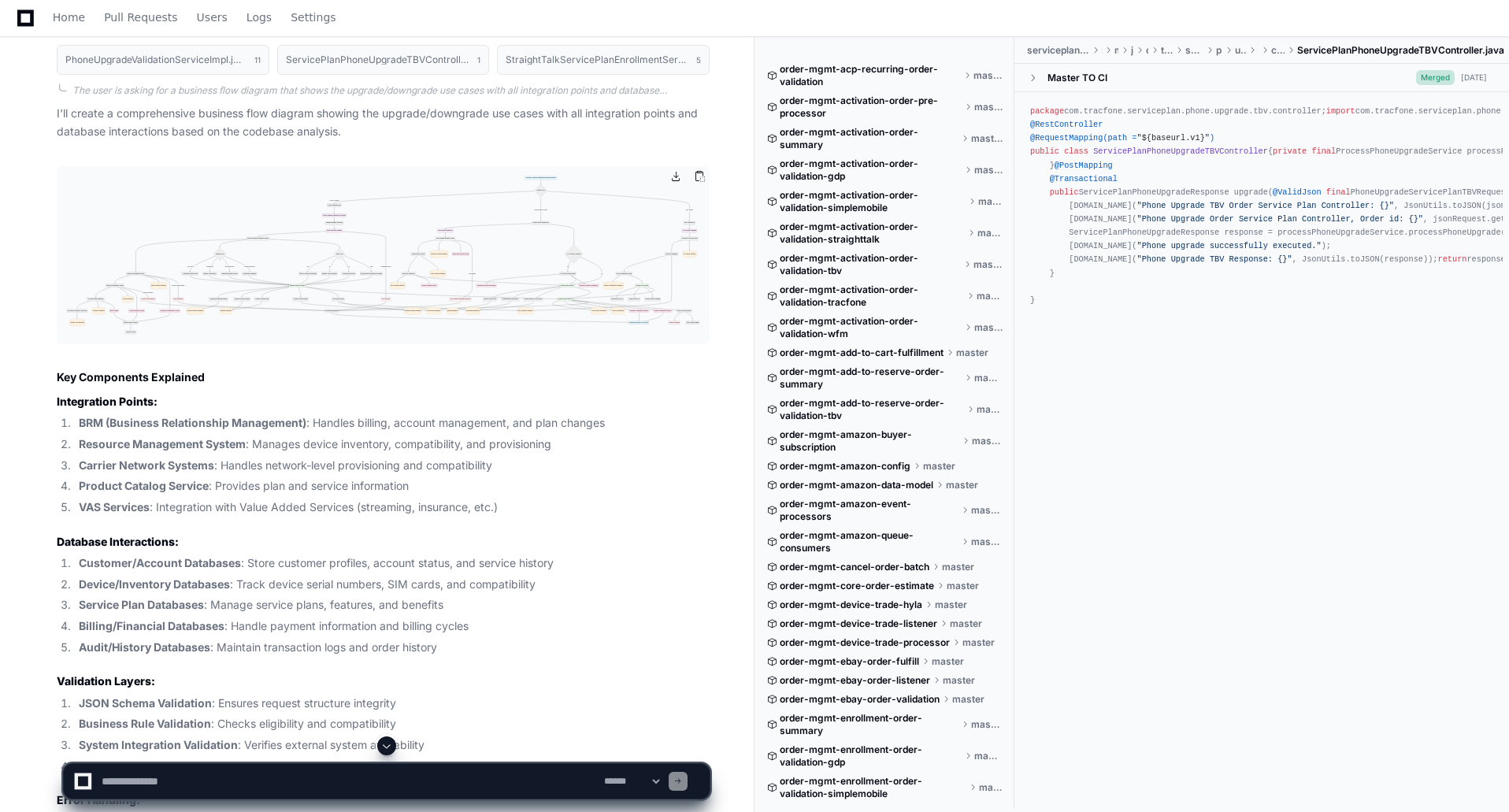
scroll to position [2536, 0]
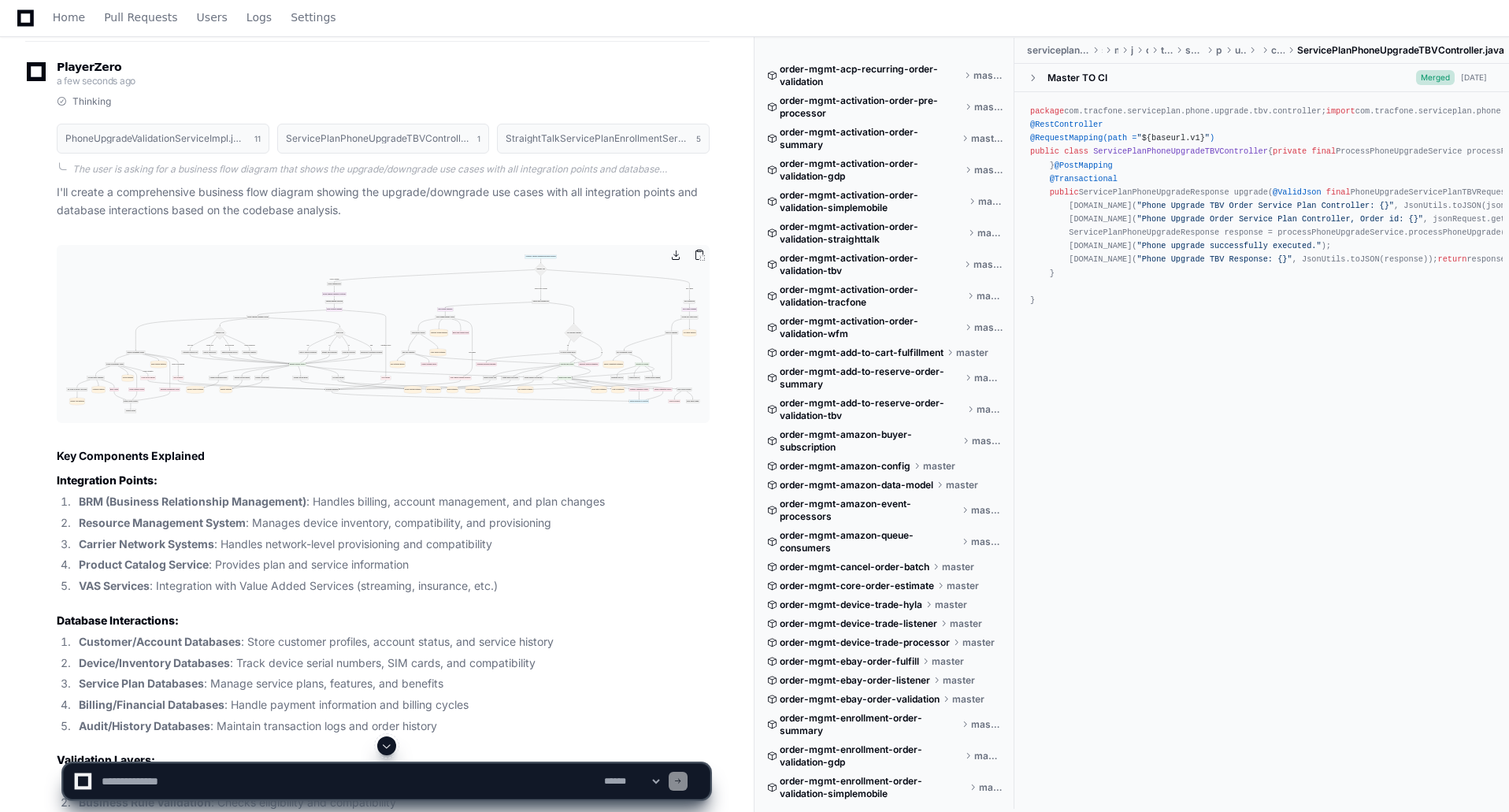
click at [336, 344] on img at bounding box center [383, 333] width 653 height 178
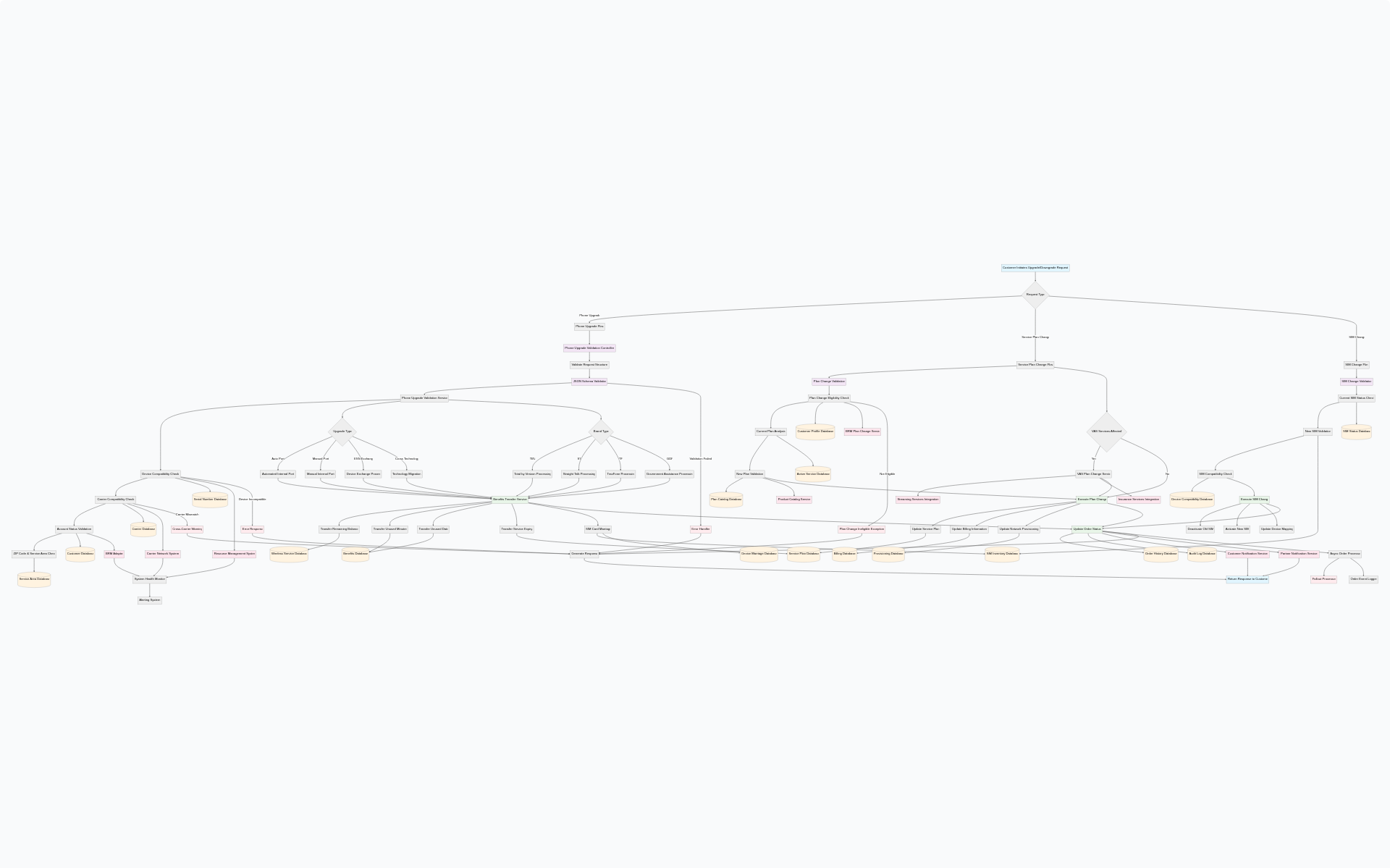
click at [579, 238] on img at bounding box center [695, 434] width 1390 height 868
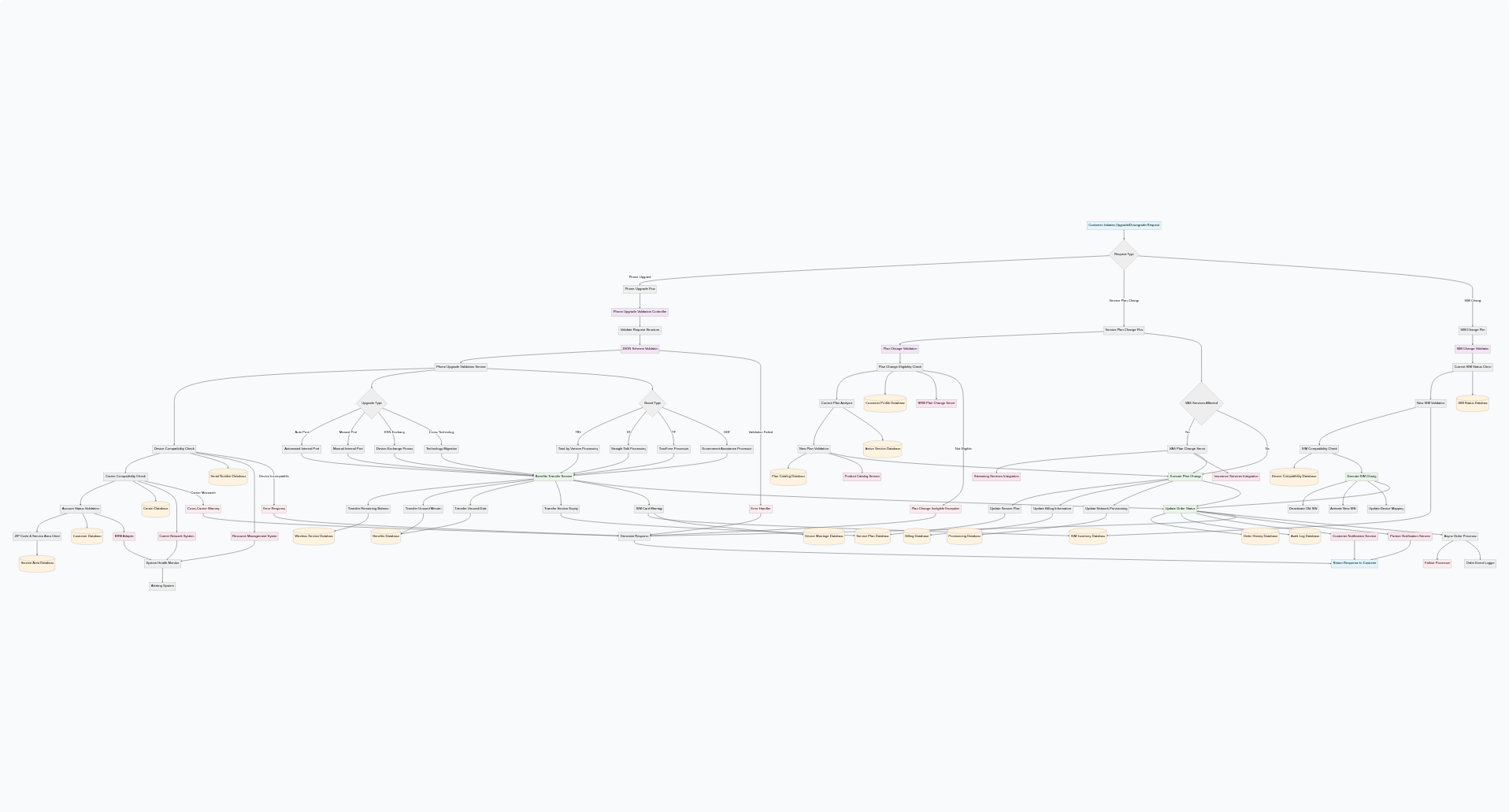
scroll to position [2822, 0]
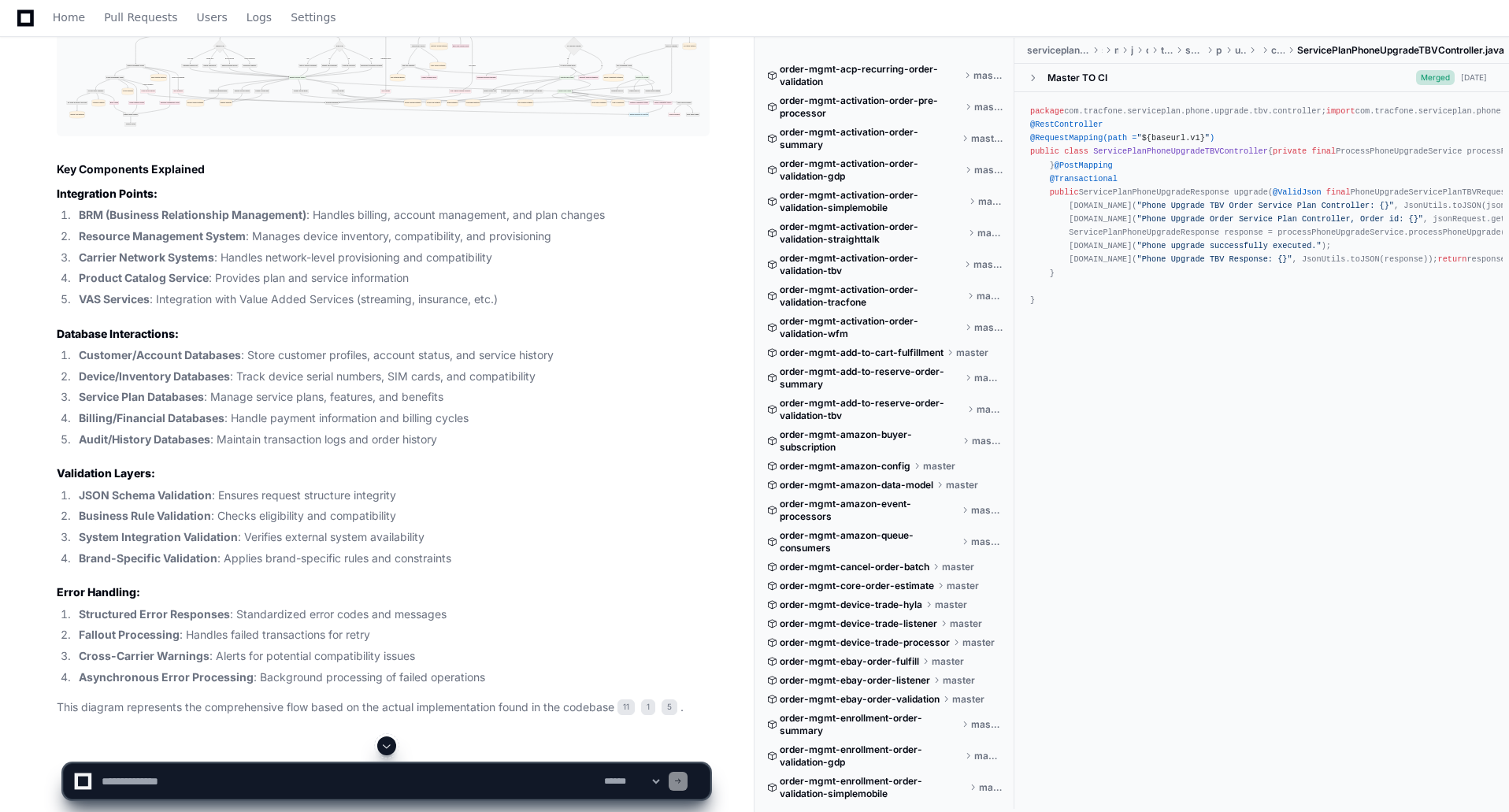
click at [174, 448] on article "I'll create a comprehensive business flow diagram showing the upgrade/downgrade…" at bounding box center [383, 306] width 653 height 820
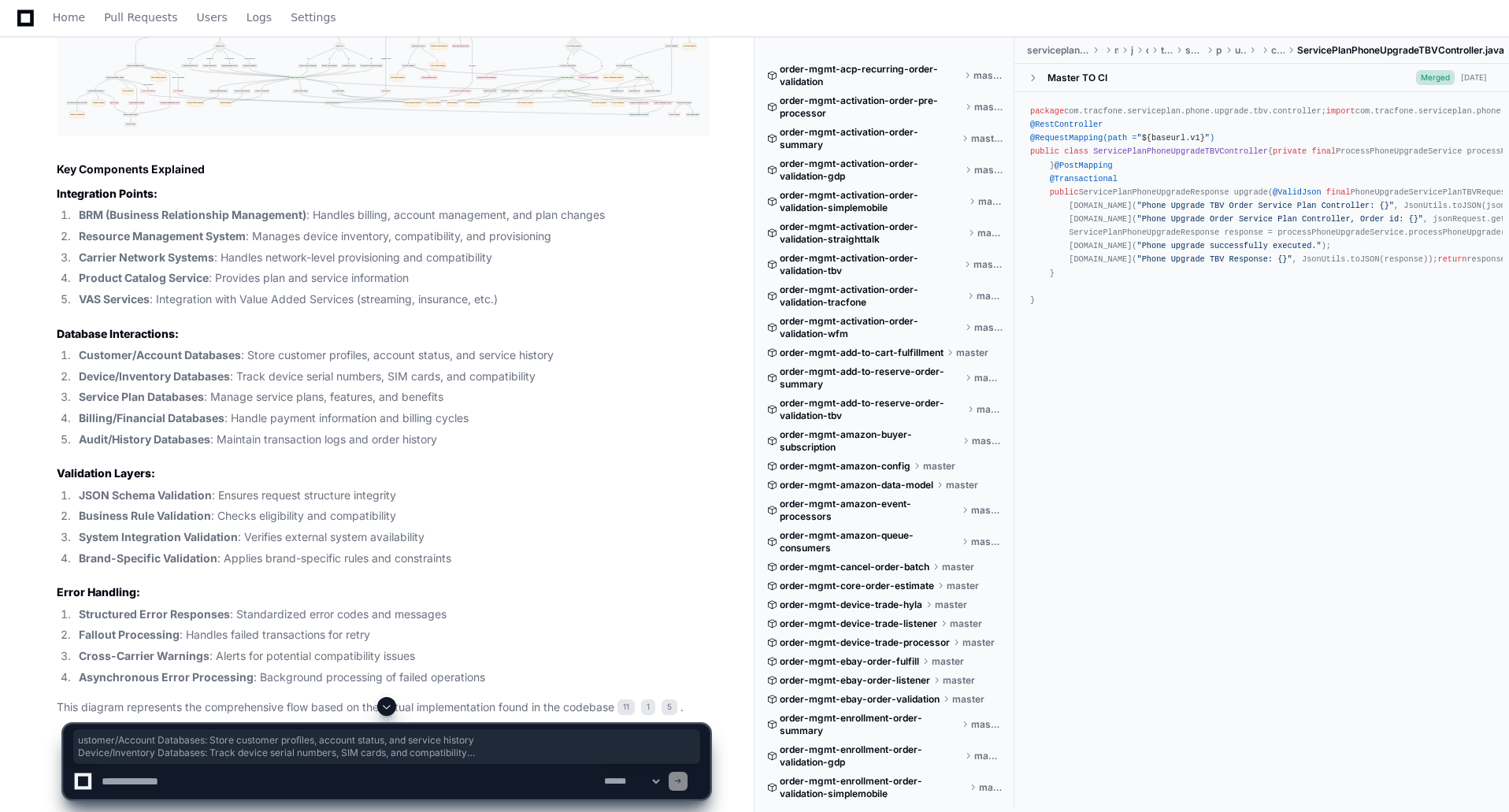
scroll to position [1906, 0]
